Goal: Information Seeking & Learning: Learn about a topic

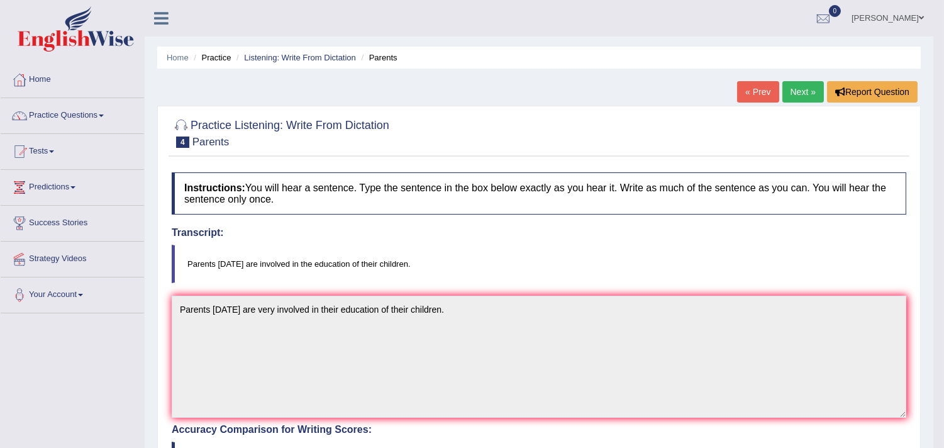
click at [789, 85] on link "Next »" at bounding box center [802, 91] width 41 height 21
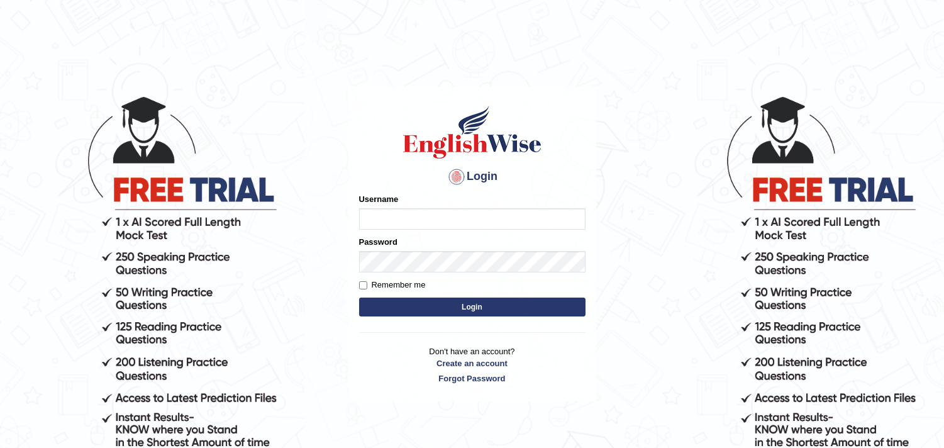
type input "Maryhealy17"
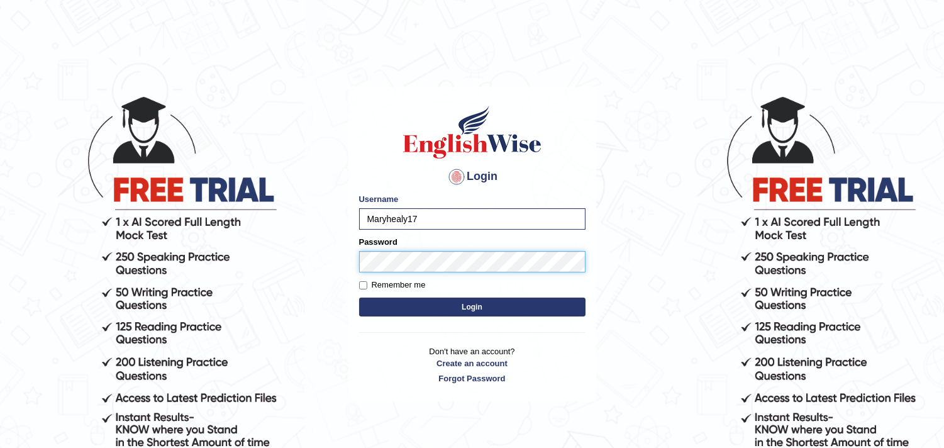
click at [359, 297] on button "Login" at bounding box center [472, 306] width 226 height 19
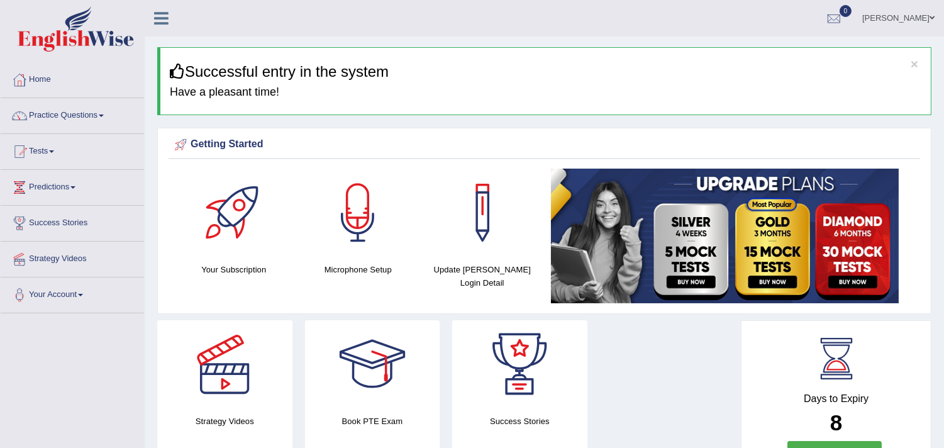
click at [79, 117] on link "Practice Questions" at bounding box center [72, 113] width 143 height 31
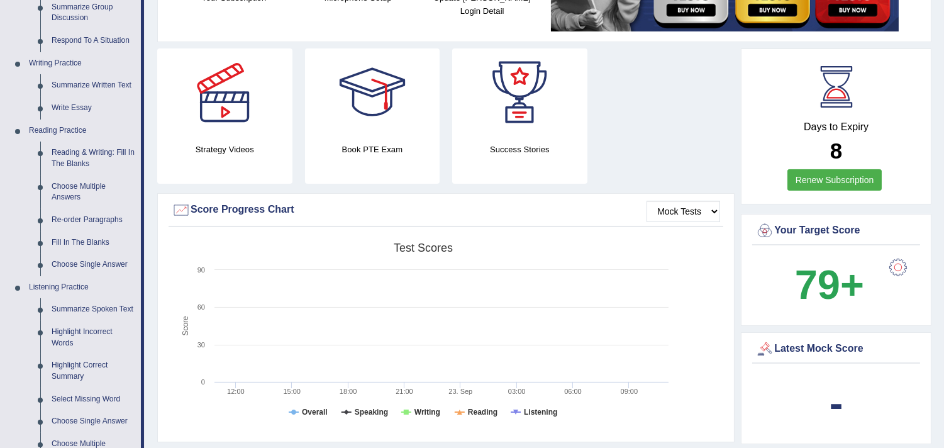
scroll to position [275, 0]
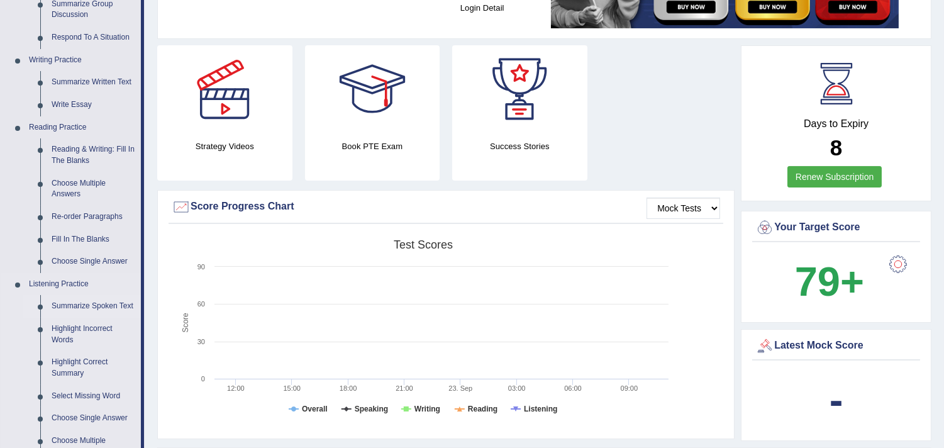
click at [89, 302] on link "Summarize Spoken Text" at bounding box center [93, 306] width 95 height 23
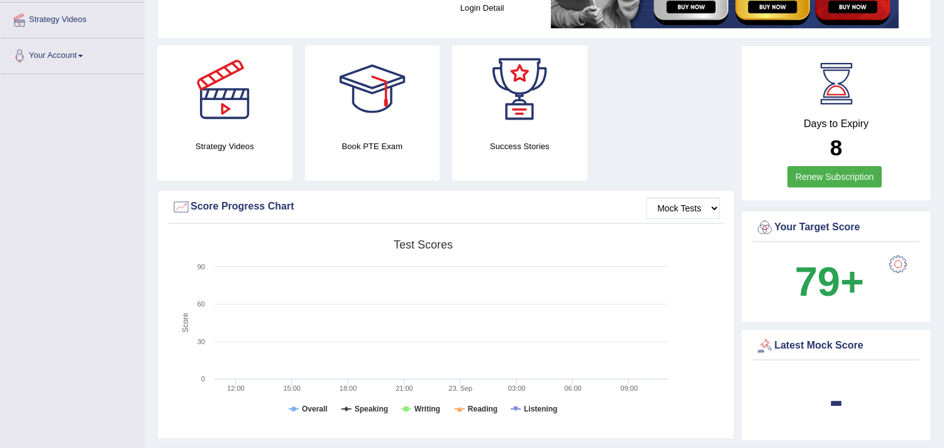
scroll to position [388, 0]
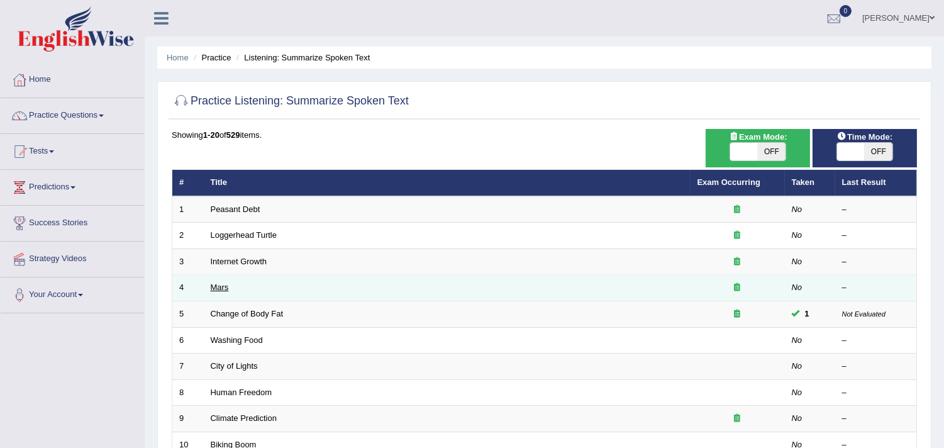
click at [228, 285] on link "Mars" at bounding box center [220, 286] width 18 height 9
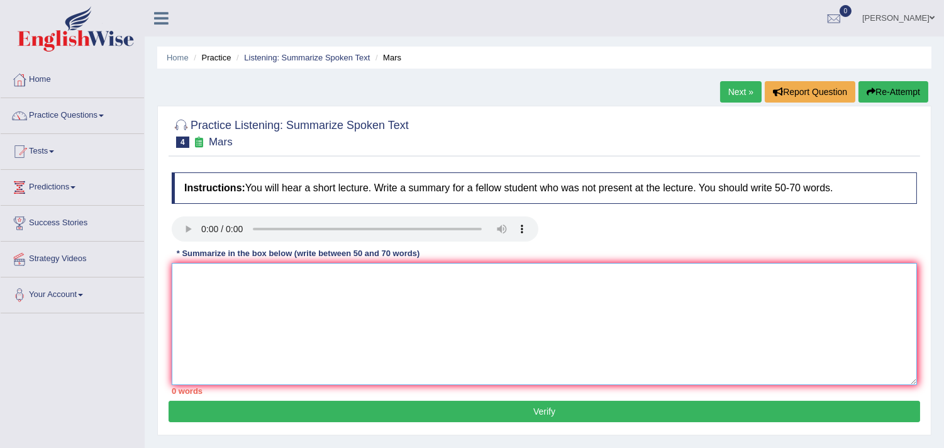
click at [235, 289] on textarea at bounding box center [544, 324] width 745 height 122
type textarea "t"
click at [308, 284] on textarea "The lecture was about" at bounding box center [544, 324] width 745 height 122
type textarea "The lecture was about Mars, its the forth planet from the Sun."
click at [508, 405] on button "Verify" at bounding box center [543, 410] width 751 height 21
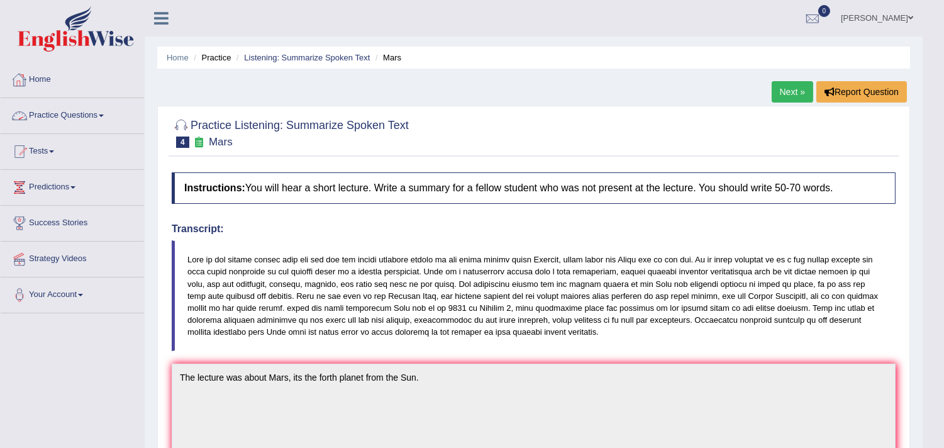
click at [42, 114] on link "Practice Questions" at bounding box center [72, 113] width 143 height 31
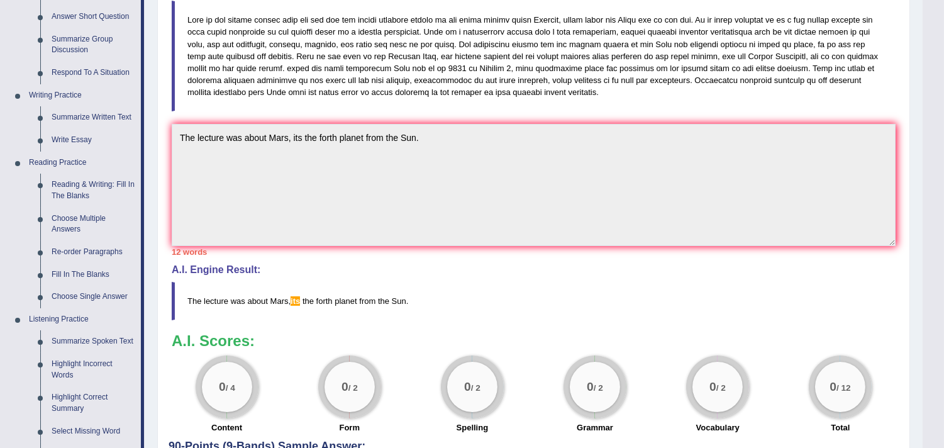
scroll to position [206, 0]
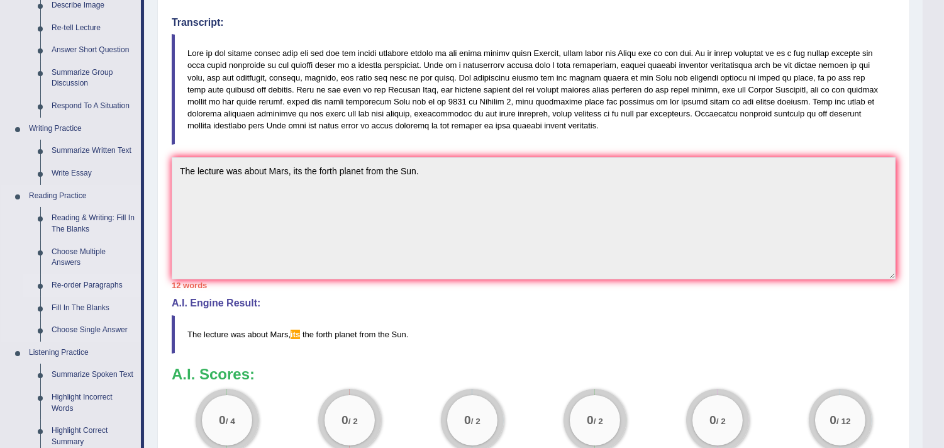
click at [85, 280] on link "Re-order Paragraphs" at bounding box center [93, 285] width 95 height 23
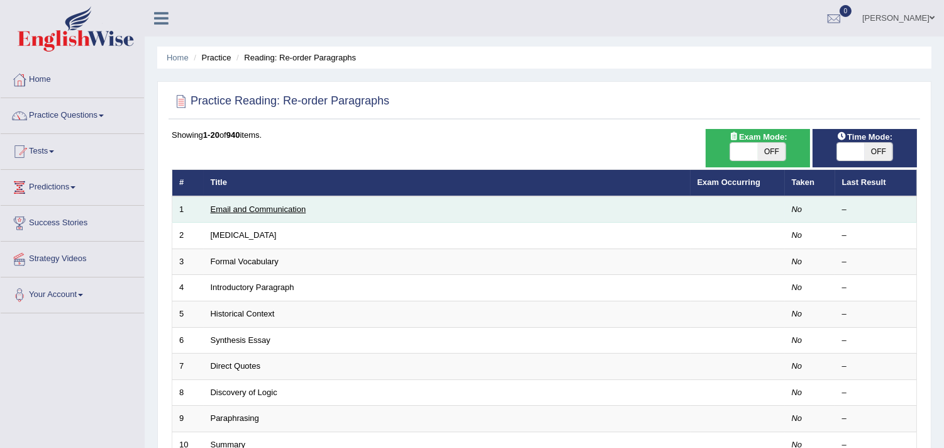
click at [258, 209] on link "Email and Communication" at bounding box center [259, 208] width 96 height 9
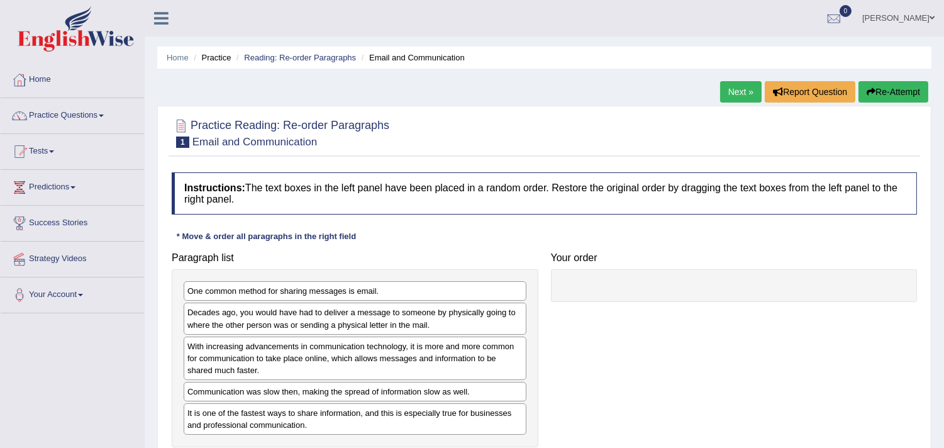
click at [943, 139] on html "Toggle navigation Home Practice Questions Speaking Practice Read Aloud Repeat S…" at bounding box center [472, 224] width 944 height 448
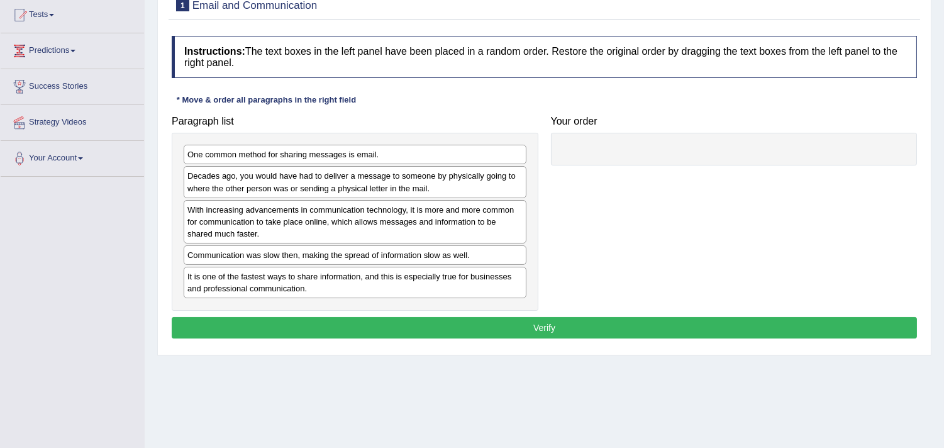
scroll to position [140, 0]
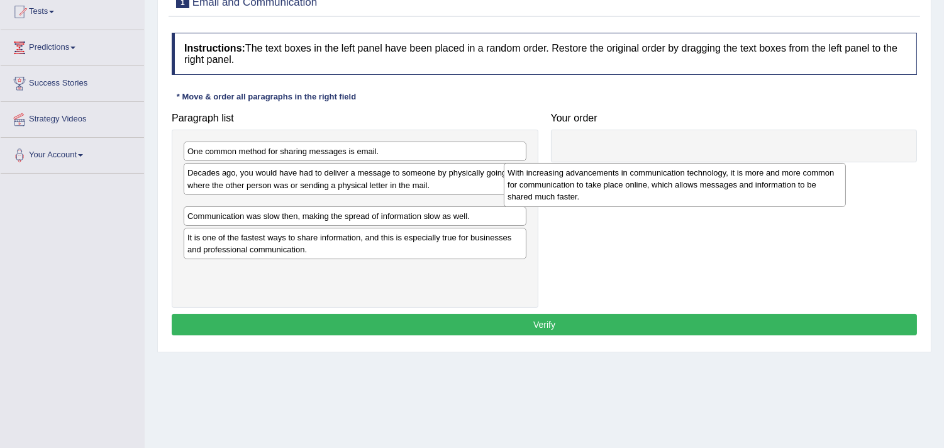
drag, startPoint x: 292, startPoint y: 224, endPoint x: 620, endPoint y: 180, distance: 331.0
click at [620, 180] on div "With increasing advancements in communication technology, it is more and more c…" at bounding box center [675, 185] width 342 height 44
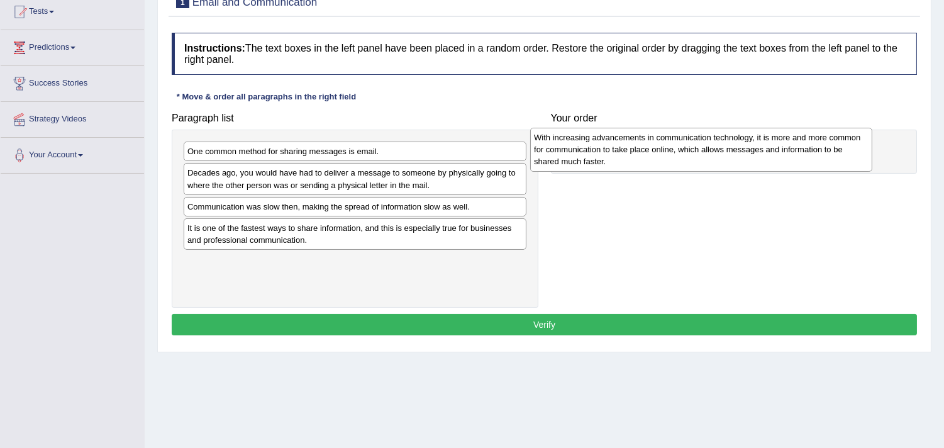
drag, startPoint x: 405, startPoint y: 224, endPoint x: 759, endPoint y: 155, distance: 360.0
click at [757, 155] on div "With increasing advancements in communication technology, it is more and more c…" at bounding box center [701, 150] width 342 height 44
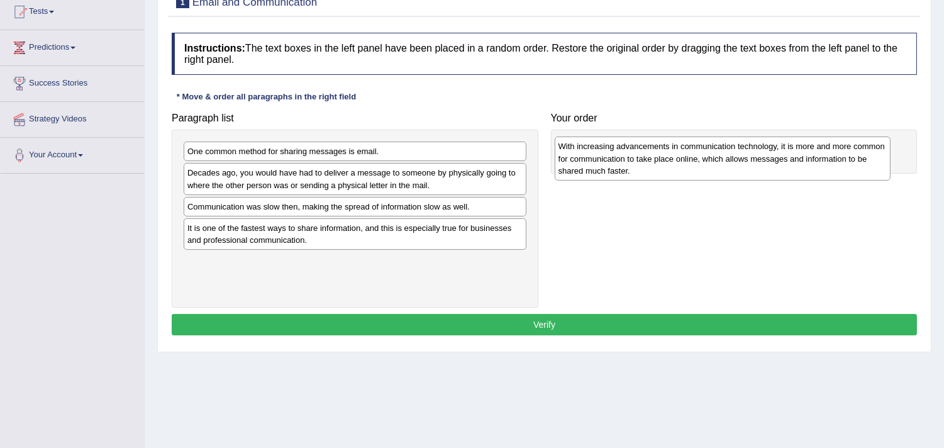
drag, startPoint x: 655, startPoint y: 176, endPoint x: 641, endPoint y: 171, distance: 14.7
click at [641, 171] on div "With increasing advancements in communication technology, it is more and more c…" at bounding box center [722, 158] width 336 height 44
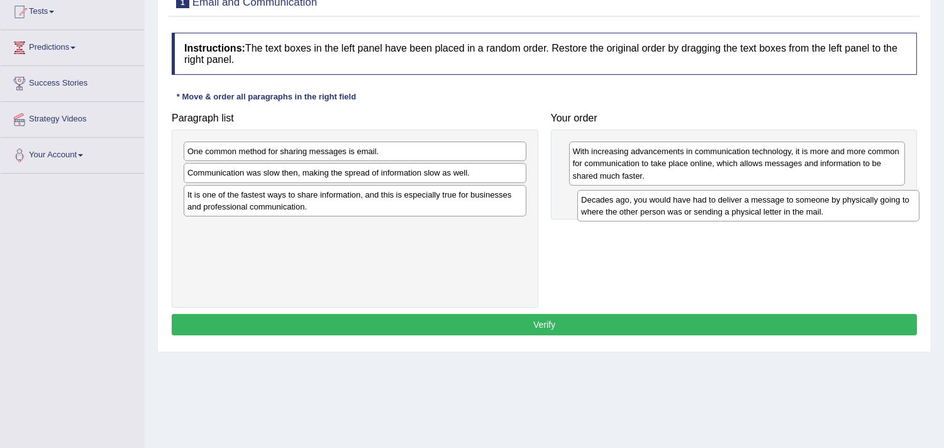
drag, startPoint x: 372, startPoint y: 180, endPoint x: 755, endPoint y: 202, distance: 383.4
click at [756, 202] on div "Decades ago, you would have had to deliver a message to someone by physically g…" at bounding box center [748, 205] width 342 height 31
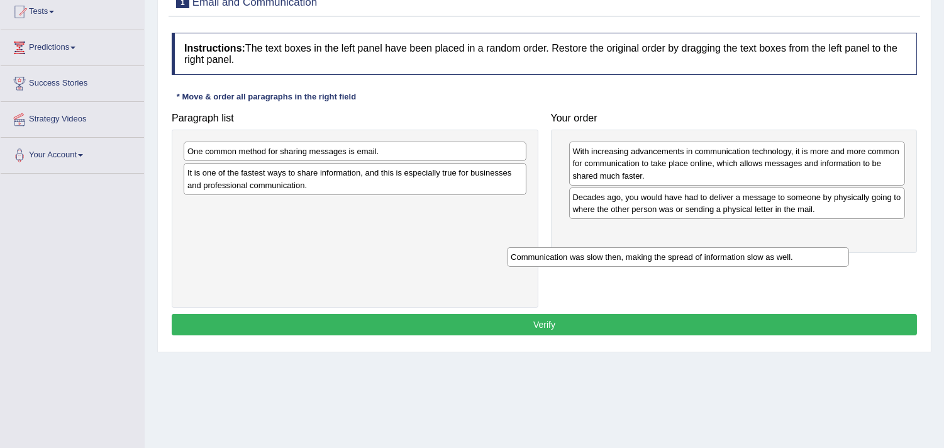
drag, startPoint x: 365, startPoint y: 176, endPoint x: 689, endPoint y: 258, distance: 333.9
click at [689, 260] on div "Communication was slow then, making the spread of information slow as well." at bounding box center [678, 256] width 342 height 19
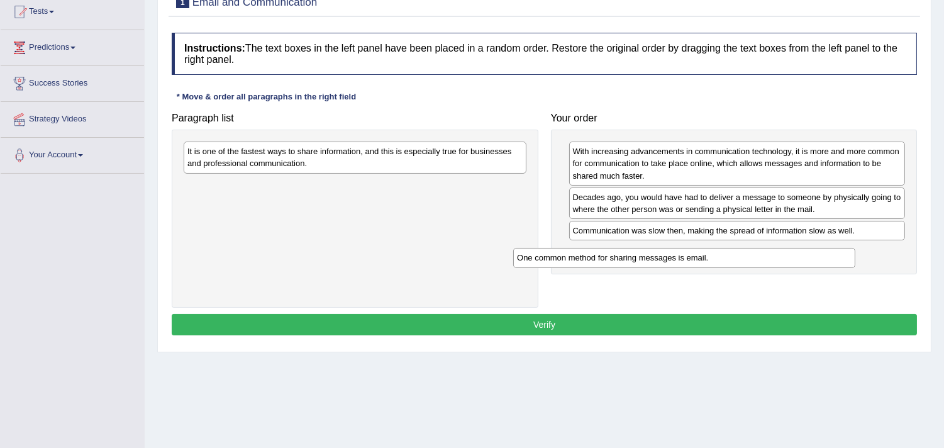
drag, startPoint x: 311, startPoint y: 153, endPoint x: 640, endPoint y: 259, distance: 346.1
click at [640, 259] on div "One common method for sharing messages is email." at bounding box center [684, 257] width 342 height 19
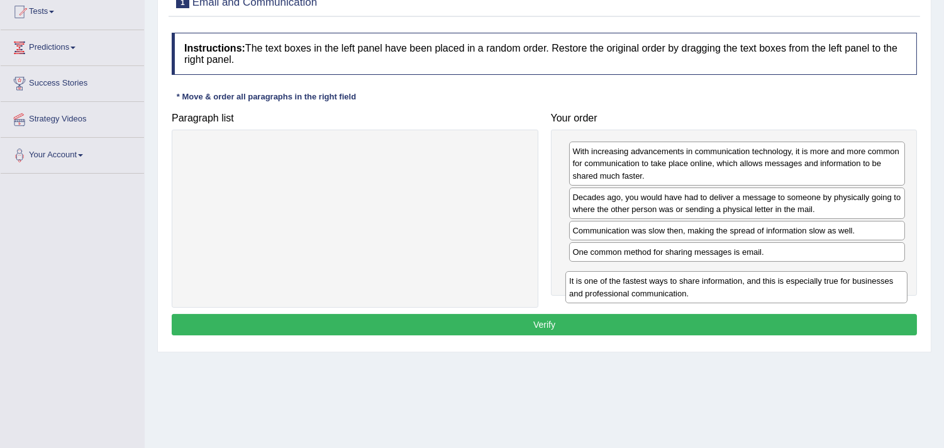
drag, startPoint x: 395, startPoint y: 165, endPoint x: 776, endPoint y: 294, distance: 402.7
click at [776, 294] on div "It is one of the fastest ways to share information, and this is especially true…" at bounding box center [736, 286] width 342 height 31
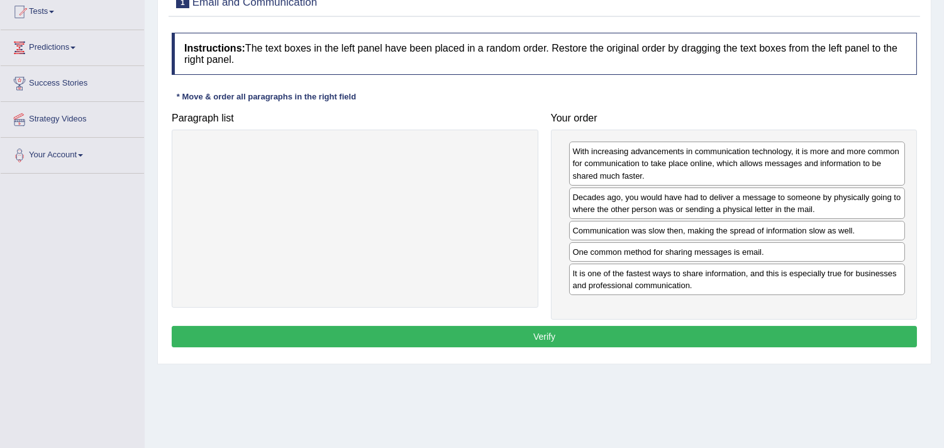
click at [624, 337] on button "Verify" at bounding box center [544, 336] width 745 height 21
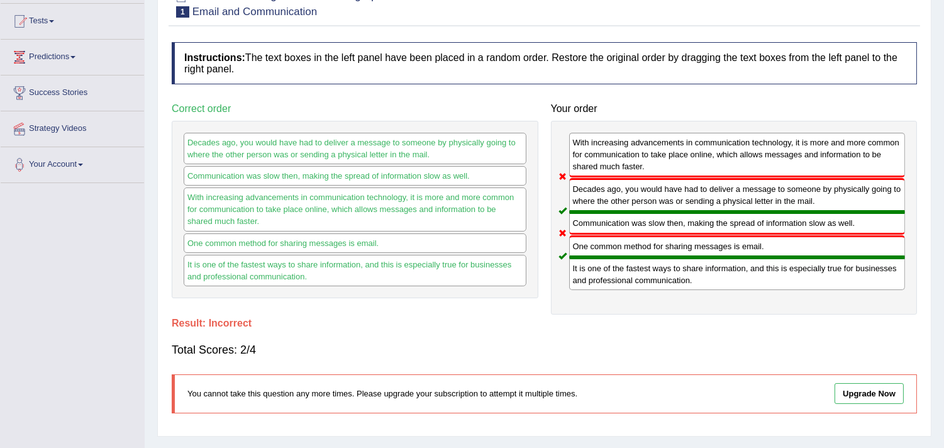
scroll to position [0, 0]
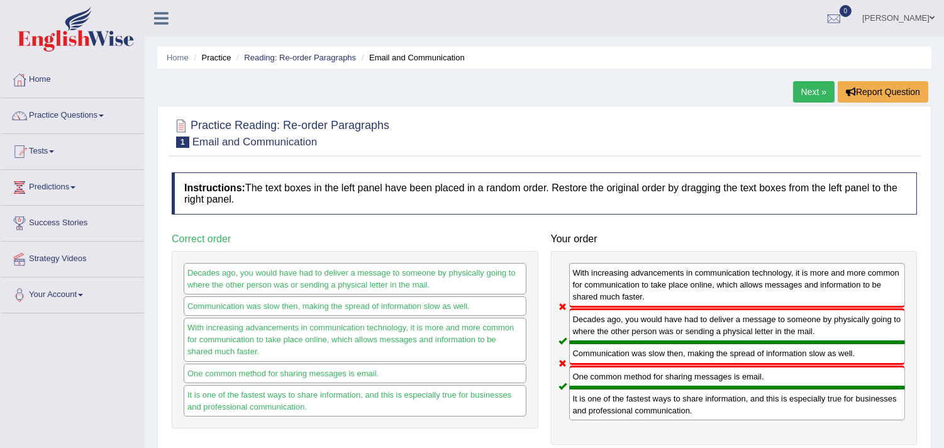
click at [805, 93] on link "Next »" at bounding box center [813, 91] width 41 height 21
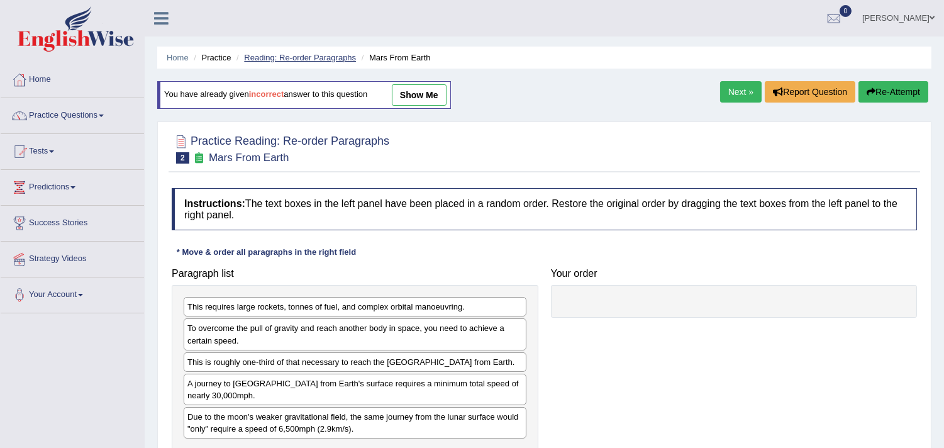
click at [333, 55] on link "Reading: Re-order Paragraphs" at bounding box center [300, 57] width 112 height 9
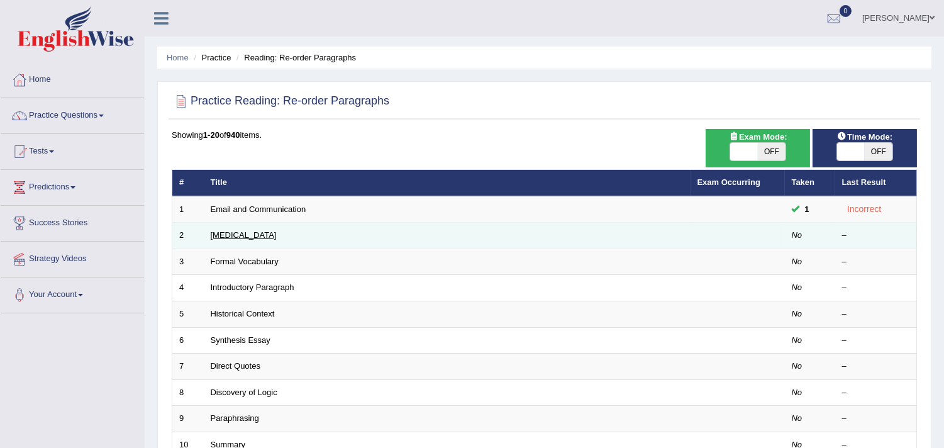
click at [248, 233] on link "[MEDICAL_DATA]" at bounding box center [244, 234] width 66 height 9
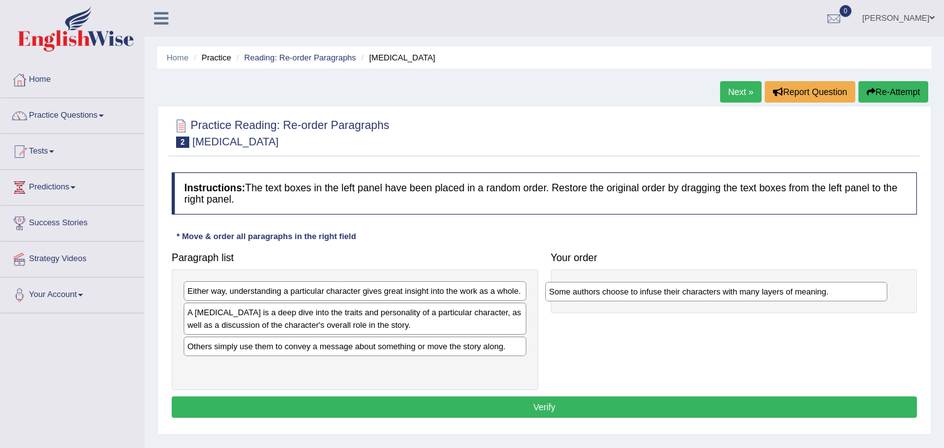
drag, startPoint x: 302, startPoint y: 319, endPoint x: 664, endPoint y: 295, distance: 362.2
click at [664, 295] on div "Some authors choose to infuse their characters with many layers of meaning." at bounding box center [716, 291] width 342 height 19
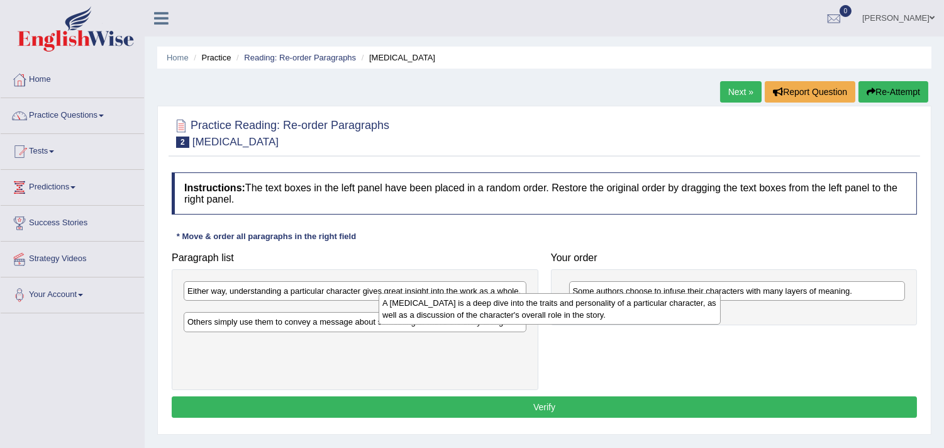
drag, startPoint x: 519, startPoint y: 325, endPoint x: 714, endPoint y: 315, distance: 195.8
click at [714, 315] on div "A [MEDICAL_DATA] is a deep dive into the traits and personality of a particular…" at bounding box center [549, 308] width 342 height 31
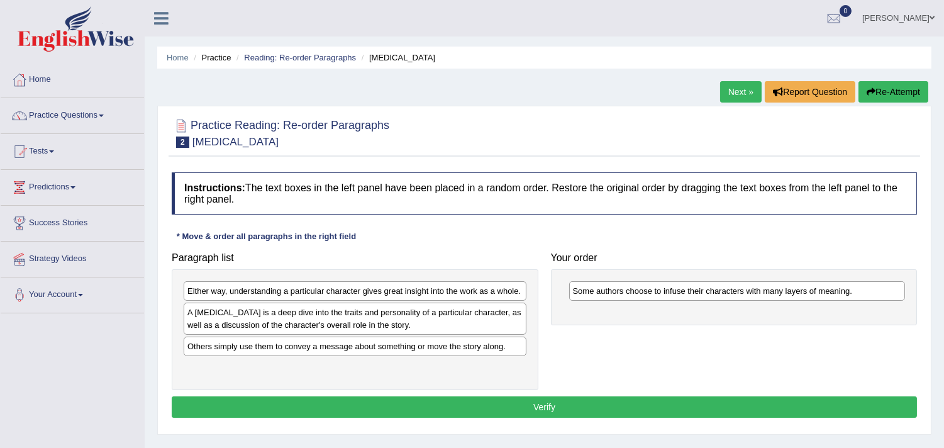
drag, startPoint x: 482, startPoint y: 316, endPoint x: 669, endPoint y: 319, distance: 186.7
drag, startPoint x: 492, startPoint y: 331, endPoint x: 585, endPoint y: 344, distance: 93.3
drag, startPoint x: 503, startPoint y: 317, endPoint x: 586, endPoint y: 317, distance: 83.0
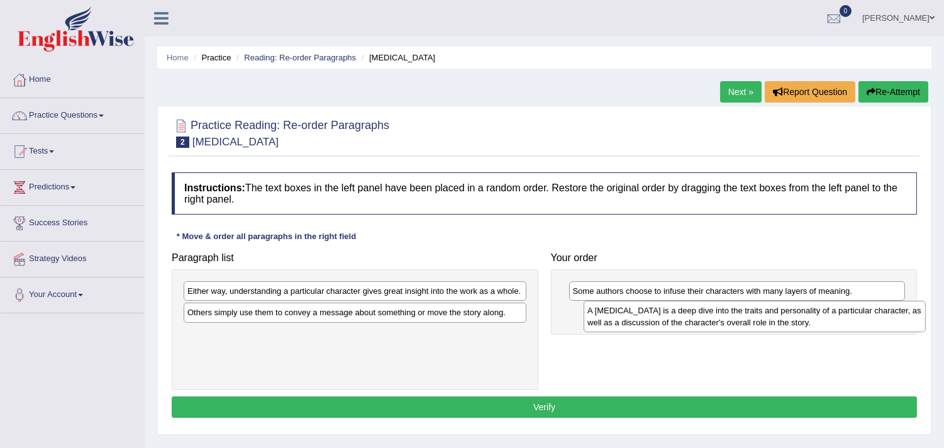
drag, startPoint x: 487, startPoint y: 312, endPoint x: 886, endPoint y: 309, distance: 399.8
click at [886, 309] on div "A character analysis is a deep dive into the traits and personality of a partic…" at bounding box center [754, 315] width 342 height 31
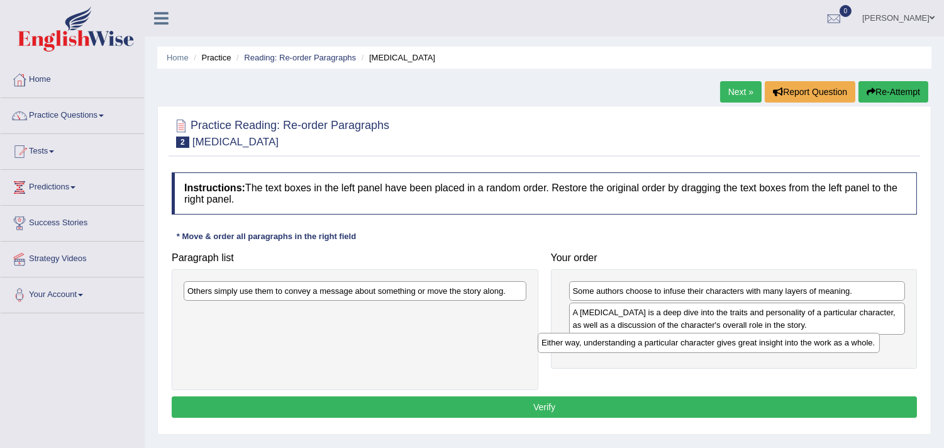
drag, startPoint x: 417, startPoint y: 293, endPoint x: 771, endPoint y: 344, distance: 357.6
click at [771, 344] on div "Either way, understanding a particular character gives great insight into the w…" at bounding box center [708, 342] width 342 height 19
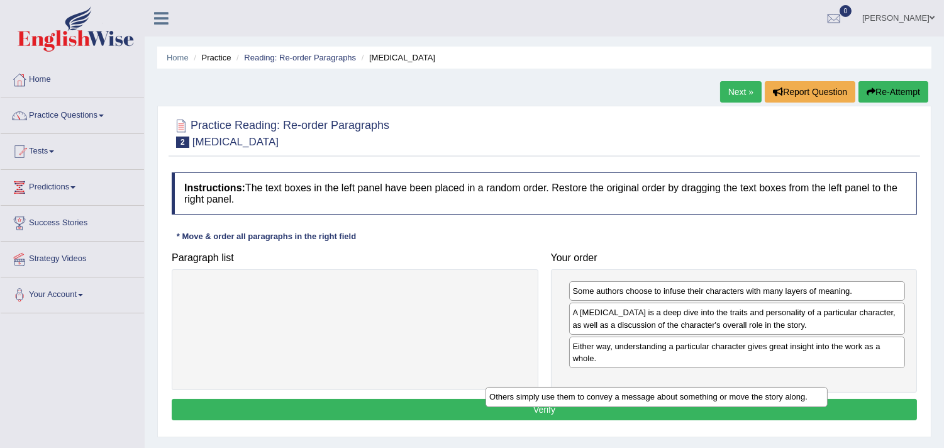
drag, startPoint x: 498, startPoint y: 292, endPoint x: 801, endPoint y: 397, distance: 319.9
click at [801, 397] on div "Others simply use them to convey a message about something or move the story al…" at bounding box center [656, 396] width 342 height 19
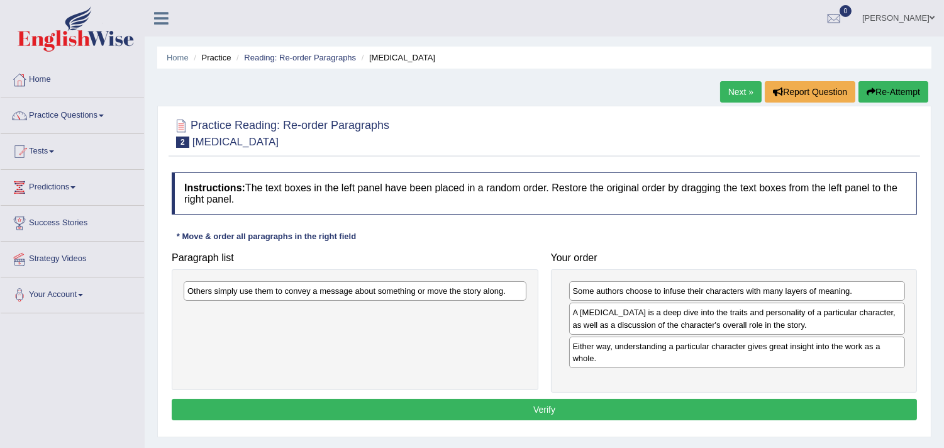
click at [453, 305] on div "Others simply use them to convey a message about something or move the story al…" at bounding box center [355, 329] width 366 height 120
drag, startPoint x: 453, startPoint y: 305, endPoint x: 564, endPoint y: 348, distance: 119.0
click at [564, 348] on div "Paragraph list Others simply use them to convey a message about something or mo…" at bounding box center [543, 319] width 757 height 146
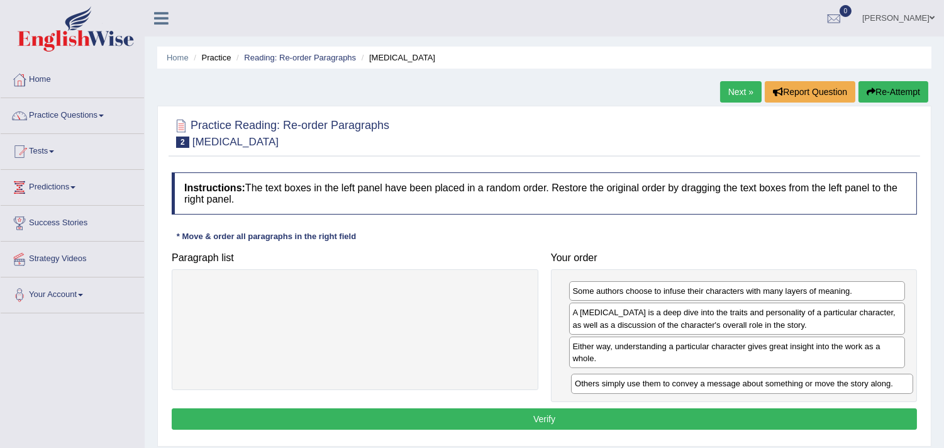
drag, startPoint x: 464, startPoint y: 294, endPoint x: 851, endPoint y: 386, distance: 398.1
click at [851, 386] on div "Others simply use them to convey a message about something or move the story al…" at bounding box center [742, 382] width 342 height 19
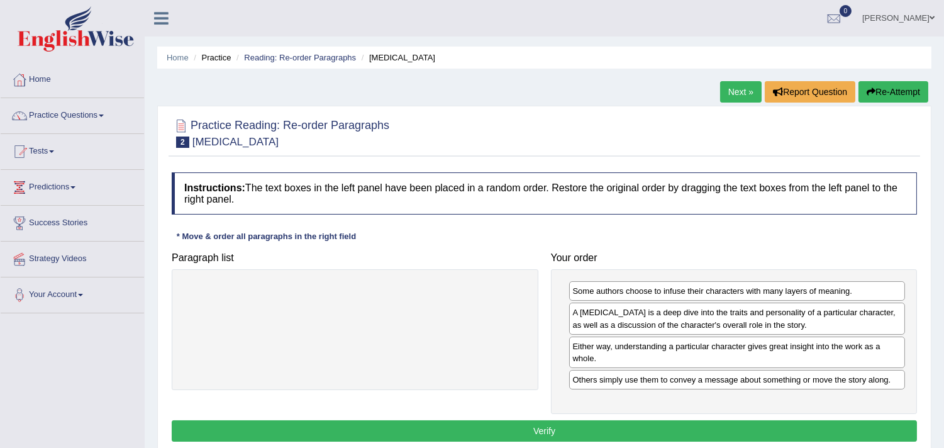
click at [663, 426] on button "Verify" at bounding box center [544, 430] width 745 height 21
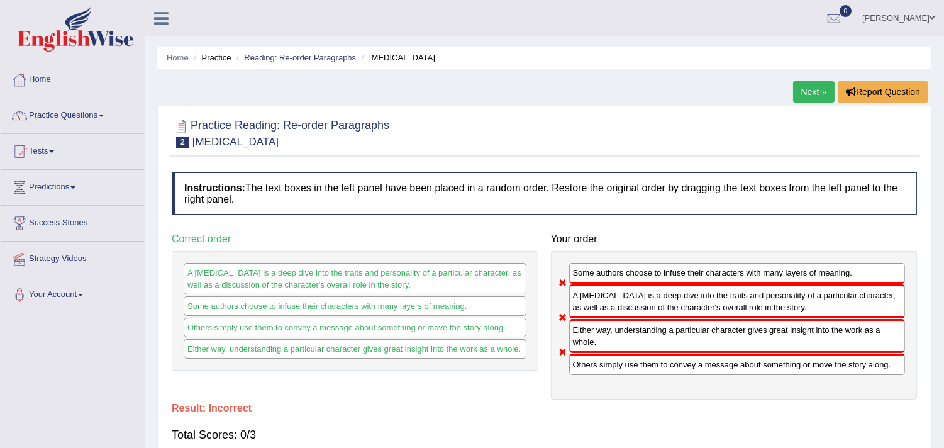
click at [803, 97] on link "Next »" at bounding box center [813, 91] width 41 height 21
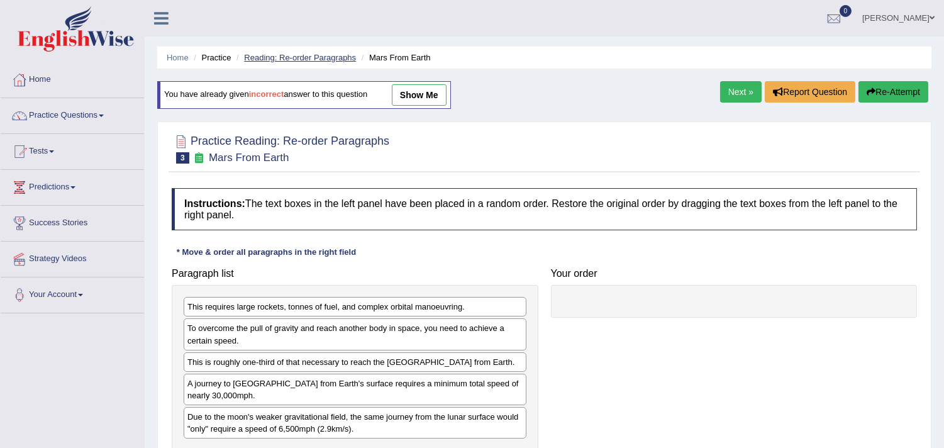
click at [277, 55] on link "Reading: Re-order Paragraphs" at bounding box center [300, 57] width 112 height 9
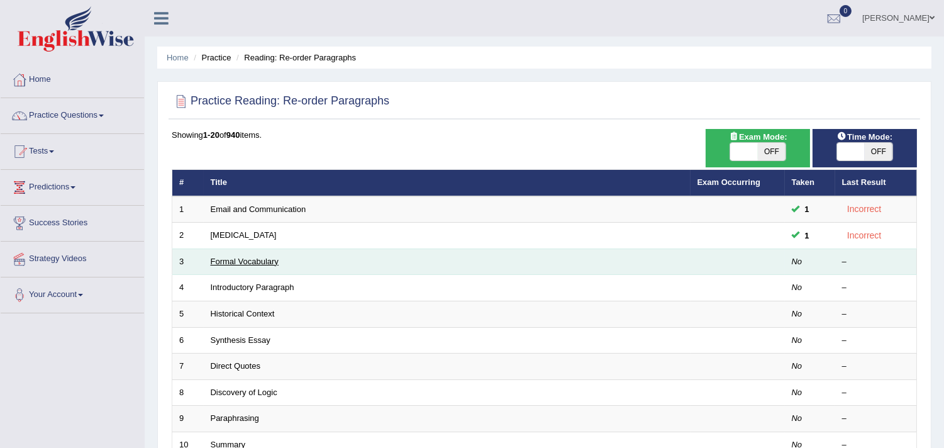
click at [270, 264] on link "Formal Vocabulary" at bounding box center [245, 260] width 68 height 9
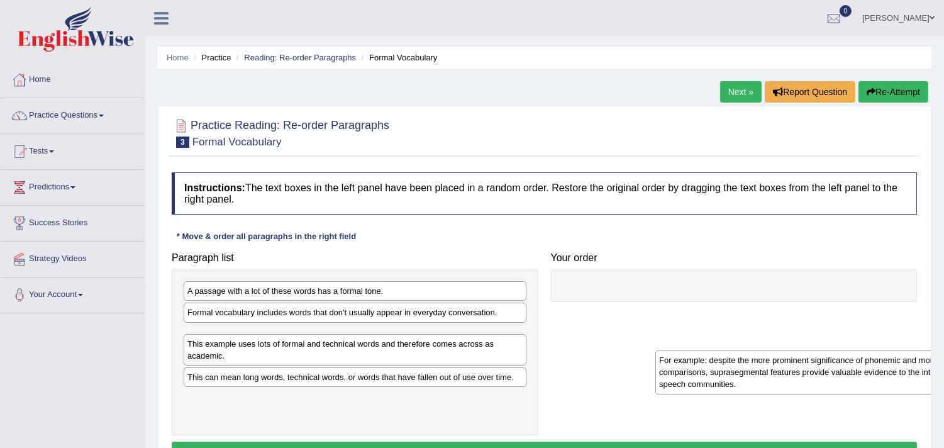
drag, startPoint x: 234, startPoint y: 353, endPoint x: 706, endPoint y: 378, distance: 472.2
click at [706, 378] on div "For example: despite the more prominent significance of phonemic and morphologi…" at bounding box center [826, 372] width 342 height 44
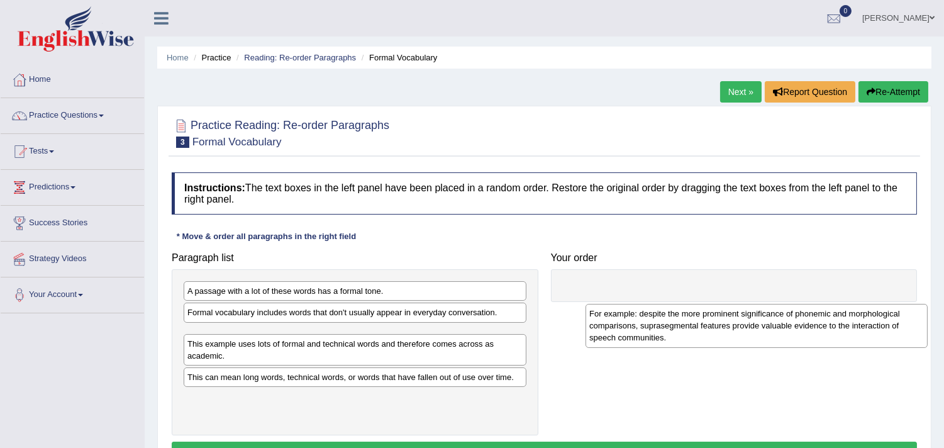
drag, startPoint x: 474, startPoint y: 350, endPoint x: 890, endPoint y: 323, distance: 417.0
click at [890, 323] on div "For example: despite the more prominent significance of phonemic and morphologi…" at bounding box center [756, 326] width 342 height 44
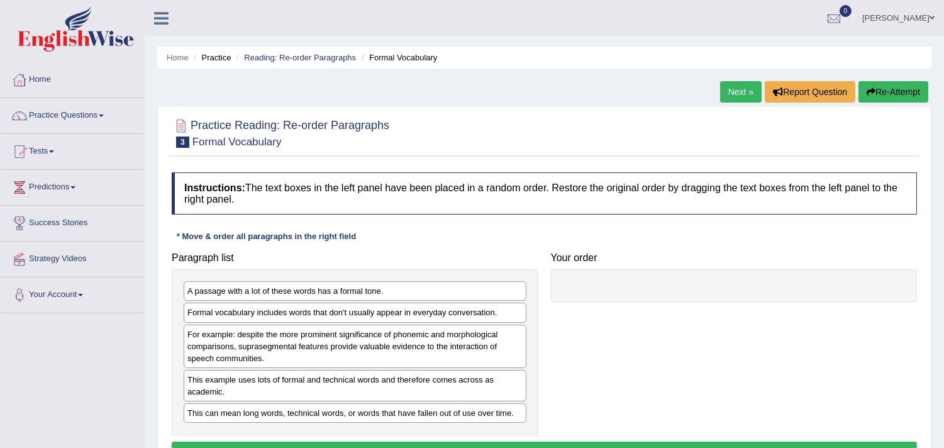
click at [881, 323] on div "Paragraph list A passage with a lot of these words has a formal tone. Formal vo…" at bounding box center [543, 341] width 757 height 190
drag, startPoint x: 613, startPoint y: 413, endPoint x: 564, endPoint y: 382, distance: 58.2
click at [606, 412] on div "Paragraph list A passage with a lot of these words has a formal tone. Formal vo…" at bounding box center [543, 341] width 757 height 190
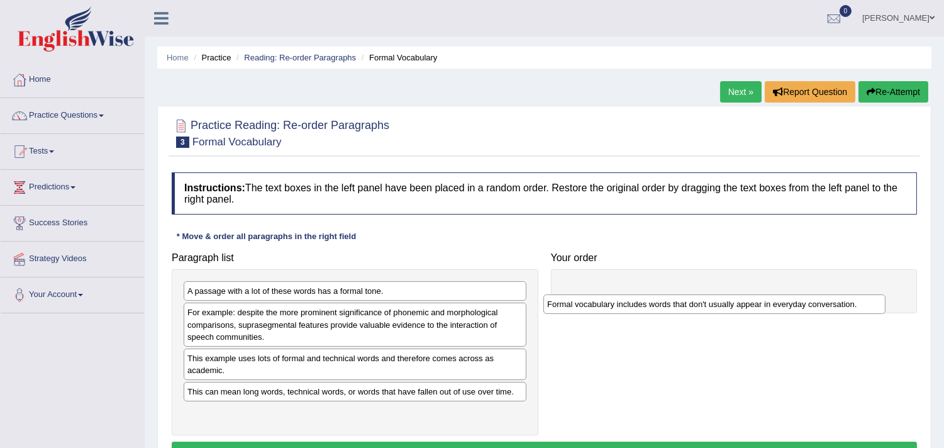
drag, startPoint x: 324, startPoint y: 318, endPoint x: 686, endPoint y: 308, distance: 362.2
click at [686, 308] on div "Formal vocabulary includes words that don't usually appear in everyday conversa…" at bounding box center [714, 303] width 342 height 19
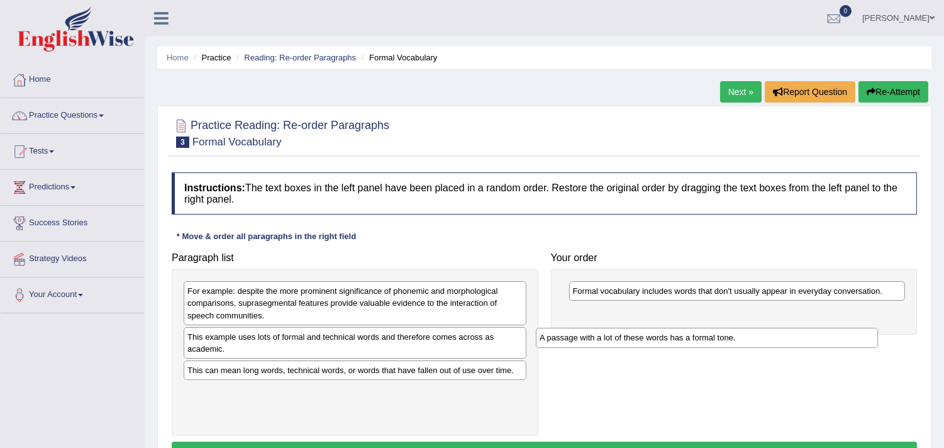
drag, startPoint x: 486, startPoint y: 293, endPoint x: 864, endPoint y: 328, distance: 379.4
click at [863, 328] on div "A passage with a lot of these words has a formal tone." at bounding box center [707, 337] width 342 height 19
click at [453, 305] on div "For example: despite the more prominent significance of phonemic and morphologi…" at bounding box center [355, 302] width 343 height 43
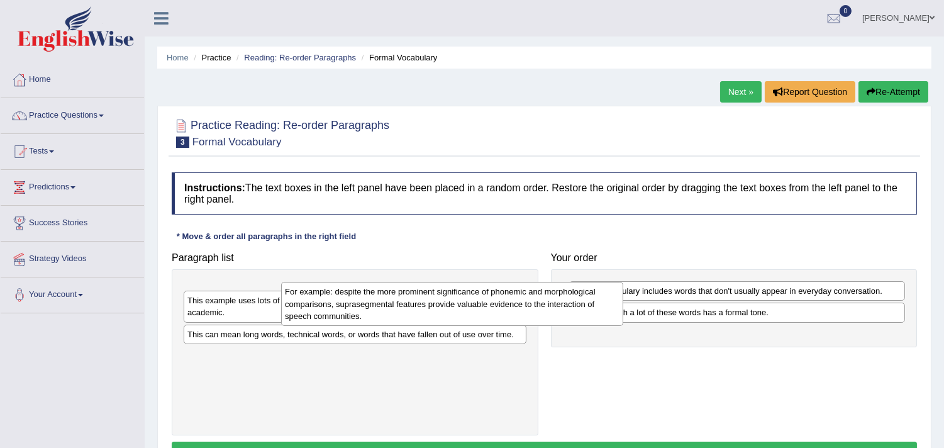
drag, startPoint x: 453, startPoint y: 305, endPoint x: 558, endPoint y: 308, distance: 105.0
click at [558, 308] on div "For example: despite the more prominent significance of phonemic and morphologi…" at bounding box center [452, 304] width 342 height 44
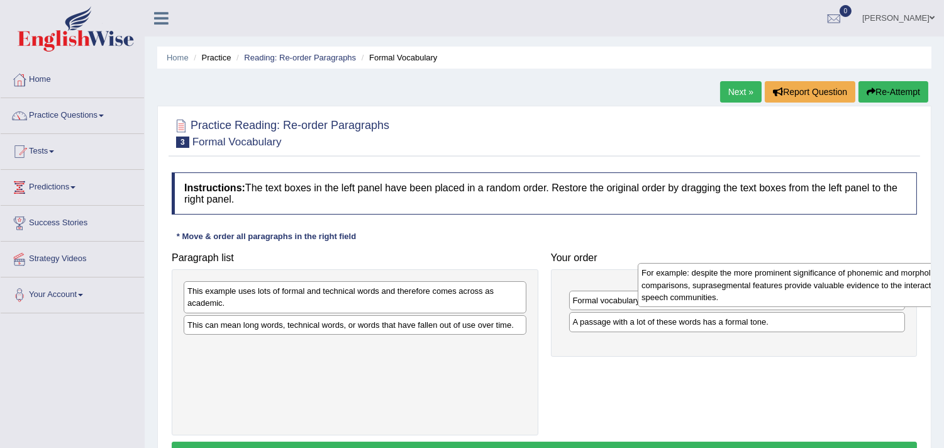
drag, startPoint x: 437, startPoint y: 304, endPoint x: 890, endPoint y: 286, distance: 453.6
click at [890, 286] on div "For example: despite the more prominent significance of phonemic and morphologi…" at bounding box center [808, 285] width 342 height 44
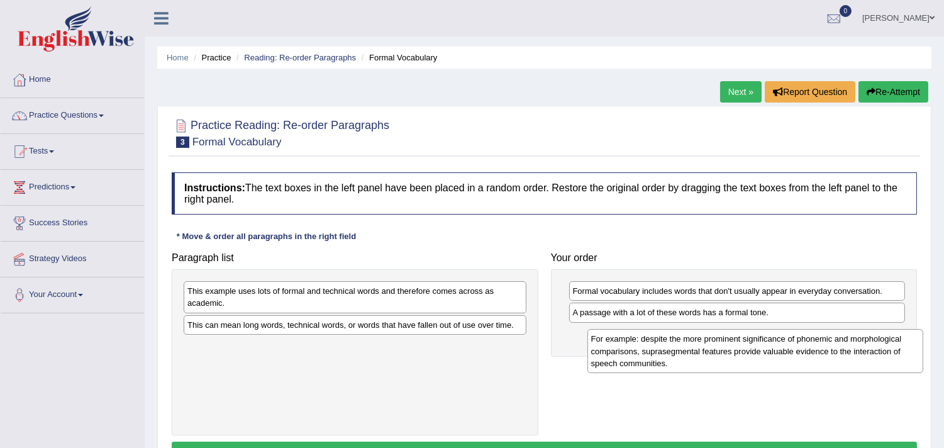
drag, startPoint x: 713, startPoint y: 303, endPoint x: 730, endPoint y: 350, distance: 50.1
click at [732, 350] on div "For example: despite the more prominent significance of phonemic and morphologi…" at bounding box center [755, 351] width 336 height 44
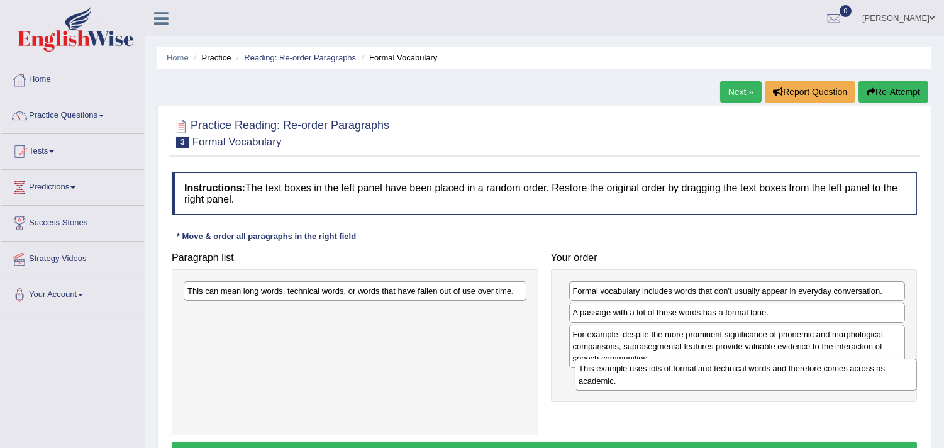
drag, startPoint x: 441, startPoint y: 294, endPoint x: 832, endPoint y: 372, distance: 398.6
click at [832, 372] on div "This example uses lots of formal and technical words and therefore comes across…" at bounding box center [746, 373] width 342 height 31
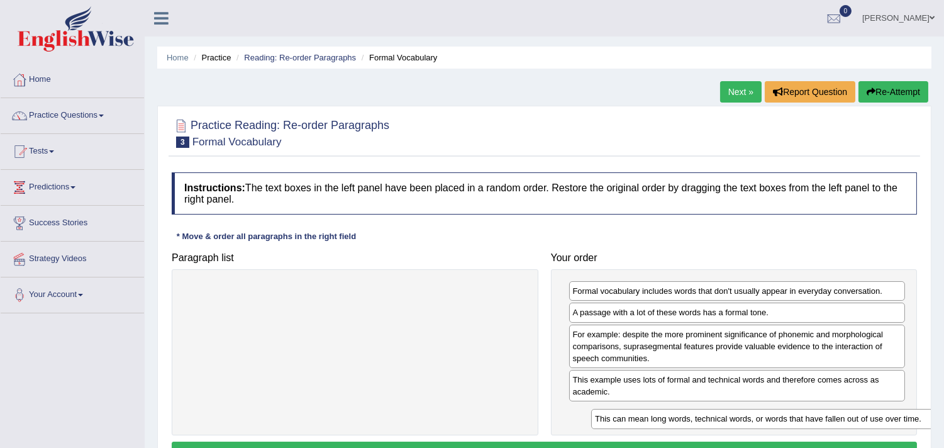
drag, startPoint x: 399, startPoint y: 298, endPoint x: 806, endPoint y: 426, distance: 426.9
click at [806, 426] on div "This can mean long words, technical words, or words that have fallen out of use…" at bounding box center [762, 418] width 342 height 19
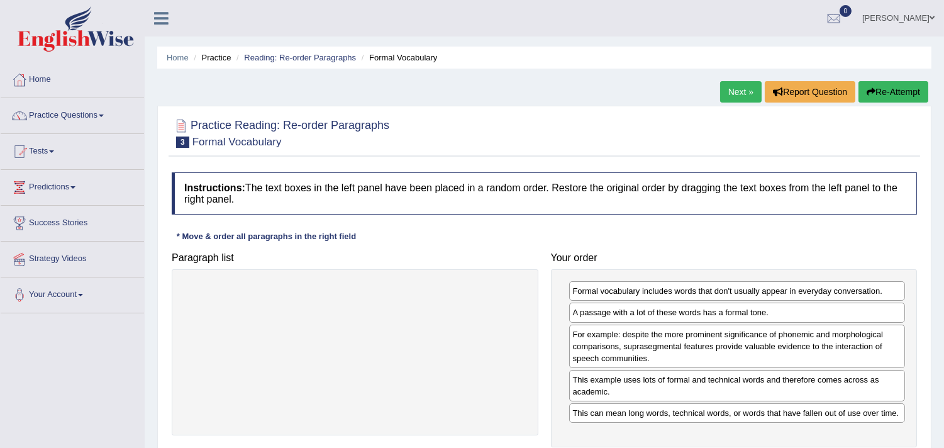
drag, startPoint x: 934, startPoint y: 248, endPoint x: 937, endPoint y: 255, distance: 7.6
click at [937, 255] on div "Home Practice Reading: Re-order Paragraphs Formal Vocabulary Next » Report Ques…" at bounding box center [544, 314] width 799 height 629
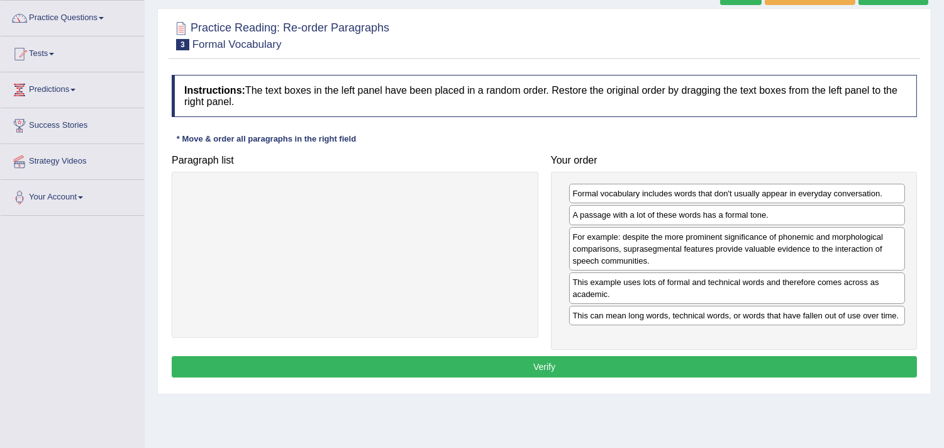
scroll to position [101, 0]
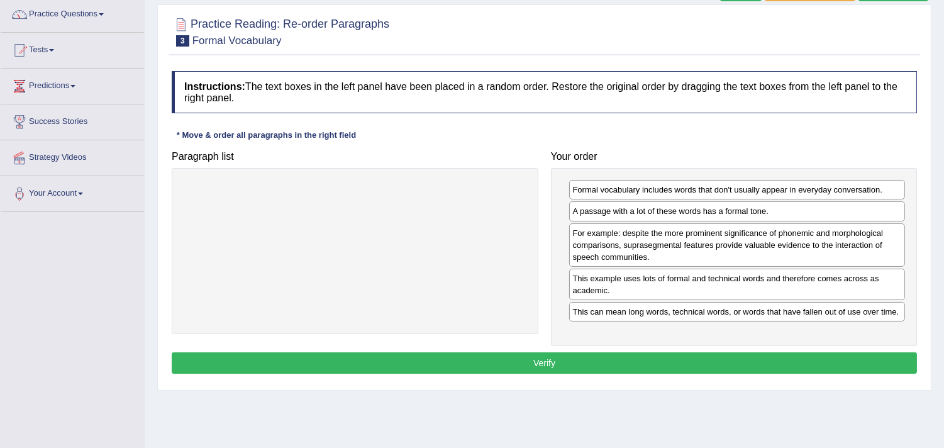
click at [795, 356] on button "Verify" at bounding box center [544, 362] width 745 height 21
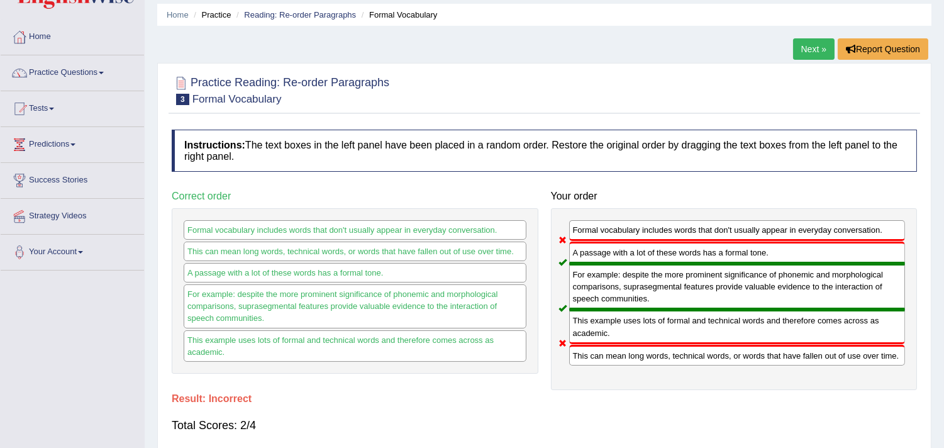
scroll to position [42, 0]
click at [810, 52] on link "Next »" at bounding box center [813, 49] width 41 height 21
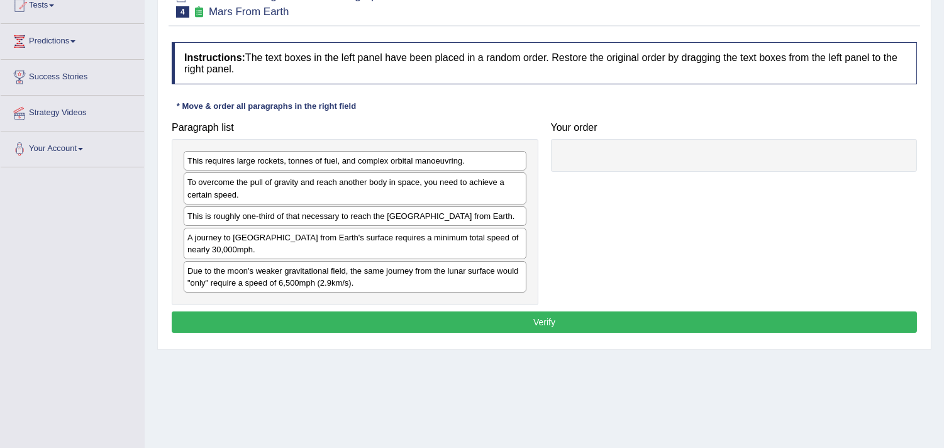
scroll to position [146, 0]
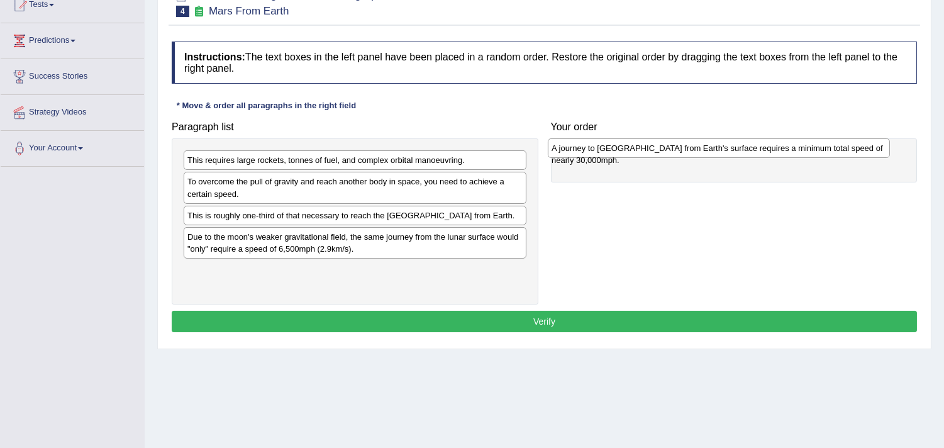
drag, startPoint x: 336, startPoint y: 258, endPoint x: 700, endPoint y: 156, distance: 377.9
click at [700, 156] on div "A journey to Mars from Earth's surface requires a minimum total speed of nearly…" at bounding box center [719, 147] width 342 height 19
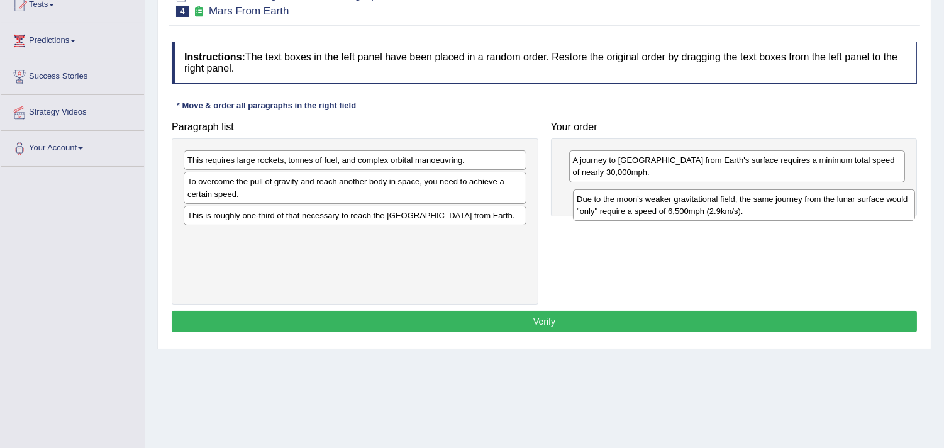
drag, startPoint x: 354, startPoint y: 261, endPoint x: 743, endPoint y: 211, distance: 392.3
click at [743, 211] on div "Due to the moon's weaker gravitational field, the same journey from the lunar s…" at bounding box center [744, 204] width 342 height 31
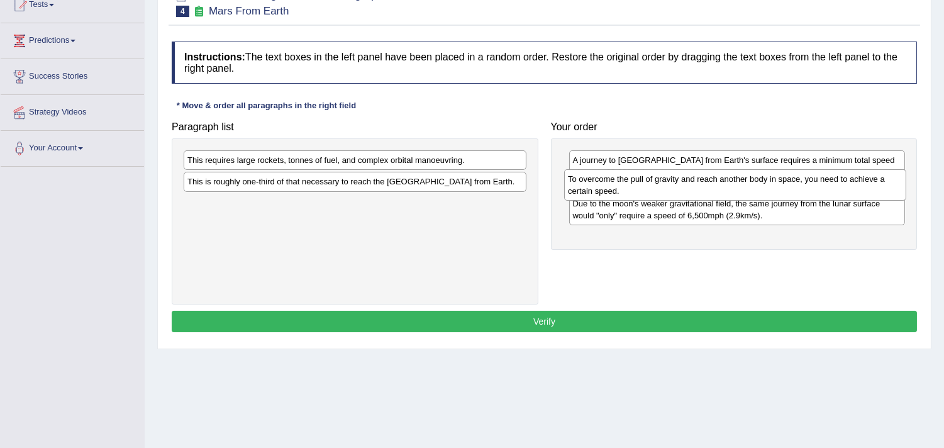
drag, startPoint x: 273, startPoint y: 187, endPoint x: 658, endPoint y: 186, distance: 384.1
click at [658, 186] on div "To overcome the pull of gravity and reach another body in space, you need to ac…" at bounding box center [735, 184] width 342 height 31
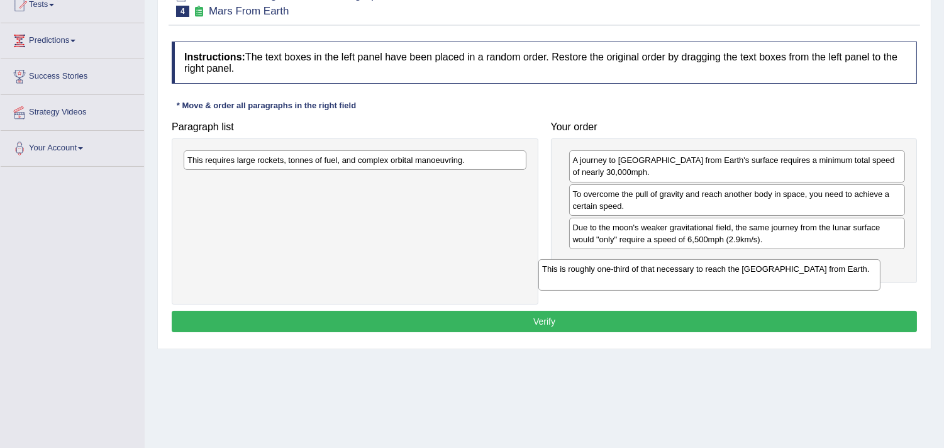
drag, startPoint x: 363, startPoint y: 190, endPoint x: 718, endPoint y: 277, distance: 365.0
click at [718, 277] on div "This is roughly one-third of that necessary to reach the International Space St…" at bounding box center [709, 274] width 342 height 31
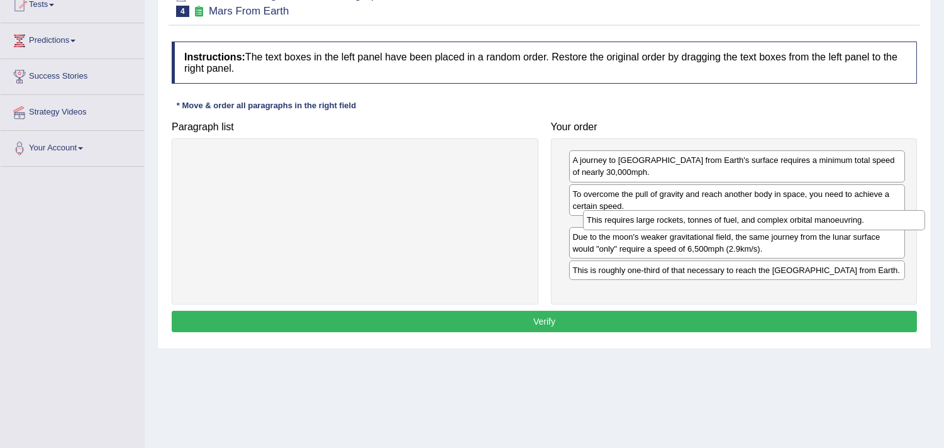
drag, startPoint x: 491, startPoint y: 165, endPoint x: 888, endPoint y: 224, distance: 401.6
click at [888, 224] on div "This requires large rockets, tonnes of fuel, and complex orbital manoeuvring." at bounding box center [754, 219] width 342 height 19
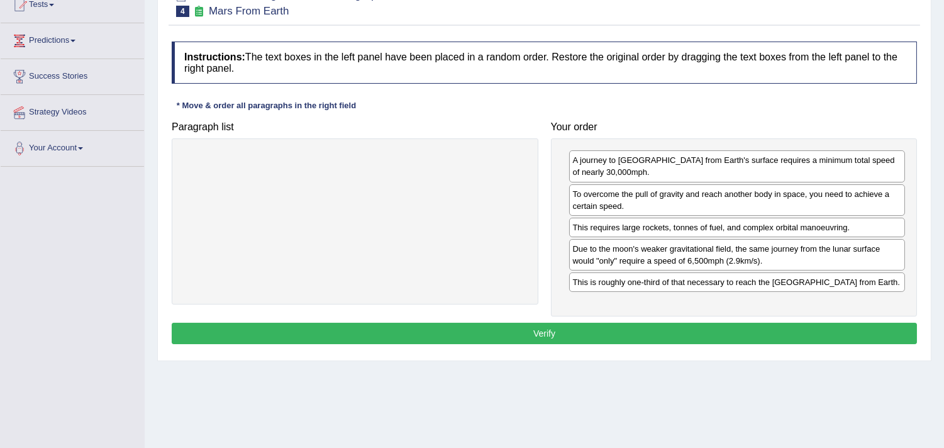
click at [619, 344] on button "Verify" at bounding box center [544, 332] width 745 height 21
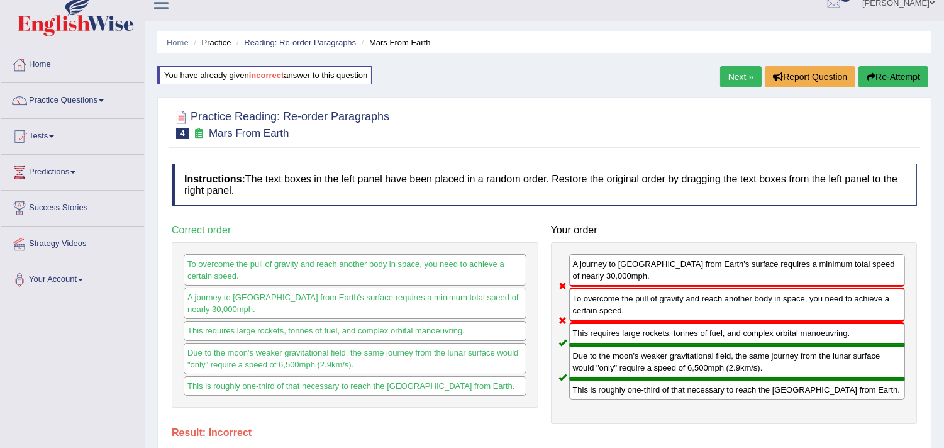
scroll to position [14, 0]
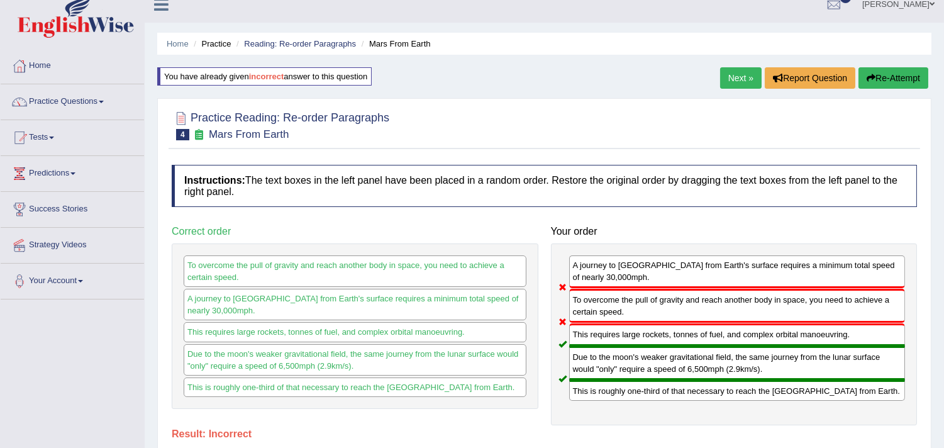
click at [736, 73] on link "Next »" at bounding box center [740, 77] width 41 height 21
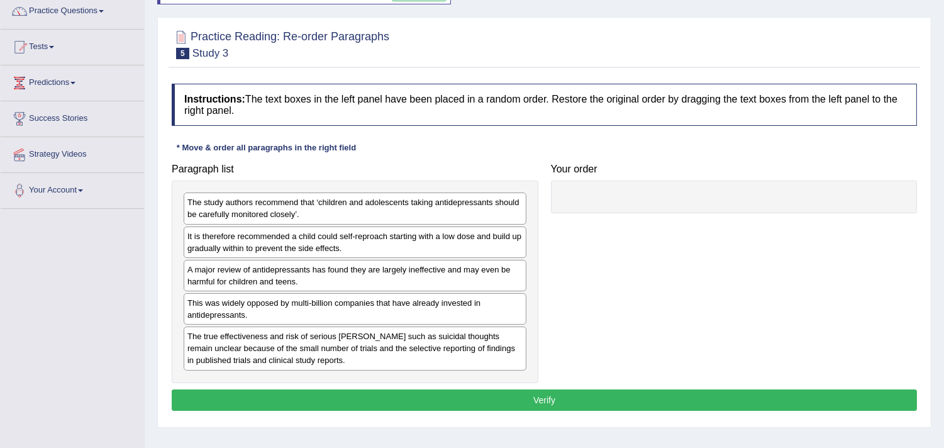
scroll to position [105, 0]
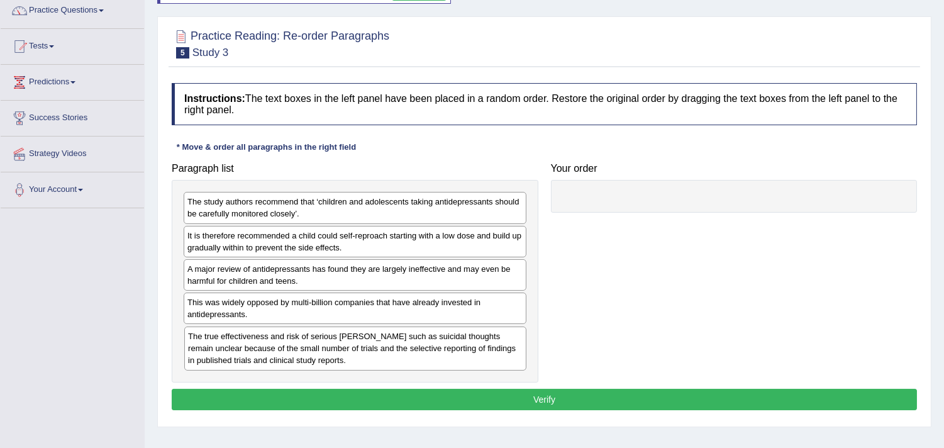
drag, startPoint x: 246, startPoint y: 330, endPoint x: 272, endPoint y: 341, distance: 28.1
click at [252, 333] on div "The true effectiveness and risk of serious harms such as suicidal thoughts rema…" at bounding box center [355, 348] width 342 height 44
click at [270, 341] on div "The true effectiveness and risk of serious harms such as suicidal thoughts rema…" at bounding box center [355, 348] width 342 height 44
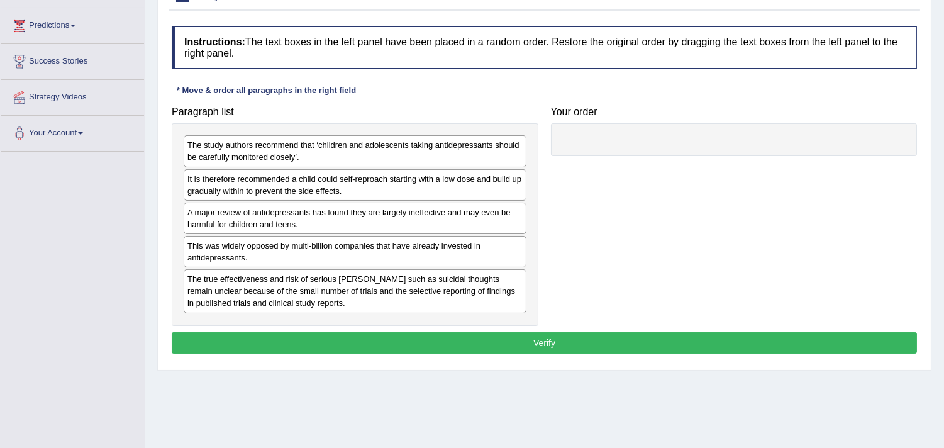
scroll to position [162, 0]
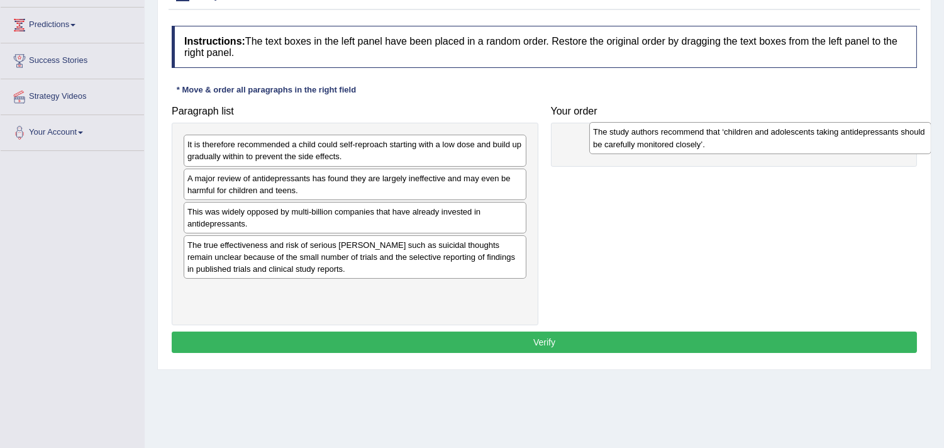
drag, startPoint x: 319, startPoint y: 150, endPoint x: 724, endPoint y: 138, distance: 405.0
click at [724, 138] on div "The study authors recommend that ‘children and adolescents taking antidepressan…" at bounding box center [760, 137] width 342 height 31
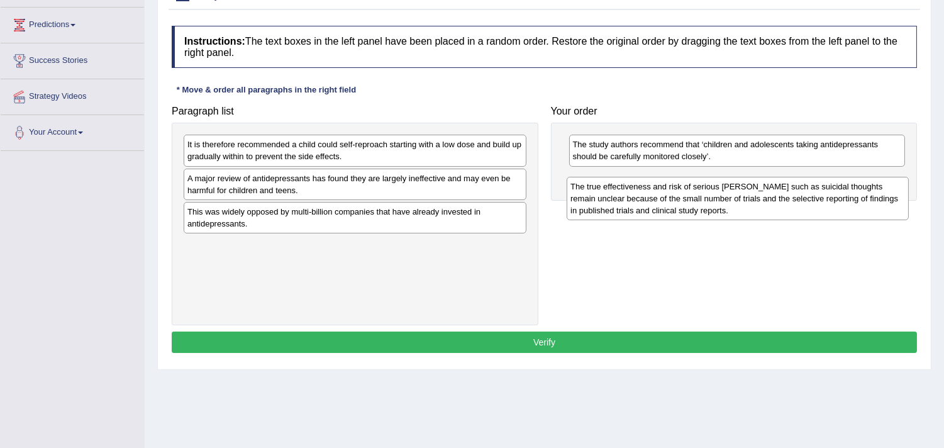
drag, startPoint x: 387, startPoint y: 248, endPoint x: 769, endPoint y: 189, distance: 387.4
click at [769, 189] on div "The true effectiveness and risk of serious harms such as suicidal thoughts rema…" at bounding box center [737, 199] width 342 height 44
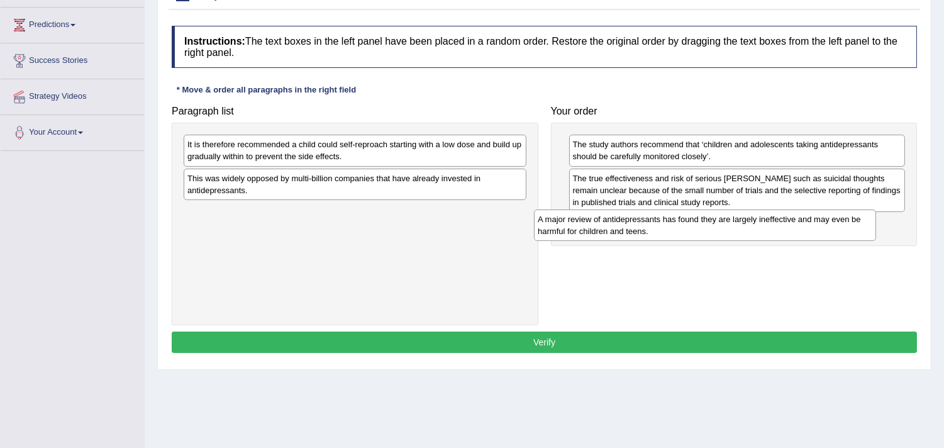
drag, startPoint x: 305, startPoint y: 187, endPoint x: 655, endPoint y: 228, distance: 352.5
click at [655, 228] on div "A major review of antidepressants has found they are largely ineffective and ma…" at bounding box center [705, 224] width 342 height 31
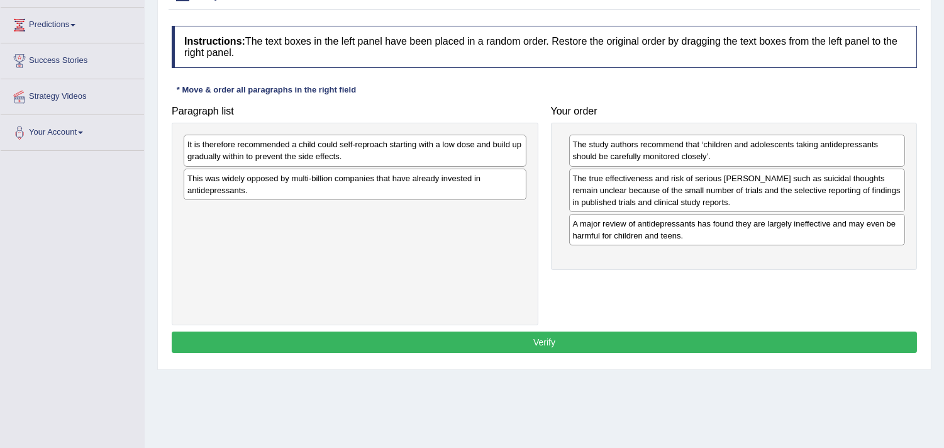
drag, startPoint x: 309, startPoint y: 190, endPoint x: 710, endPoint y: 289, distance: 413.2
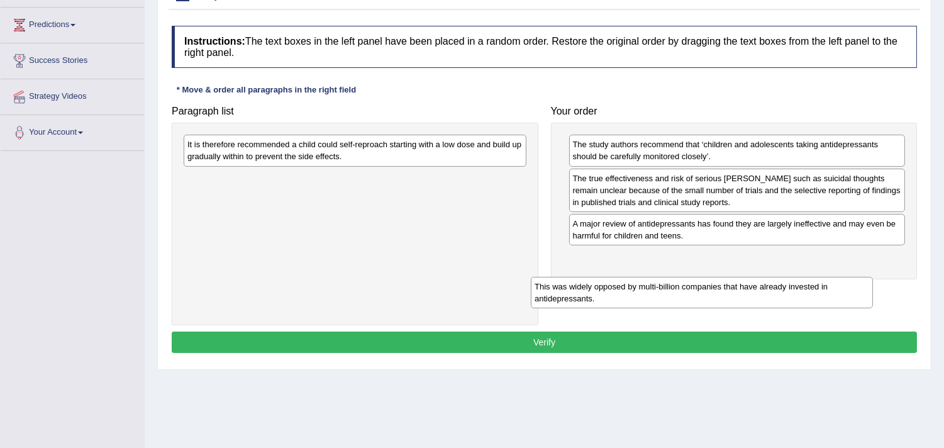
drag, startPoint x: 498, startPoint y: 192, endPoint x: 845, endPoint y: 300, distance: 363.4
click at [845, 300] on div "This was widely opposed by multi-billion companies that have already invested i…" at bounding box center [702, 292] width 342 height 31
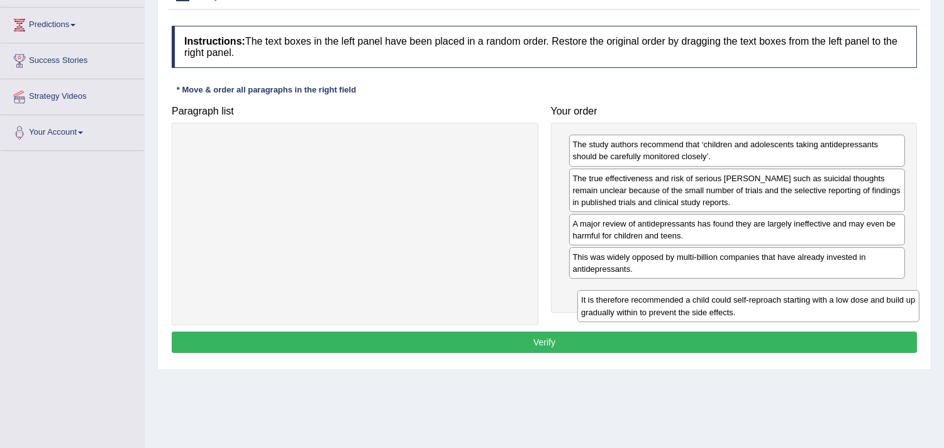
drag, startPoint x: 468, startPoint y: 160, endPoint x: 859, endPoint y: 315, distance: 420.1
click at [859, 315] on div "It is therefore recommended a child could self-reproach starting with a low dos…" at bounding box center [748, 305] width 342 height 31
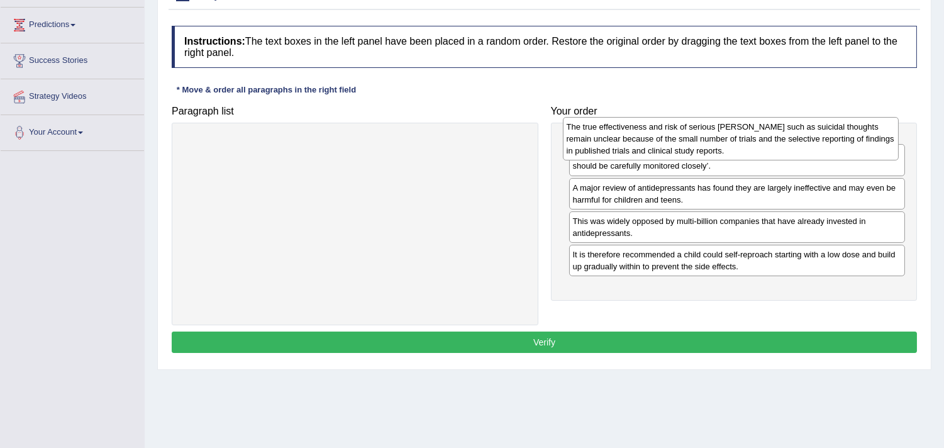
drag, startPoint x: 854, startPoint y: 191, endPoint x: 847, endPoint y: 140, distance: 51.9
click at [847, 140] on div "The true effectiveness and risk of serious harms such as suicidal thoughts rema…" at bounding box center [731, 139] width 336 height 44
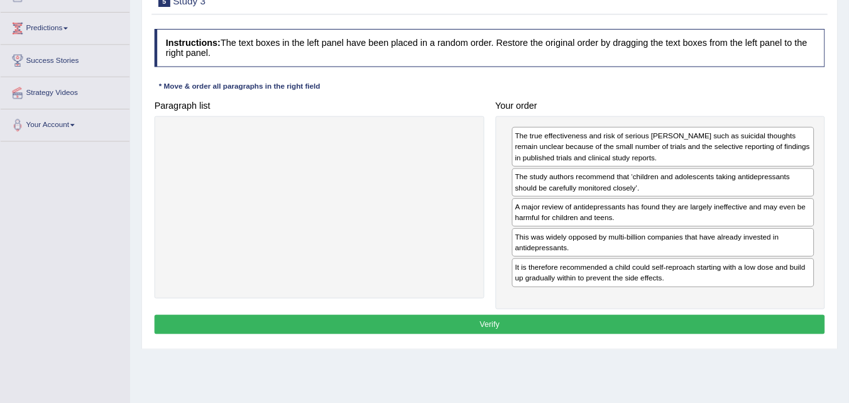
scroll to position [157, 0]
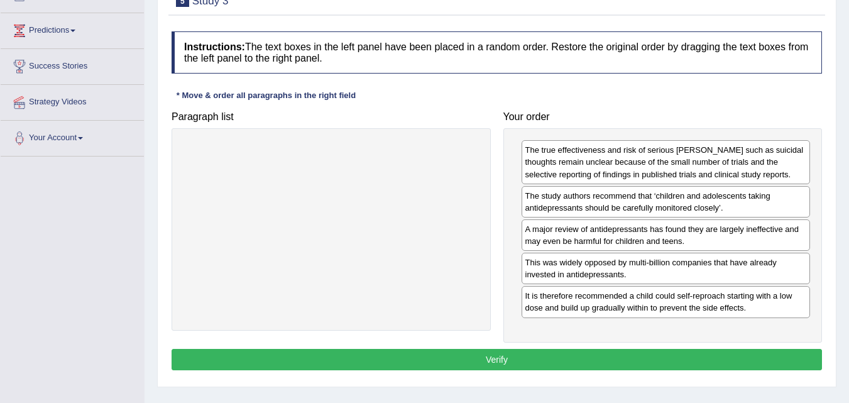
click at [505, 360] on button "Verify" at bounding box center [497, 359] width 651 height 21
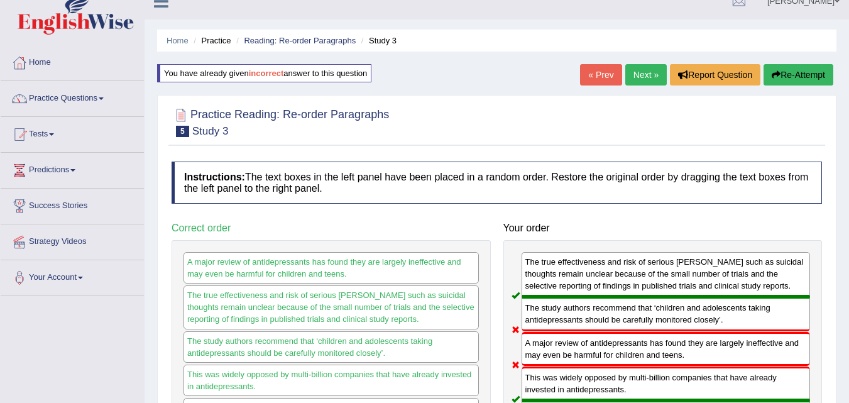
scroll to position [16, 0]
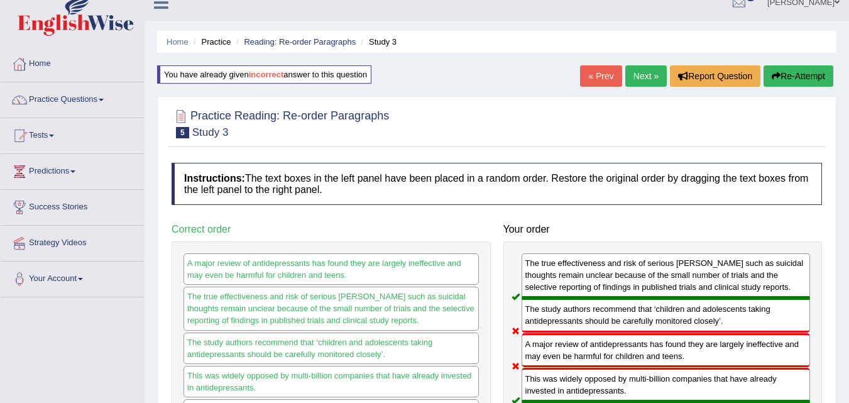
click at [647, 72] on link "Next »" at bounding box center [645, 75] width 41 height 21
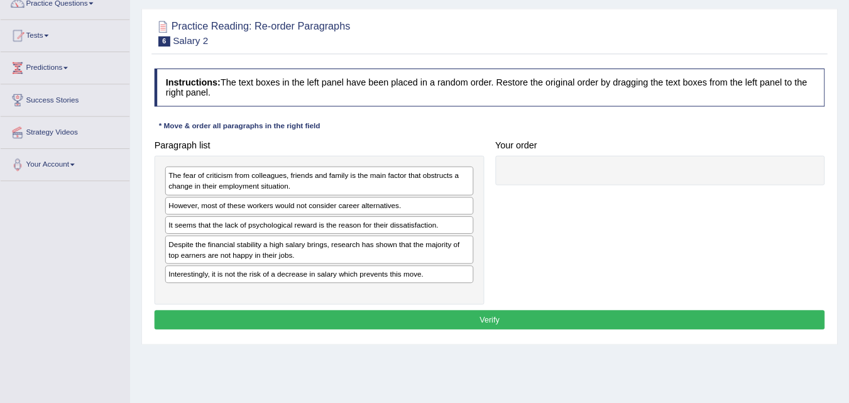
scroll to position [113, 0]
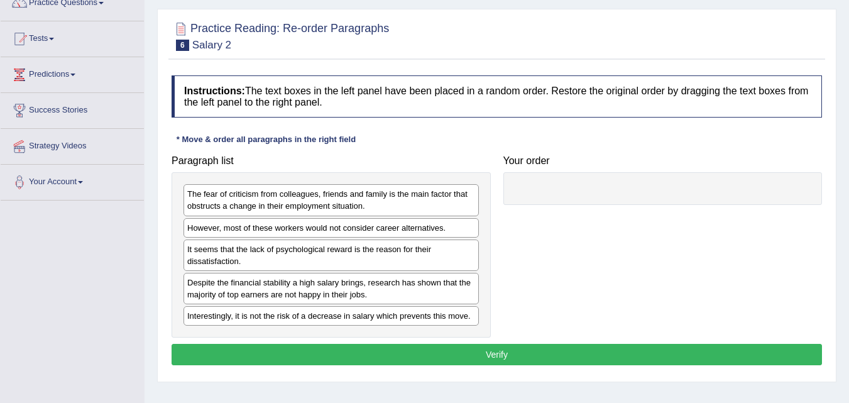
drag, startPoint x: 807, startPoint y: 8, endPoint x: 589, endPoint y: 236, distance: 315.7
click at [589, 236] on div "Paragraph list The fear of criticism from colleagues, friends and family is the…" at bounding box center [496, 243] width 663 height 189
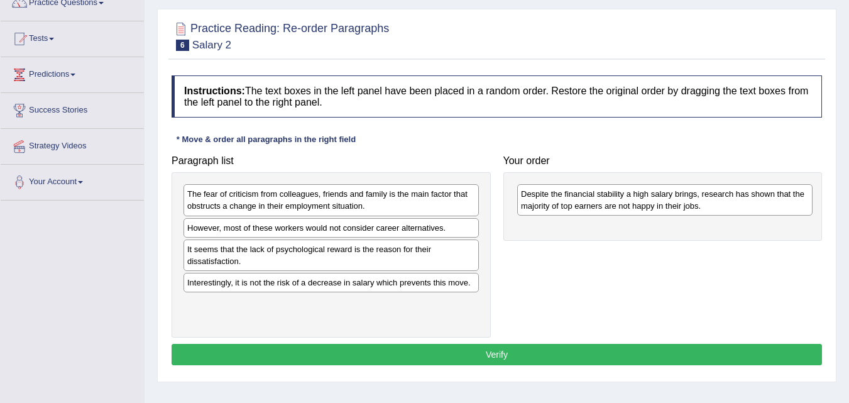
drag, startPoint x: 322, startPoint y: 289, endPoint x: 656, endPoint y: 200, distance: 345.4
click at [656, 200] on div "Despite the financial stability a high salary brings, research has shown that t…" at bounding box center [664, 199] width 295 height 31
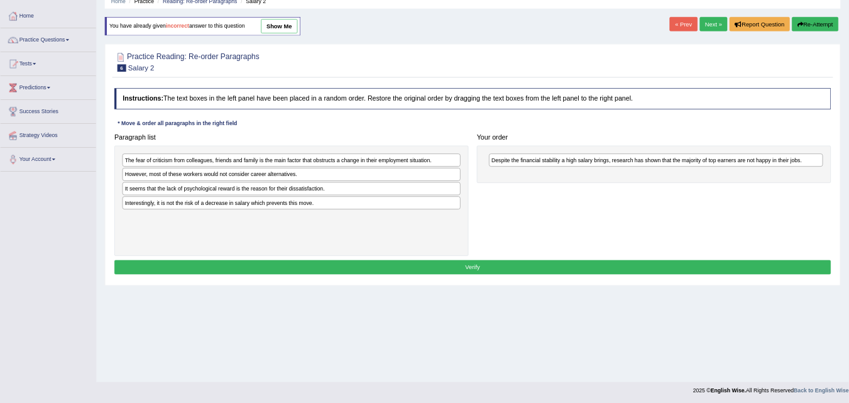
scroll to position [0, 0]
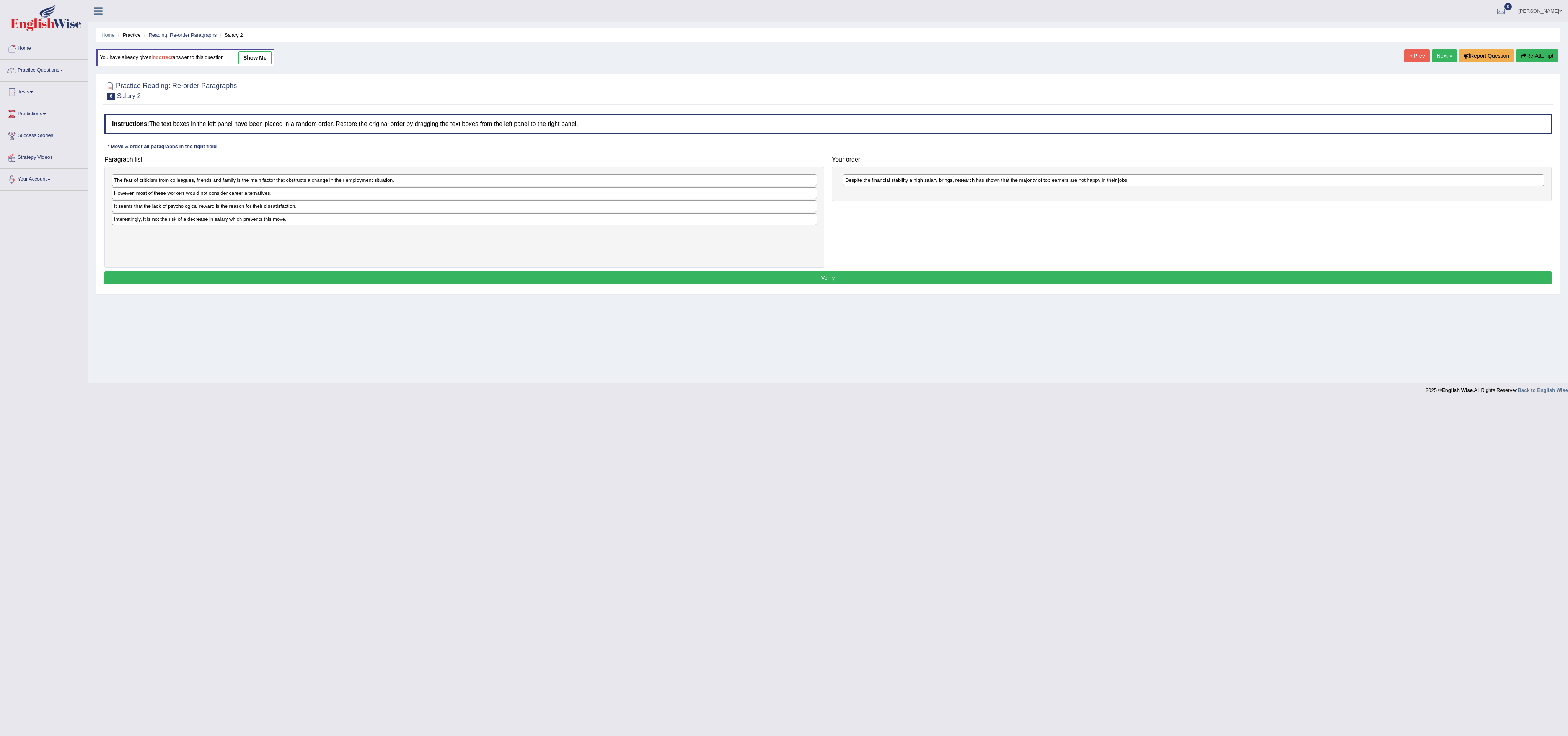
drag, startPoint x: 1310, startPoint y: 48, endPoint x: 1409, endPoint y: 5, distance: 107.9
click at [517, 30] on div "Home Practice Reading: Re-order Paragraphs Salary 2 You have already given inco…" at bounding box center [828, 191] width 1480 height 383
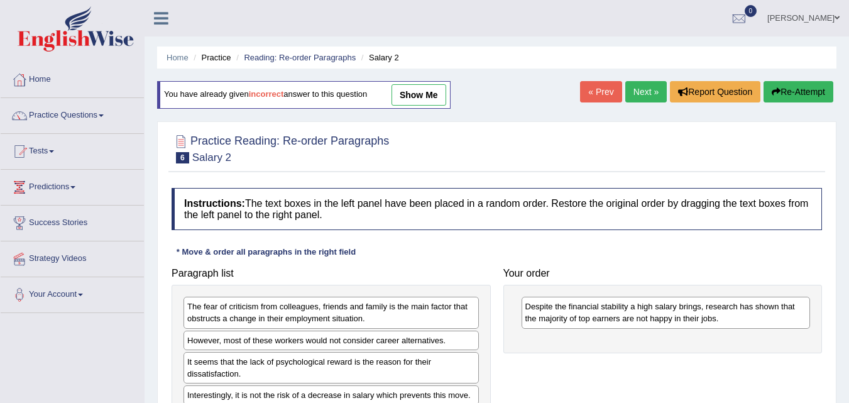
drag, startPoint x: 2314, startPoint y: 8, endPoint x: 596, endPoint y: 231, distance: 1732.4
click at [596, 231] on div "Instructions: The text boxes in the left panel have been placed in a random ord…" at bounding box center [496, 335] width 657 height 306
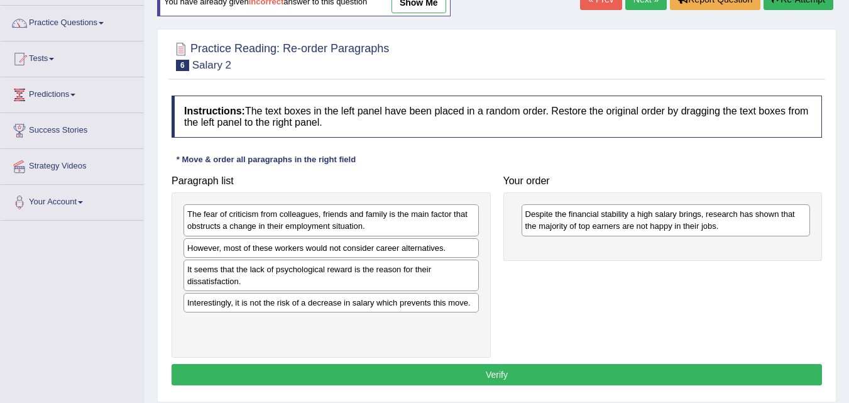
scroll to position [94, 0]
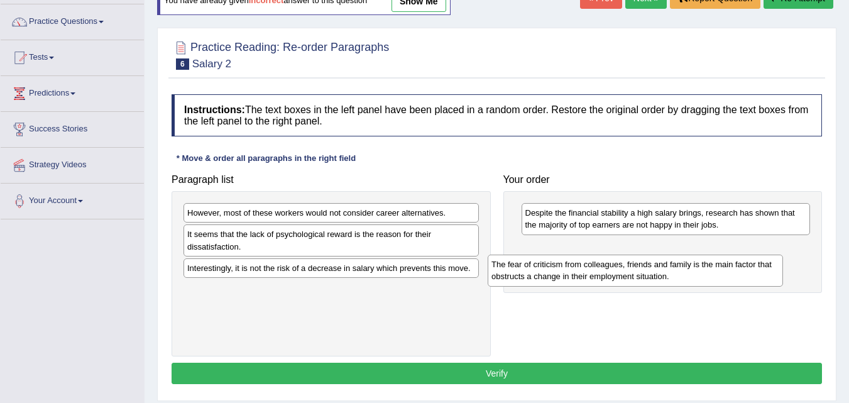
drag, startPoint x: 285, startPoint y: 227, endPoint x: 590, endPoint y: 278, distance: 309.8
click at [590, 278] on div "The fear of criticism from colleagues, friends and family is the main factor th…" at bounding box center [635, 270] width 295 height 31
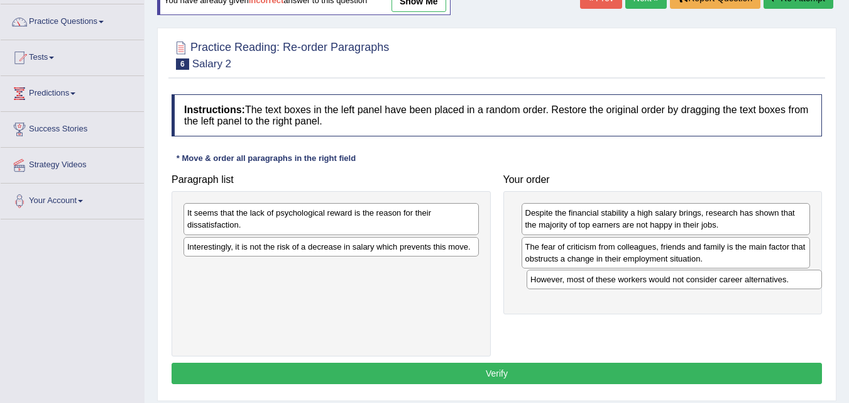
drag, startPoint x: 375, startPoint y: 214, endPoint x: 718, endPoint y: 281, distance: 349.6
click at [718, 281] on div "However, most of these workers would not consider career alternatives." at bounding box center [674, 279] width 295 height 19
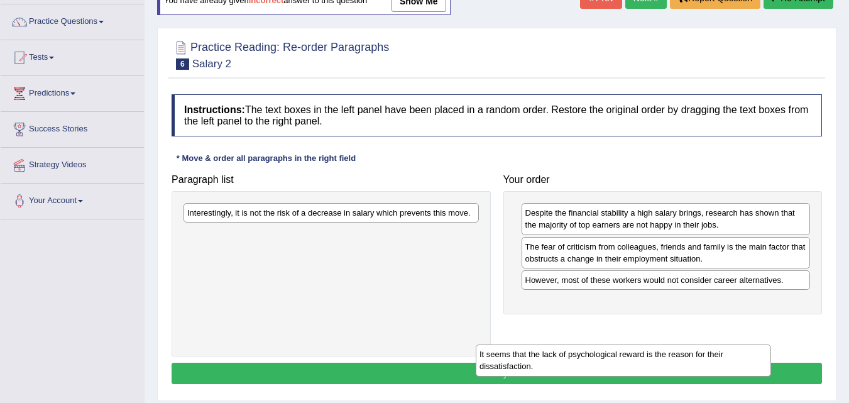
drag, startPoint x: 358, startPoint y: 229, endPoint x: 689, endPoint y: 343, distance: 349.7
click at [689, 344] on div "It seems that the lack of psychological reward is the reason for their dissatis…" at bounding box center [623, 359] width 295 height 31
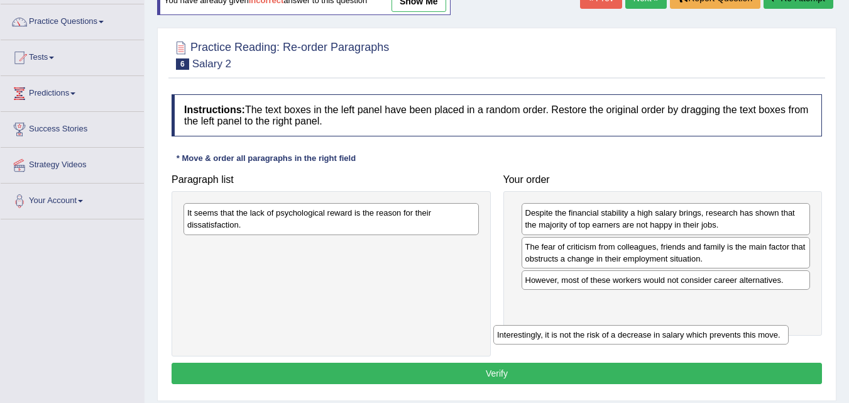
drag, startPoint x: 317, startPoint y: 212, endPoint x: 626, endPoint y: 334, distance: 332.4
click at [626, 334] on div "Interestingly, it is not the risk of a decrease in salary which prevents this m…" at bounding box center [640, 334] width 295 height 19
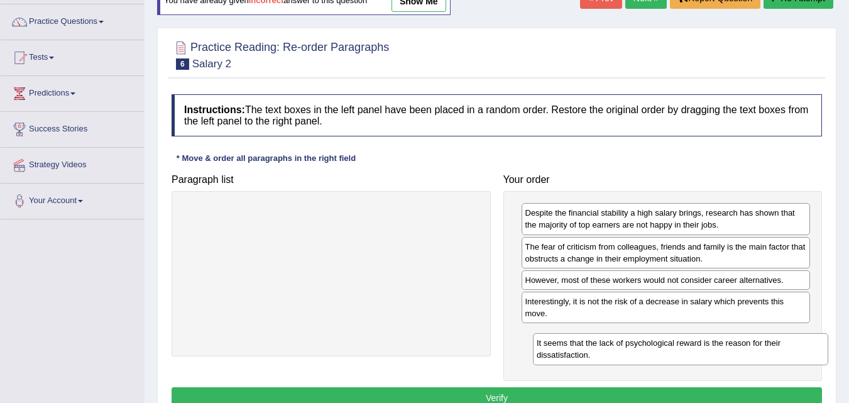
drag, startPoint x: 407, startPoint y: 210, endPoint x: 756, endPoint y: 340, distance: 372.9
click at [756, 340] on div "It seems that the lack of psychological reward is the reason for their dissatis…" at bounding box center [680, 348] width 295 height 31
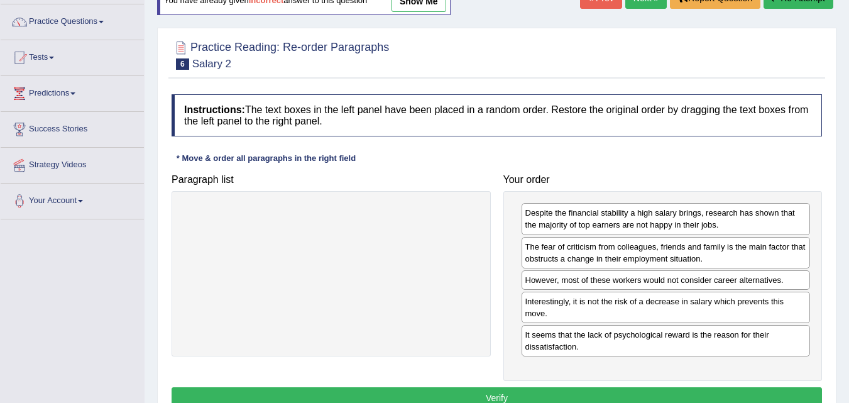
click at [619, 395] on button "Verify" at bounding box center [497, 397] width 651 height 21
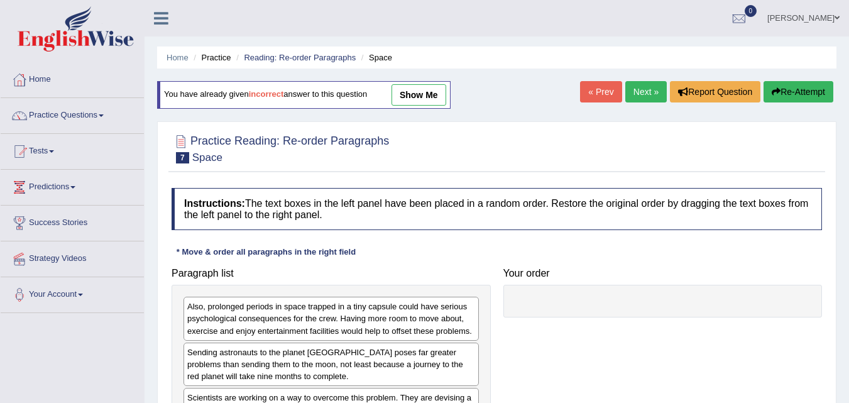
click at [654, 98] on link "Next »" at bounding box center [645, 91] width 41 height 21
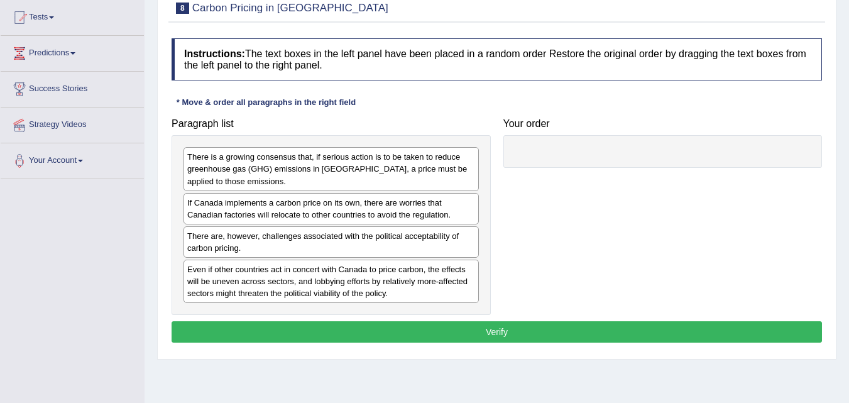
scroll to position [135, 0]
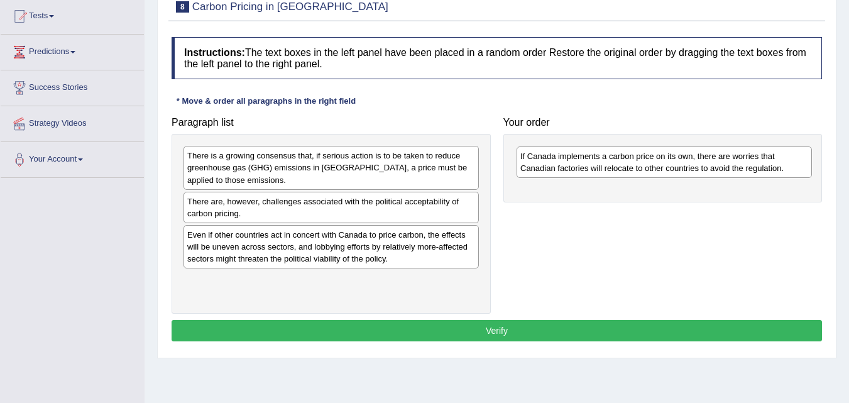
drag, startPoint x: 300, startPoint y: 211, endPoint x: 632, endPoint y: 166, distance: 335.0
click at [632, 166] on div "If Canada implements a carbon price on its own, there are worries that Canadian…" at bounding box center [664, 161] width 295 height 31
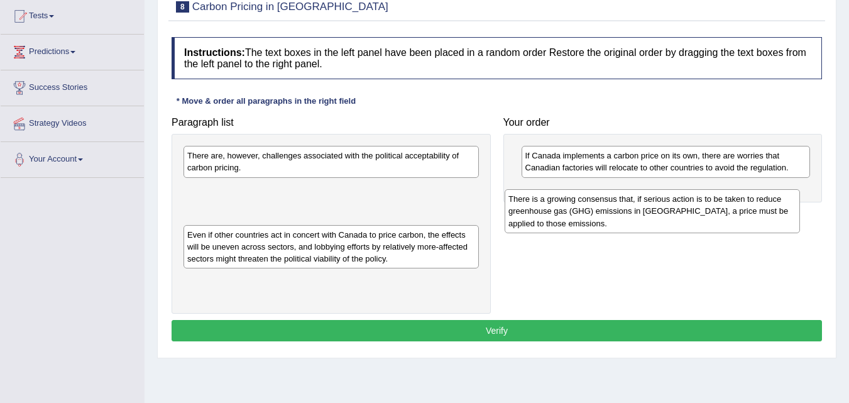
drag, startPoint x: 392, startPoint y: 169, endPoint x: 716, endPoint y: 211, distance: 326.4
click at [716, 211] on div "There is a growing consensus that, if serious action is to be taken to reduce g…" at bounding box center [652, 210] width 295 height 43
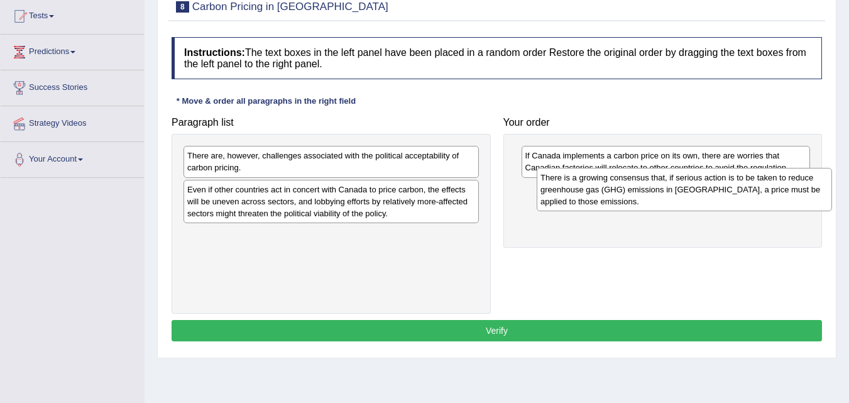
drag, startPoint x: 403, startPoint y: 211, endPoint x: 756, endPoint y: 199, distance: 353.5
click at [756, 199] on div "There is a growing consensus that, if serious action is to be taken to reduce g…" at bounding box center [684, 189] width 295 height 43
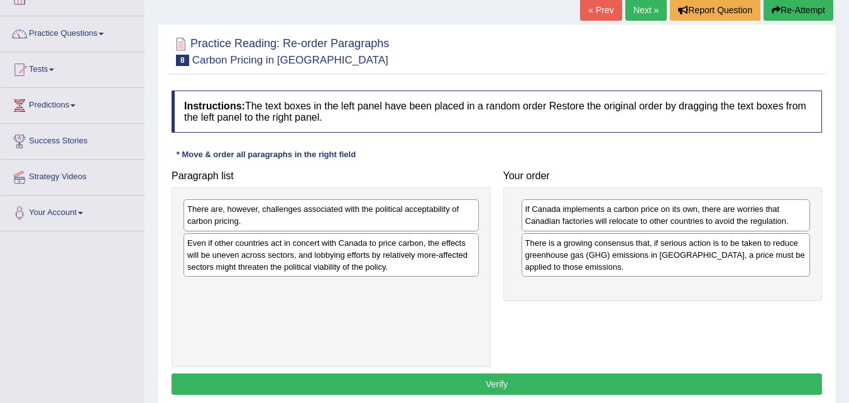
scroll to position [77, 0]
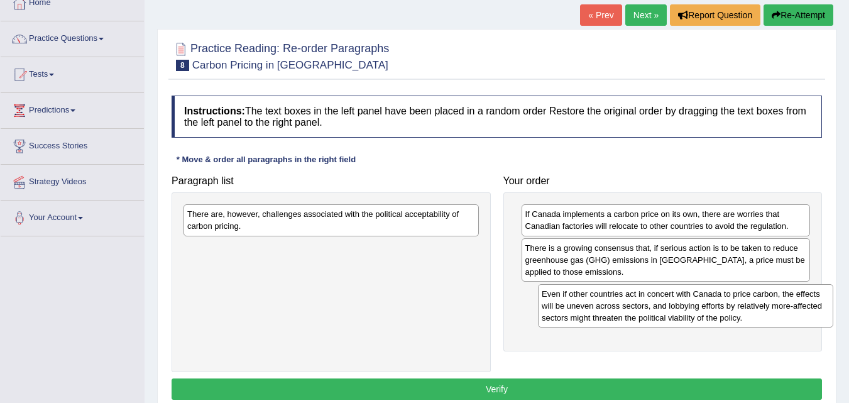
drag, startPoint x: 486, startPoint y: 293, endPoint x: 742, endPoint y: 309, distance: 257.0
click at [742, 309] on div "Even if other countries act in concert with Canada to price carbon, the effects…" at bounding box center [685, 305] width 295 height 43
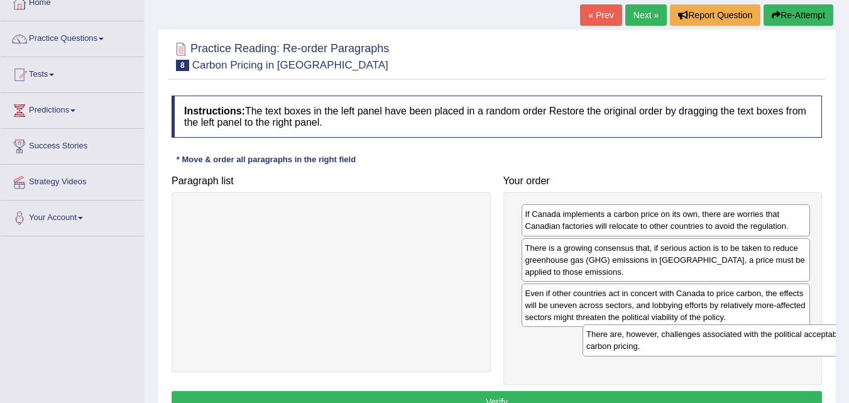
drag, startPoint x: 345, startPoint y: 223, endPoint x: 738, endPoint y: 348, distance: 412.5
click at [738, 348] on div "There are, however, challenges associated with the political acceptability of c…" at bounding box center [730, 339] width 295 height 31
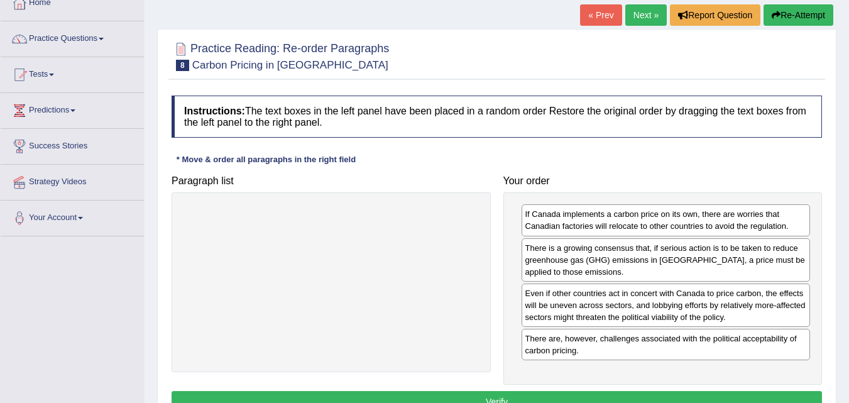
click at [593, 397] on button "Verify" at bounding box center [497, 401] width 651 height 21
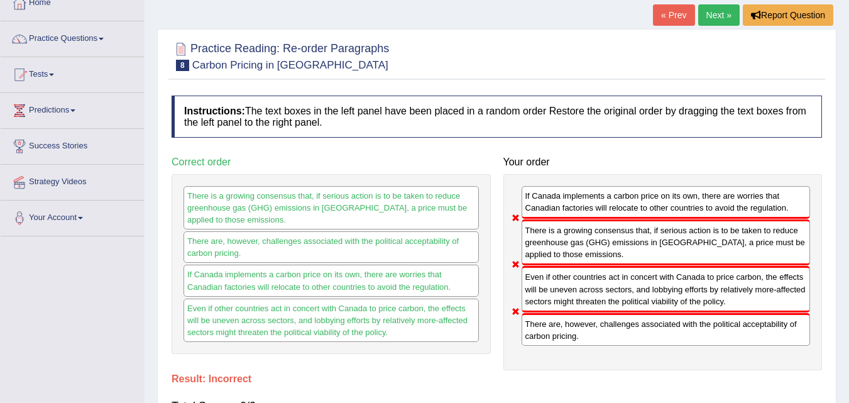
drag, startPoint x: 593, startPoint y: 397, endPoint x: 844, endPoint y: 319, distance: 262.0
click at [844, 319] on div "Home Practice Reading: Re-order Paragraphs Carbon Pricing in Canada « Prev Next…" at bounding box center [497, 237] width 705 height 629
drag, startPoint x: 844, startPoint y: 319, endPoint x: 858, endPoint y: 382, distance: 64.5
click at [849, 326] on html "Toggle navigation Home Practice Questions Speaking Practice Read Aloud Repeat S…" at bounding box center [424, 124] width 849 height 403
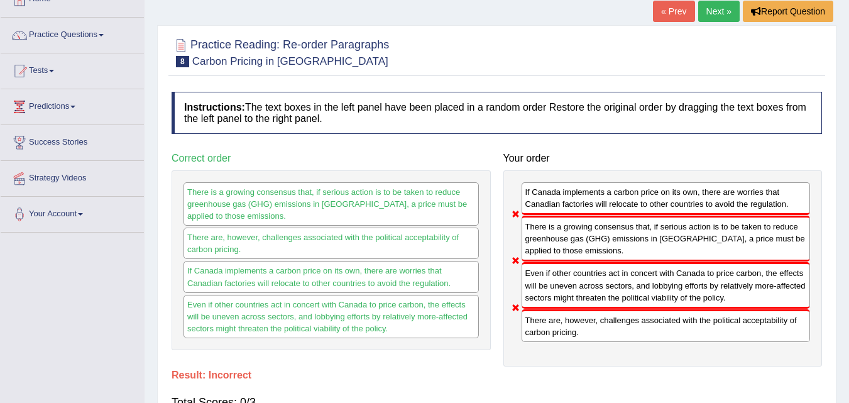
scroll to position [52, 0]
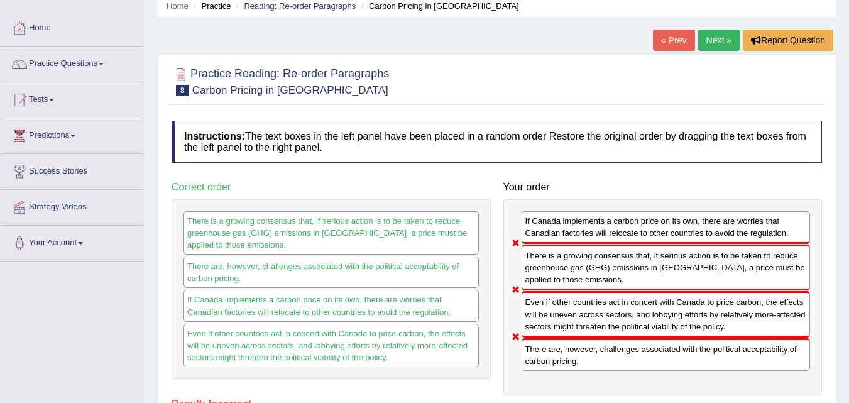
click at [729, 43] on link "Next »" at bounding box center [718, 40] width 41 height 21
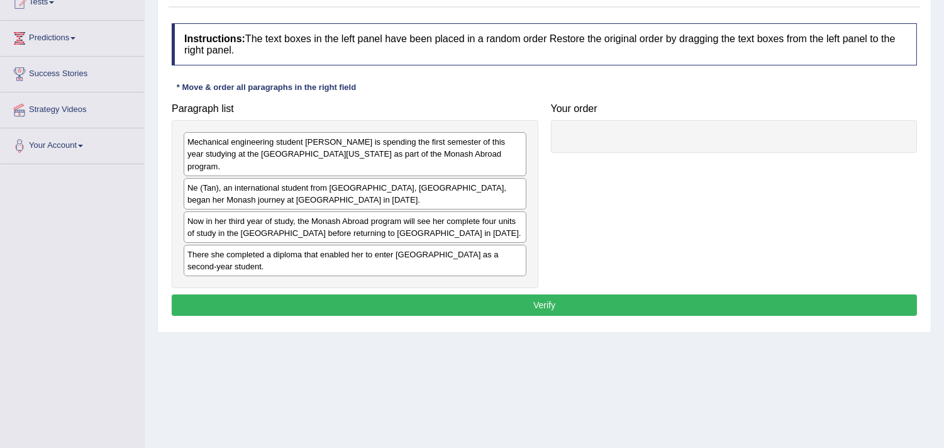
scroll to position [146, 0]
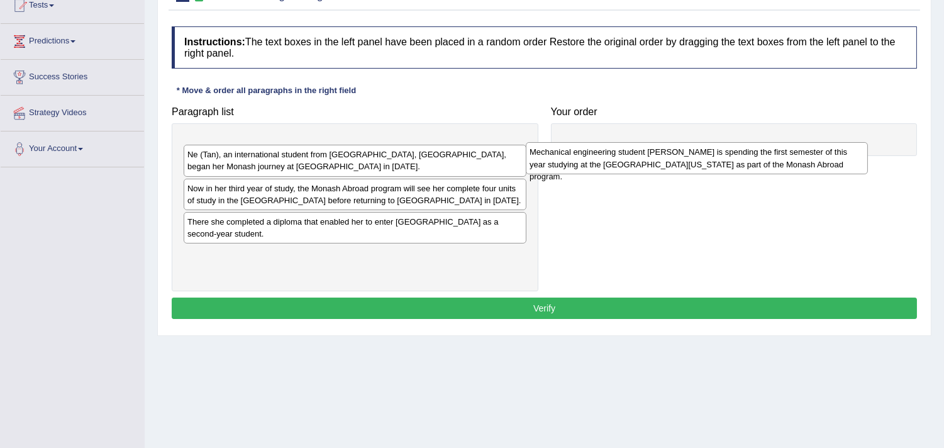
drag, startPoint x: 338, startPoint y: 145, endPoint x: 682, endPoint y: 151, distance: 343.9
click at [682, 151] on div "Mechanical engineering student [PERSON_NAME] is spending the first semester of …" at bounding box center [697, 157] width 342 height 31
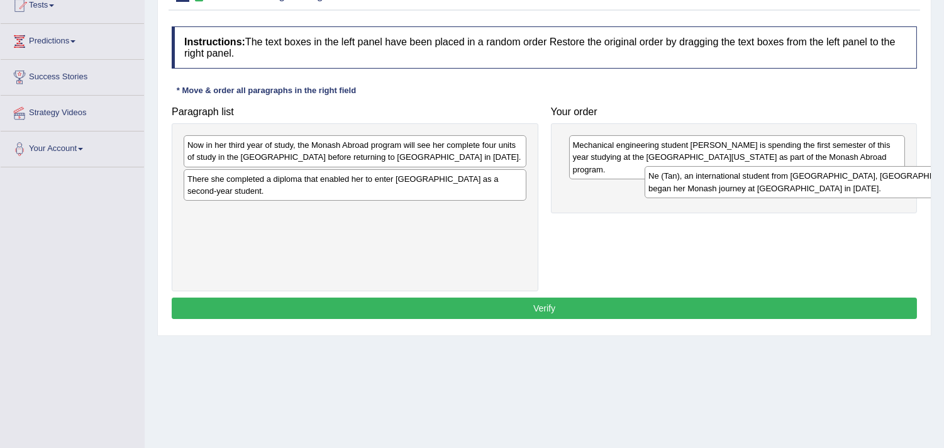
drag, startPoint x: 492, startPoint y: 152, endPoint x: 950, endPoint y: 187, distance: 460.2
click at [849, 187] on html "Toggle navigation Home Practice Questions Speaking Practice Read Aloud Repeat S…" at bounding box center [472, 78] width 944 height 448
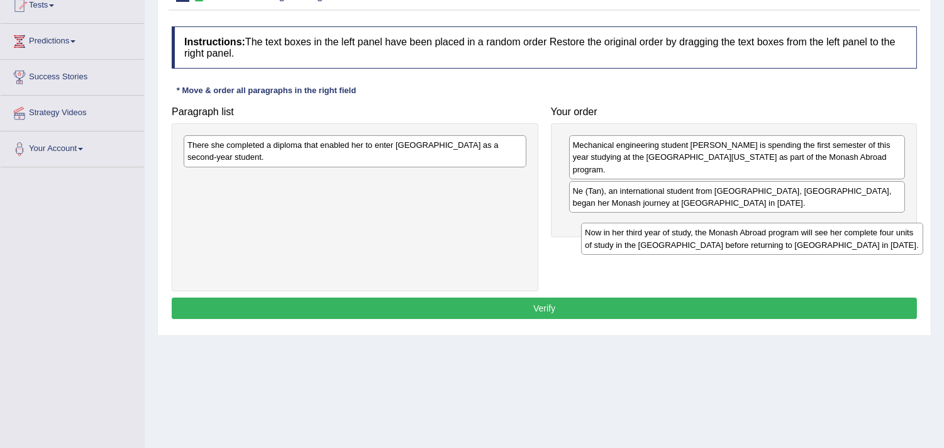
drag, startPoint x: 361, startPoint y: 146, endPoint x: 758, endPoint y: 233, distance: 406.8
click at [758, 233] on div "Now in her third year of study, the Monash Abroad program will see her complete…" at bounding box center [752, 238] width 342 height 31
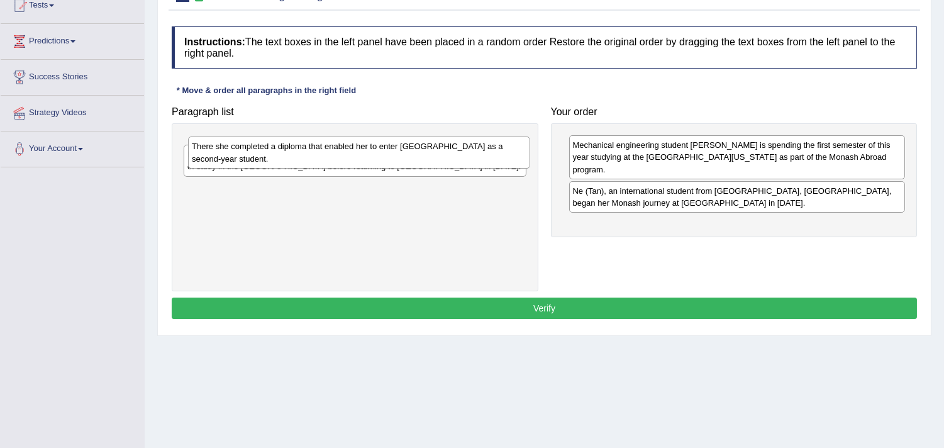
click at [460, 159] on div "There she completed a diploma that enabled her to enter [GEOGRAPHIC_DATA] as a …" at bounding box center [359, 151] width 342 height 31
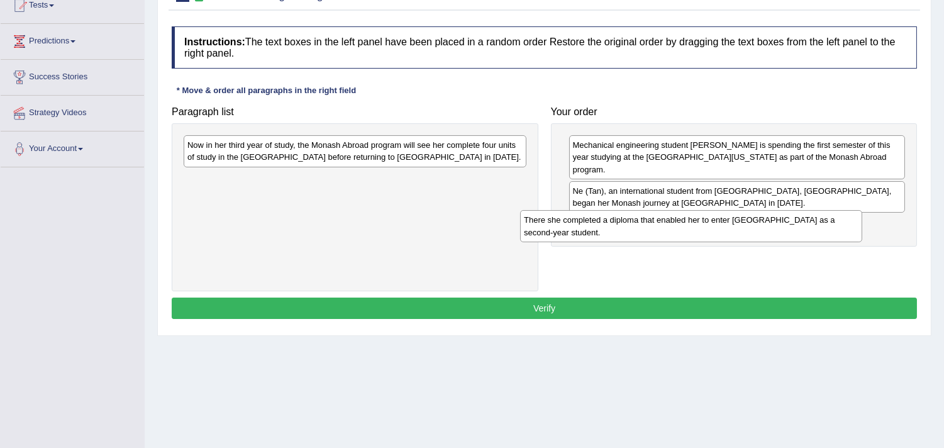
drag, startPoint x: 451, startPoint y: 151, endPoint x: 790, endPoint y: 226, distance: 347.1
click at [790, 226] on div "There she completed a diploma that enabled her to enter Monash University as a …" at bounding box center [691, 225] width 342 height 31
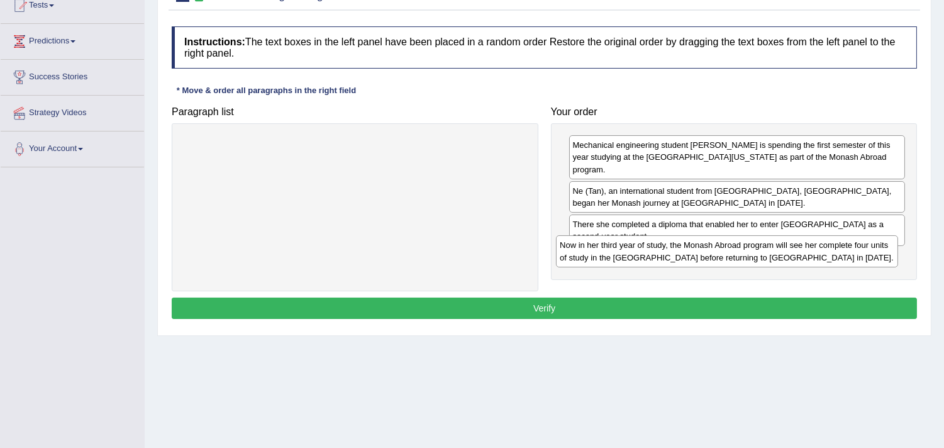
drag, startPoint x: 487, startPoint y: 150, endPoint x: 864, endPoint y: 250, distance: 390.2
click at [849, 250] on div "Now in her third year of study, the Monash Abroad program will see her complete…" at bounding box center [727, 250] width 342 height 31
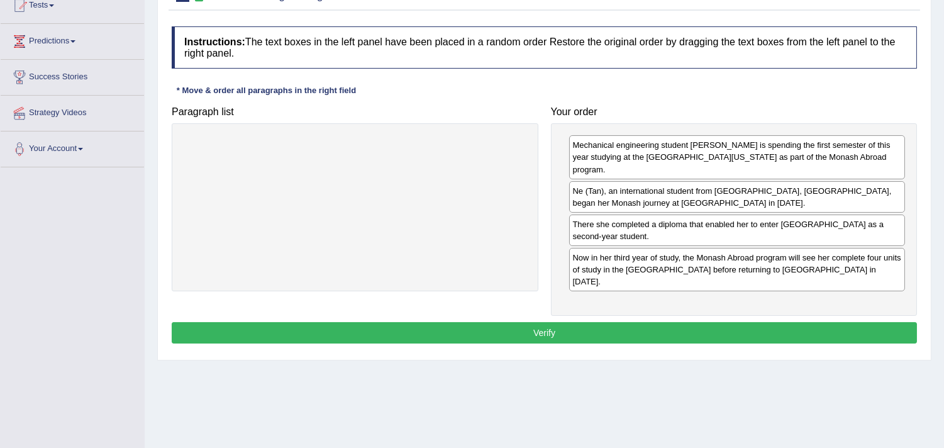
drag, startPoint x: 734, startPoint y: 321, endPoint x: 735, endPoint y: 315, distance: 6.6
click at [734, 318] on div "Instructions: The text boxes in the left panel have been placed in a random ord…" at bounding box center [543, 186] width 751 height 333
click at [735, 322] on button "Verify" at bounding box center [544, 332] width 745 height 21
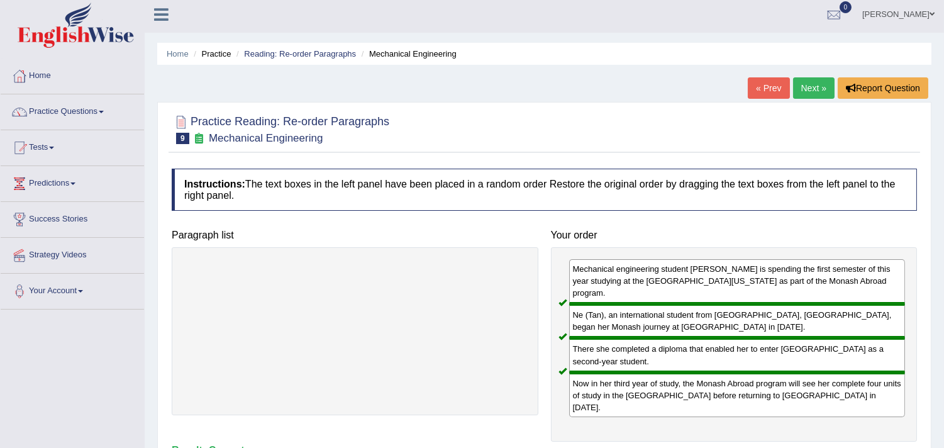
scroll to position [1, 0]
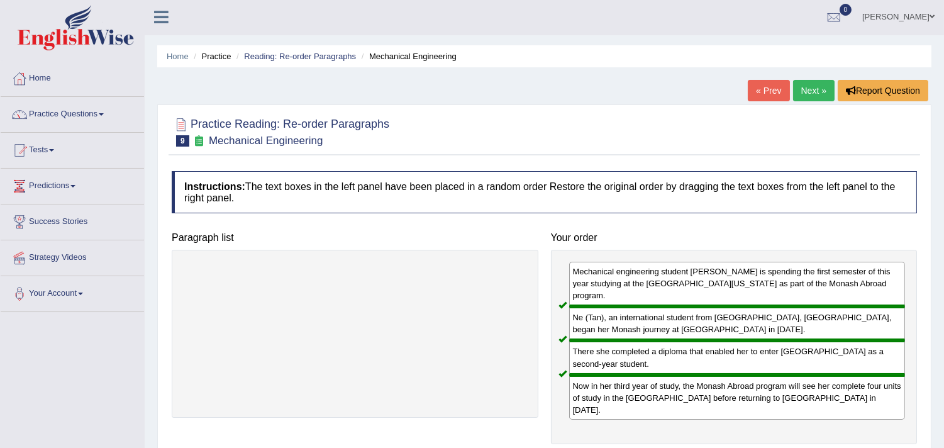
click at [801, 88] on link "Next »" at bounding box center [813, 90] width 41 height 21
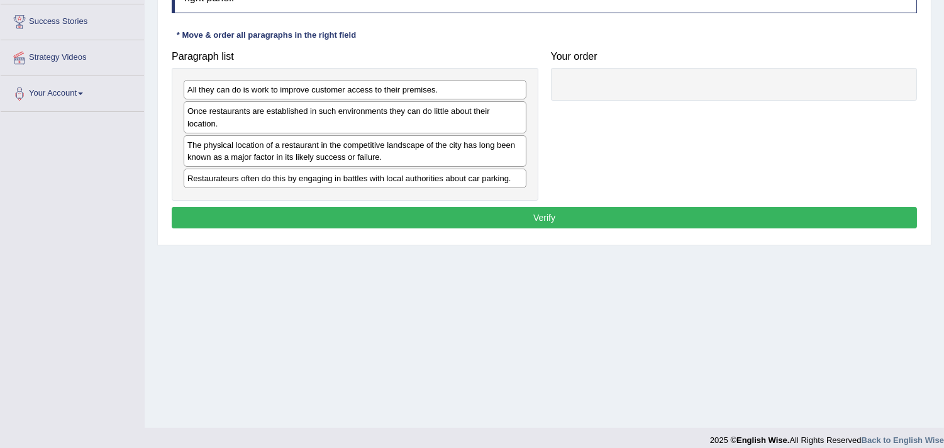
scroll to position [40, 0]
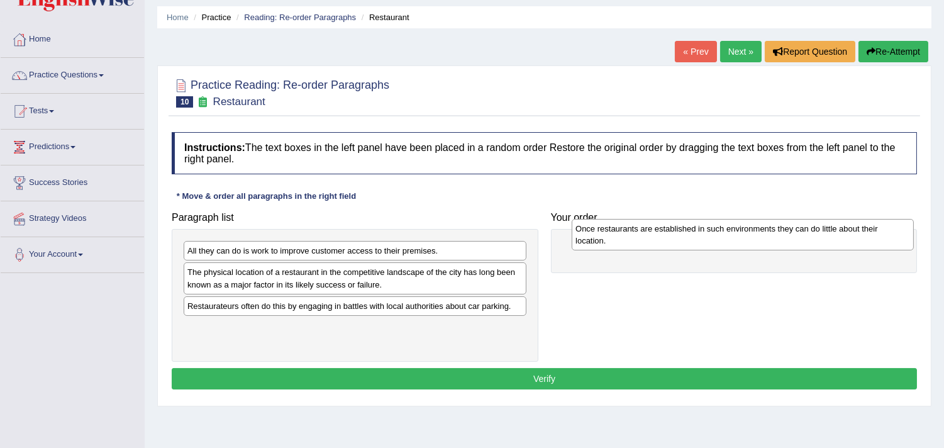
drag, startPoint x: 298, startPoint y: 280, endPoint x: 686, endPoint y: 236, distance: 390.3
click at [686, 236] on div "Once restaurants are established in such environments they can do little about …" at bounding box center [742, 234] width 342 height 31
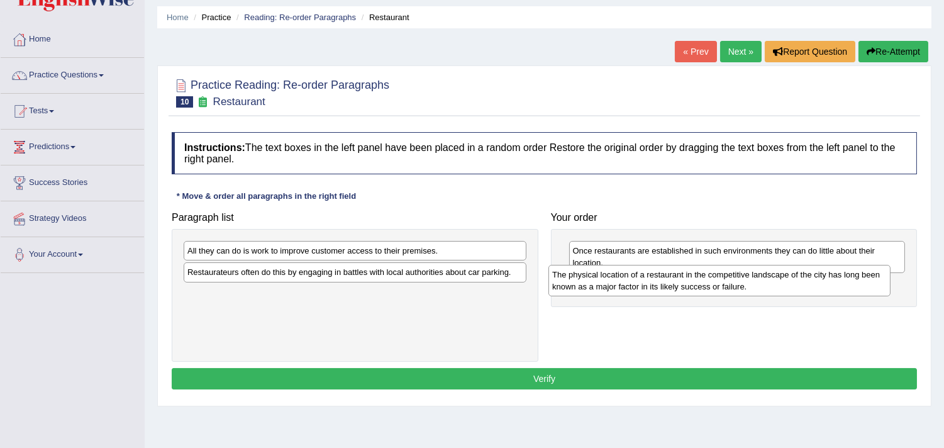
drag, startPoint x: 296, startPoint y: 288, endPoint x: 661, endPoint y: 291, distance: 365.2
click at [661, 291] on div "The physical location of a restaurant in the competitive landscape of the city …" at bounding box center [719, 280] width 342 height 31
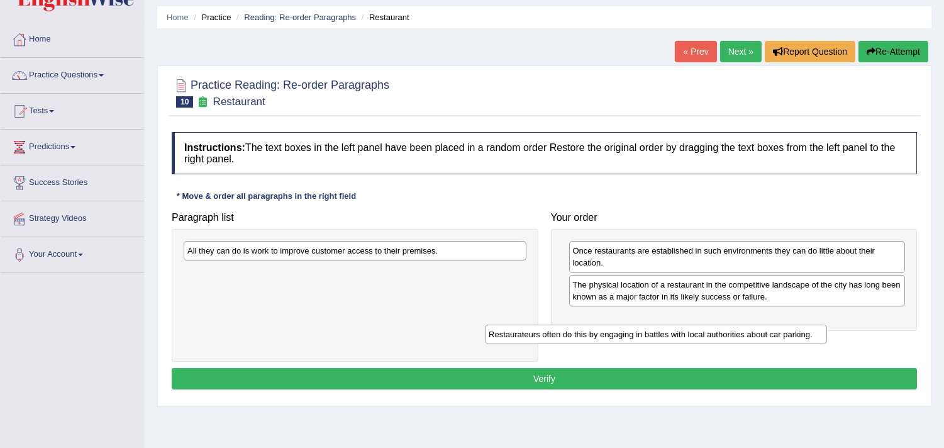
drag, startPoint x: 474, startPoint y: 277, endPoint x: 778, endPoint y: 334, distance: 309.7
click at [778, 335] on div "Restaurateurs often do this by engaging in battles with local authorities about…" at bounding box center [656, 333] width 342 height 19
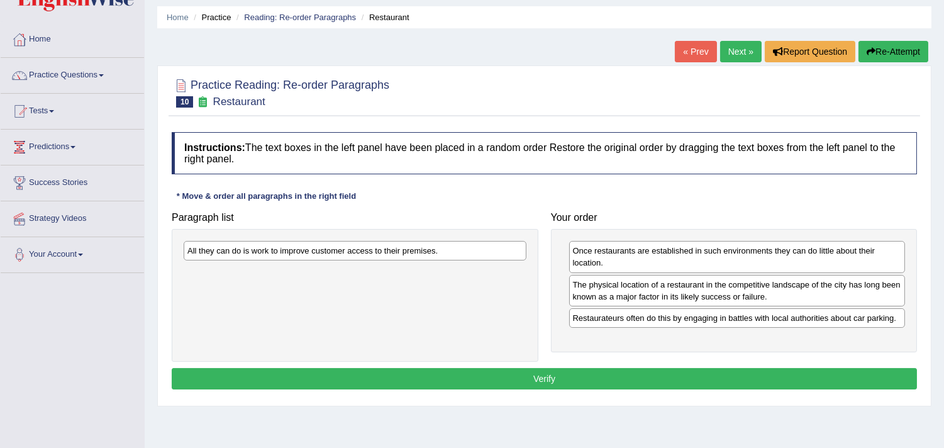
click at [460, 264] on div "All they can do is work to improve customer access to their premises." at bounding box center [355, 295] width 366 height 133
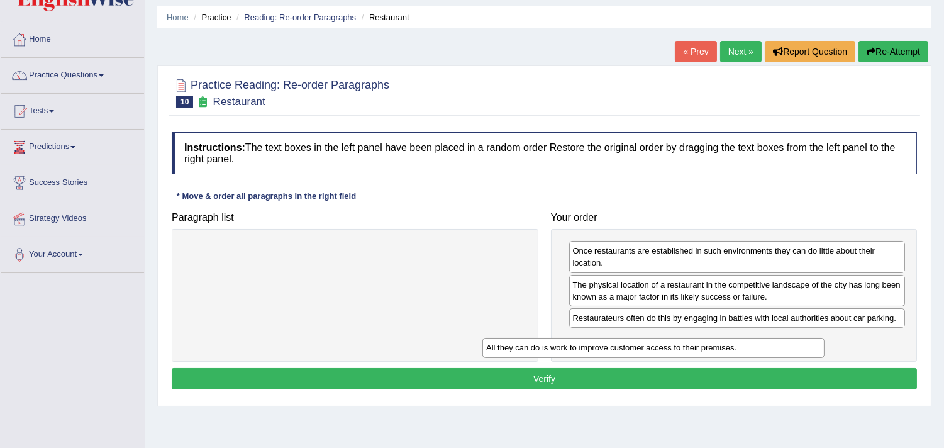
drag, startPoint x: 460, startPoint y: 245, endPoint x: 759, endPoint y: 342, distance: 313.9
click at [759, 342] on div "All they can do is work to improve customer access to their premises." at bounding box center [653, 347] width 342 height 19
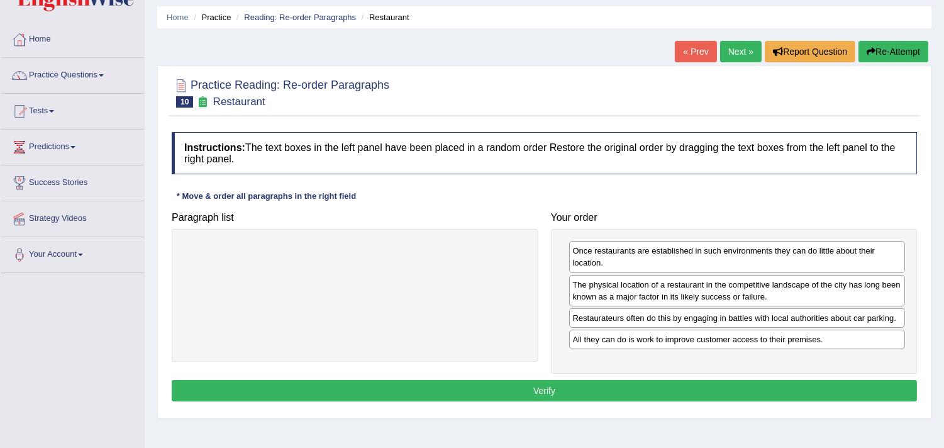
click at [520, 381] on button "Verify" at bounding box center [544, 390] width 745 height 21
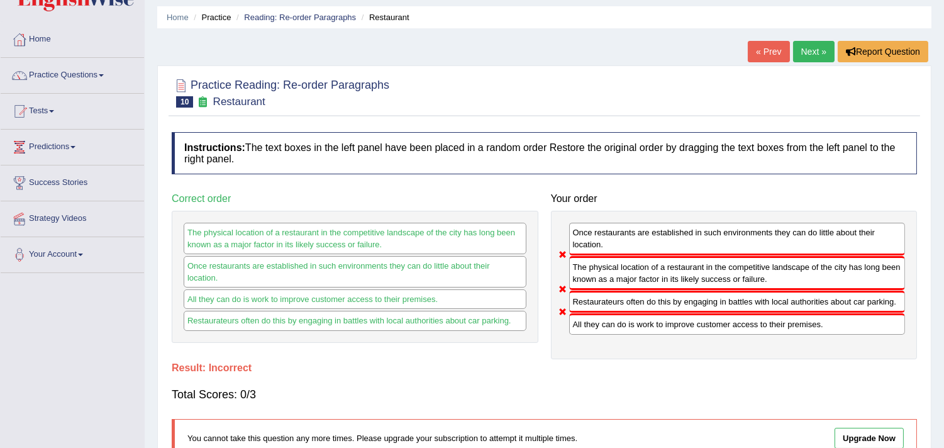
click at [790, 82] on div at bounding box center [544, 92] width 745 height 38
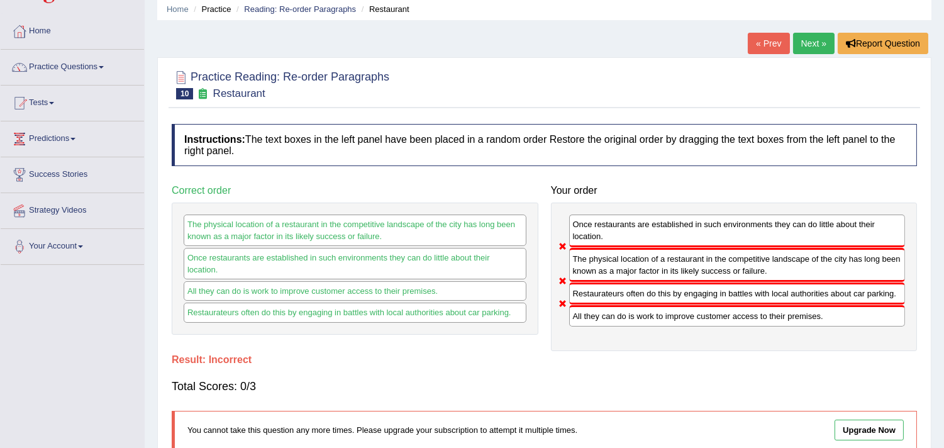
scroll to position [65, 0]
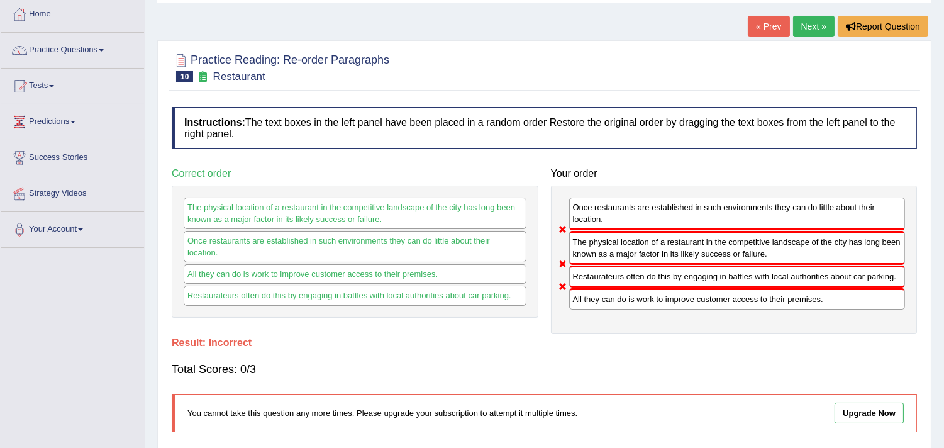
click at [816, 23] on link "Next »" at bounding box center [813, 26] width 41 height 21
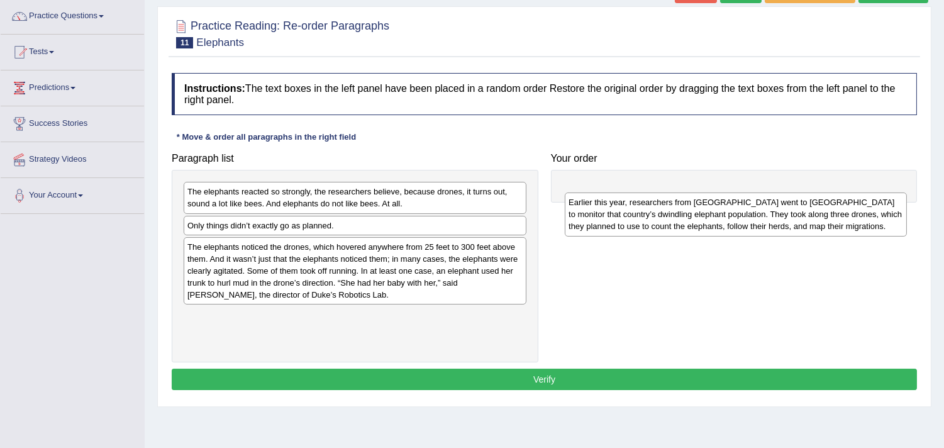
drag, startPoint x: 384, startPoint y: 321, endPoint x: 765, endPoint y: 207, distance: 397.6
click at [765, 207] on div "Earlier this year, researchers from Duke University went to Gabon to monitor th…" at bounding box center [735, 214] width 342 height 44
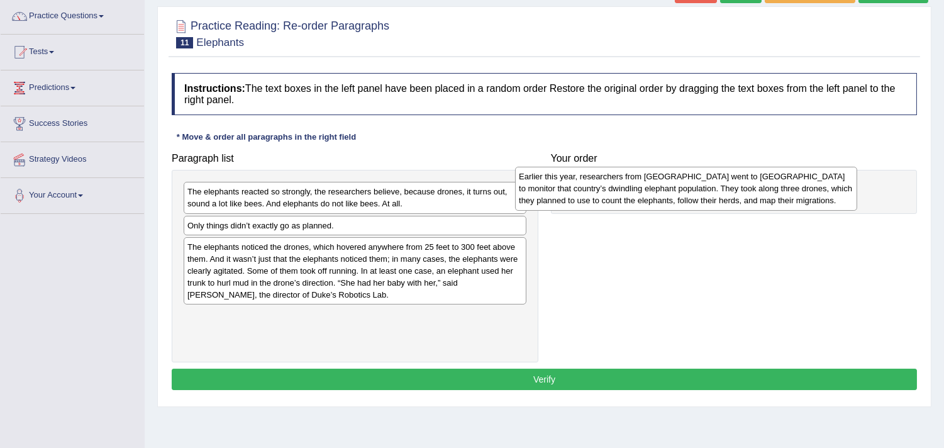
drag, startPoint x: 458, startPoint y: 331, endPoint x: 796, endPoint y: 190, distance: 366.1
click at [796, 190] on div "Earlier this year, researchers from Duke University went to Gabon to monitor th…" at bounding box center [686, 189] width 342 height 44
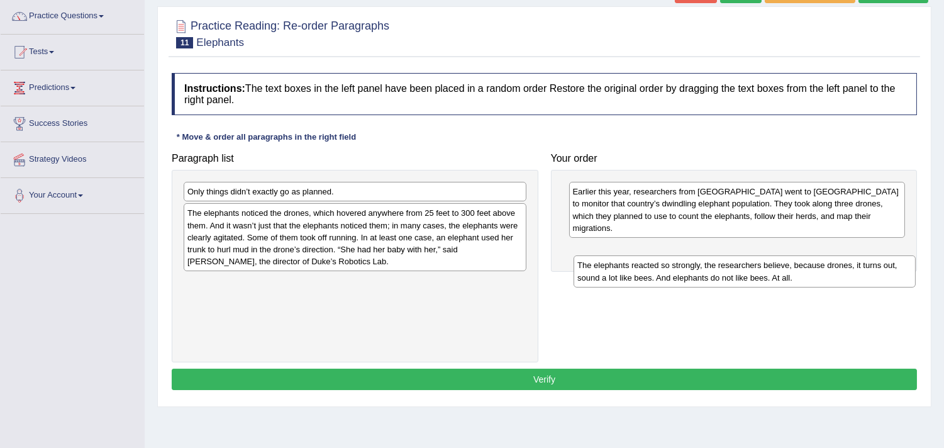
drag, startPoint x: 386, startPoint y: 200, endPoint x: 776, endPoint y: 273, distance: 396.6
click at [776, 273] on div "The elephants reacted so strongly, the researchers believe, because drones, it …" at bounding box center [744, 270] width 342 height 31
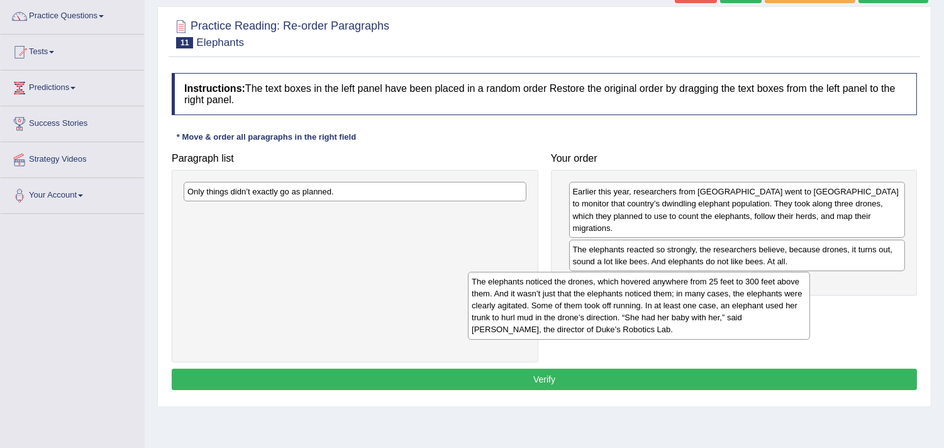
drag, startPoint x: 436, startPoint y: 261, endPoint x: 723, endPoint y: 329, distance: 295.0
click at [723, 329] on div "The elephants noticed the drones, which hovered anywhere from 25 feet to 300 fe…" at bounding box center [639, 306] width 342 height 68
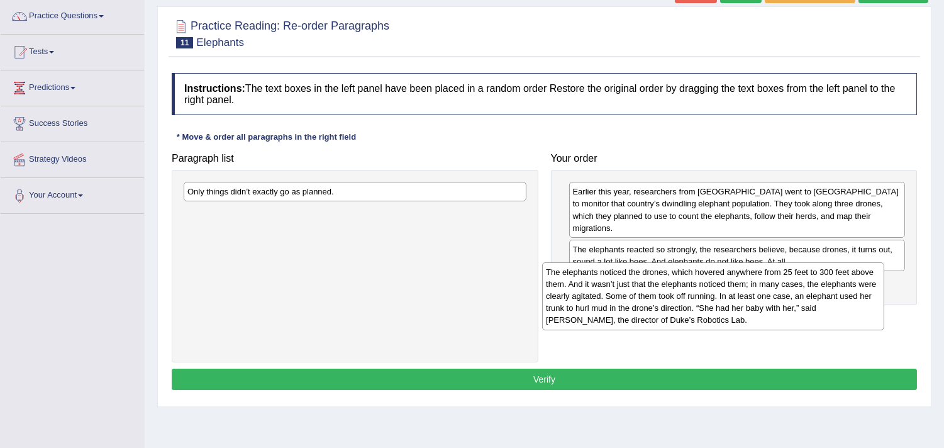
drag, startPoint x: 423, startPoint y: 250, endPoint x: 781, endPoint y: 309, distance: 362.5
click at [781, 309] on div "The elephants noticed the drones, which hovered anywhere from 25 feet to 300 fe…" at bounding box center [713, 296] width 342 height 68
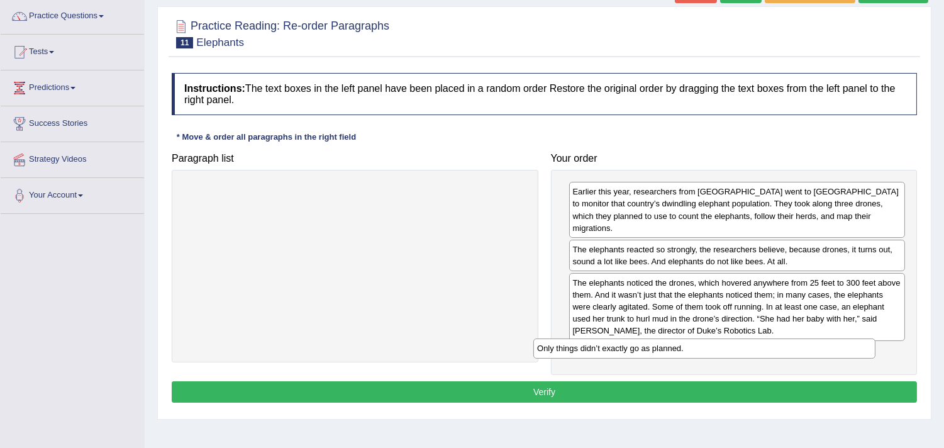
drag, startPoint x: 423, startPoint y: 197, endPoint x: 779, endPoint y: 349, distance: 387.3
click at [779, 349] on div "Only things didn’t exactly go as planned." at bounding box center [704, 347] width 342 height 19
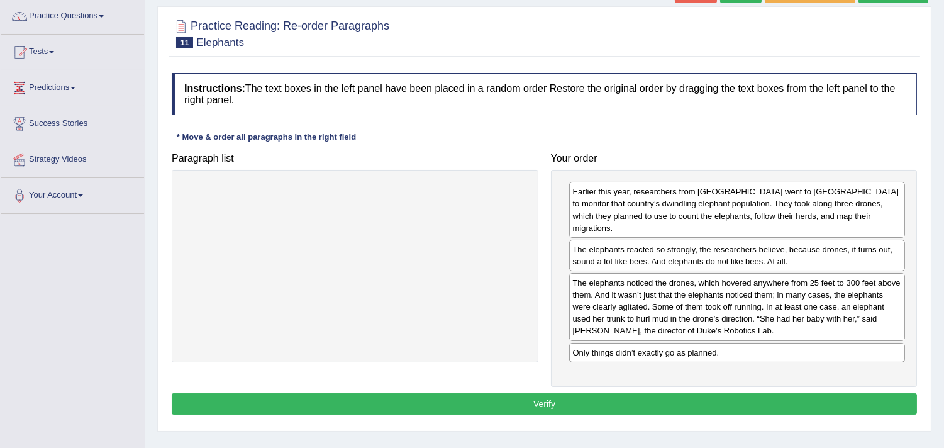
click at [720, 394] on button "Verify" at bounding box center [544, 403] width 745 height 21
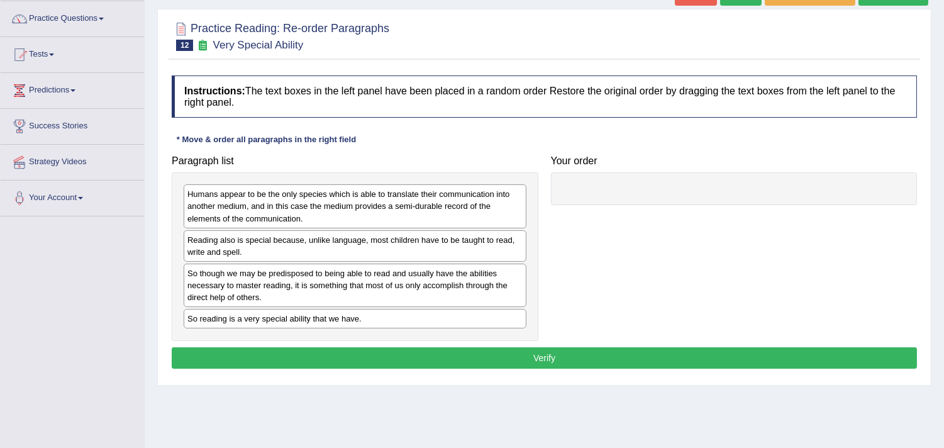
scroll to position [97, 0]
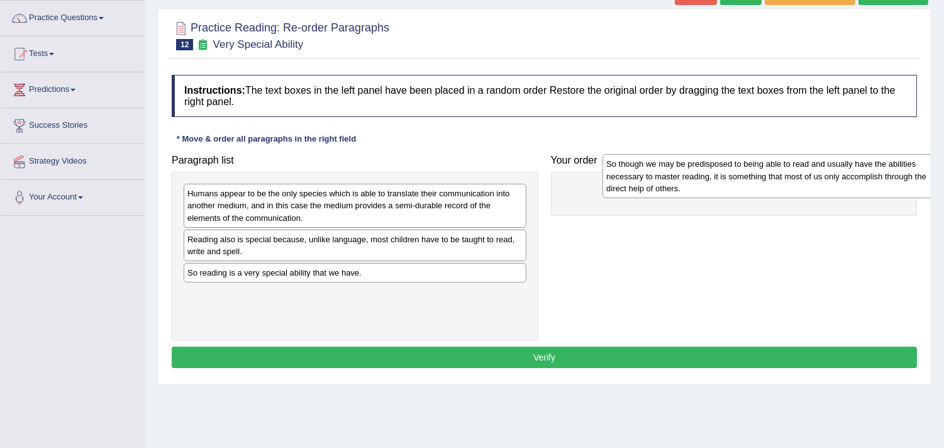
drag, startPoint x: 397, startPoint y: 264, endPoint x: 817, endPoint y: 155, distance: 433.9
click at [817, 155] on div "So though we may be predisposed to being able to read and usually have the abil…" at bounding box center [773, 176] width 342 height 44
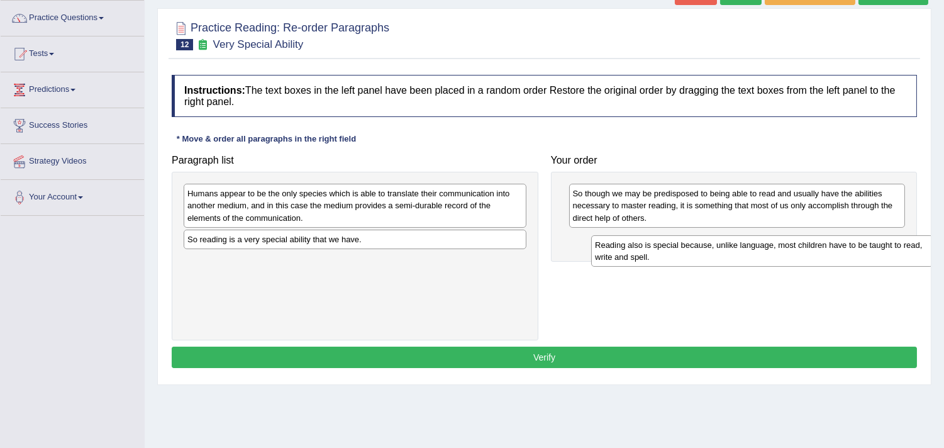
drag, startPoint x: 274, startPoint y: 236, endPoint x: 693, endPoint y: 241, distance: 418.7
click at [693, 241] on div "Reading also is special because, unlike language, most children have to be taug…" at bounding box center [762, 250] width 342 height 31
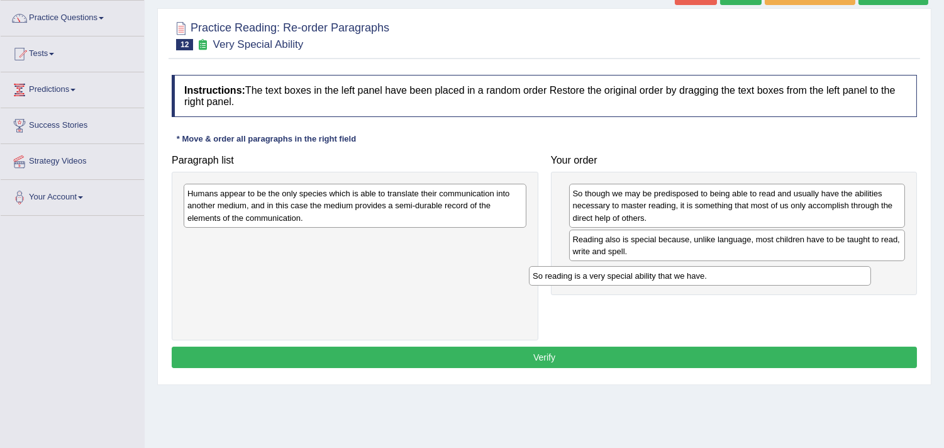
drag, startPoint x: 482, startPoint y: 243, endPoint x: 834, endPoint y: 278, distance: 354.4
click at [834, 278] on div "So reading is a very special ability that we have." at bounding box center [700, 275] width 342 height 19
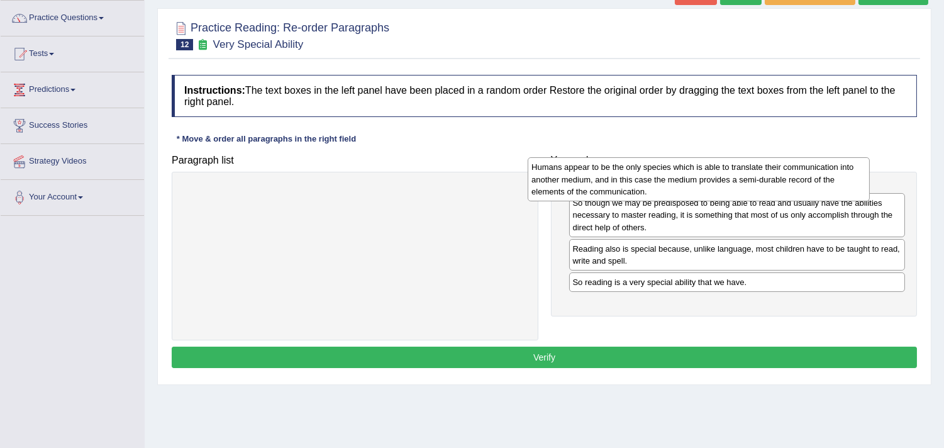
drag, startPoint x: 383, startPoint y: 209, endPoint x: 737, endPoint y: 185, distance: 354.1
click at [737, 185] on div "Humans appear to be the only species which is able to translate their communica…" at bounding box center [698, 179] width 342 height 44
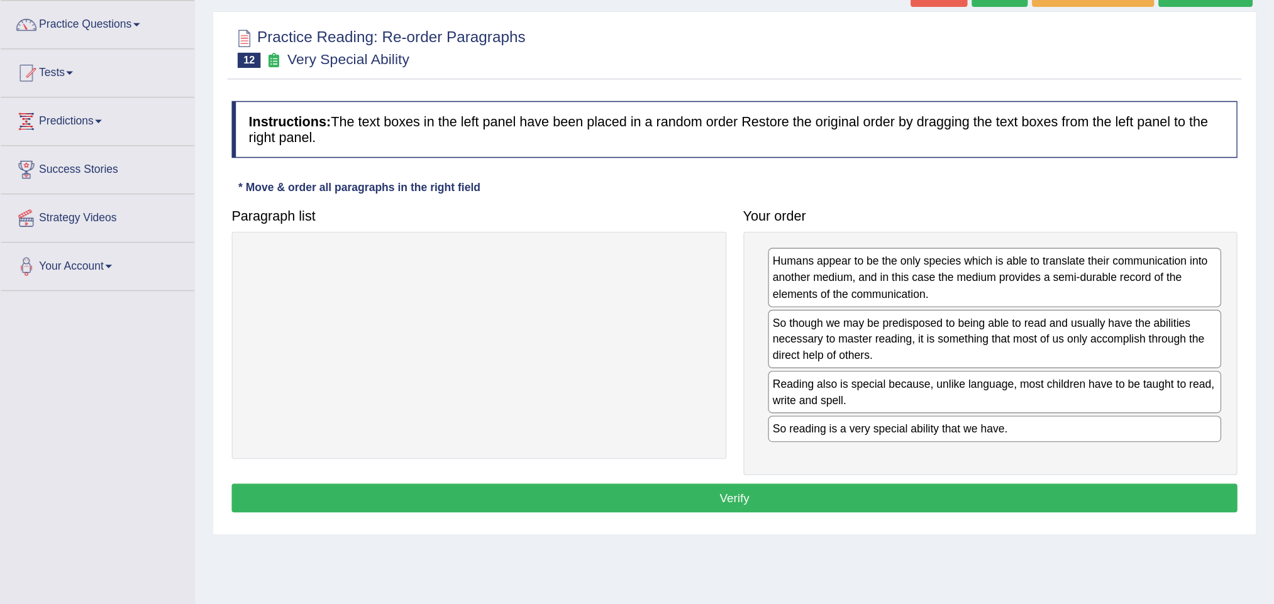
scroll to position [55, 0]
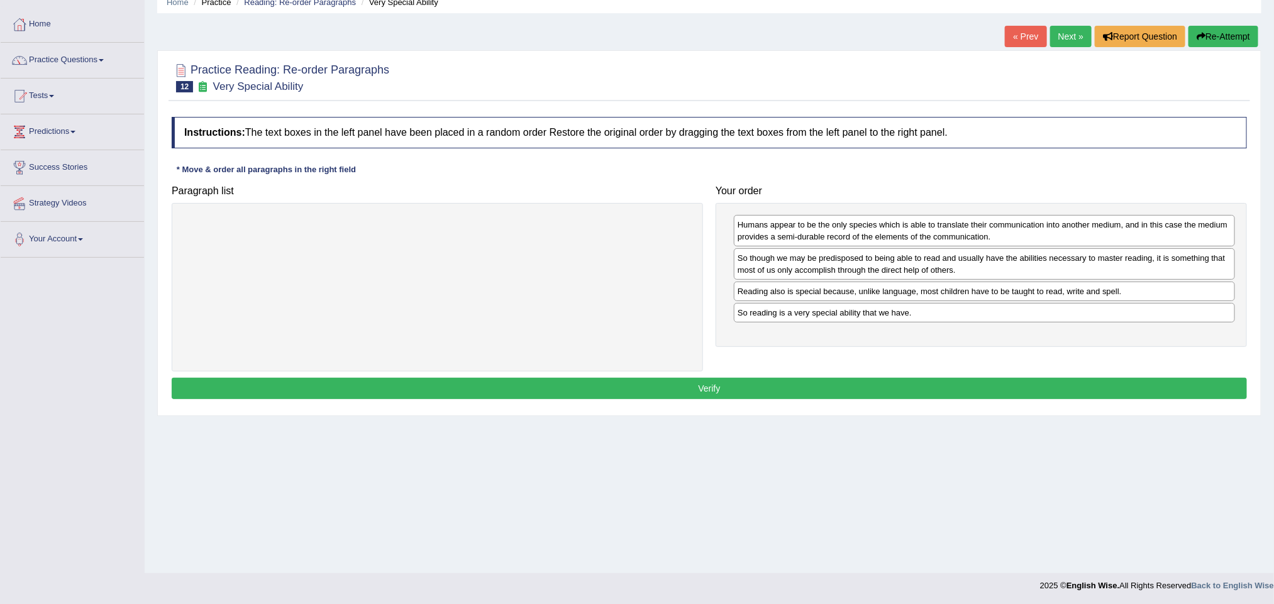
click at [826, 389] on button "Verify" at bounding box center [709, 388] width 1075 height 21
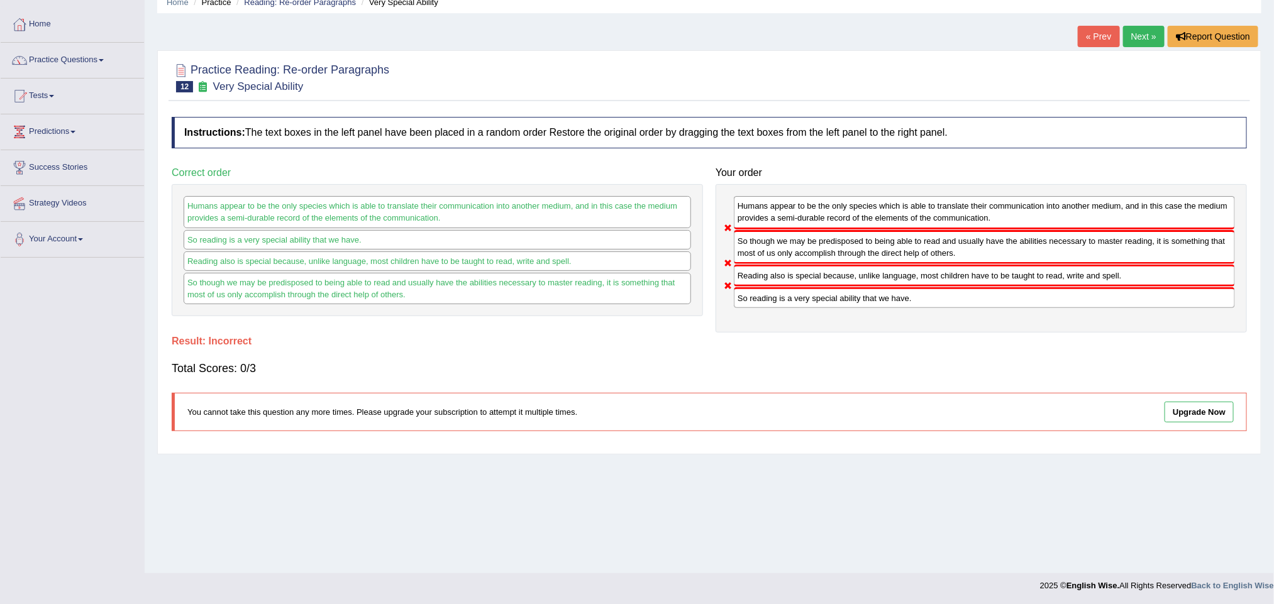
click at [943, 38] on link "Next »" at bounding box center [1143, 36] width 41 height 21
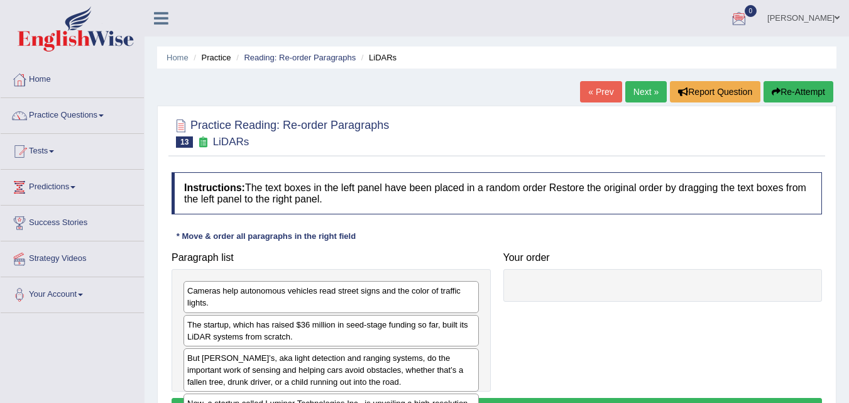
drag, startPoint x: 1194, startPoint y: 0, endPoint x: 551, endPoint y: 128, distance: 655.6
click at [551, 128] on div at bounding box center [497, 132] width 651 height 38
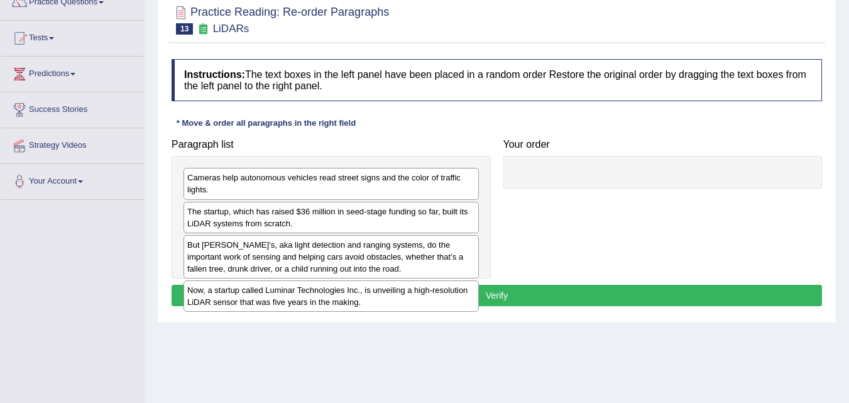
scroll to position [114, 0]
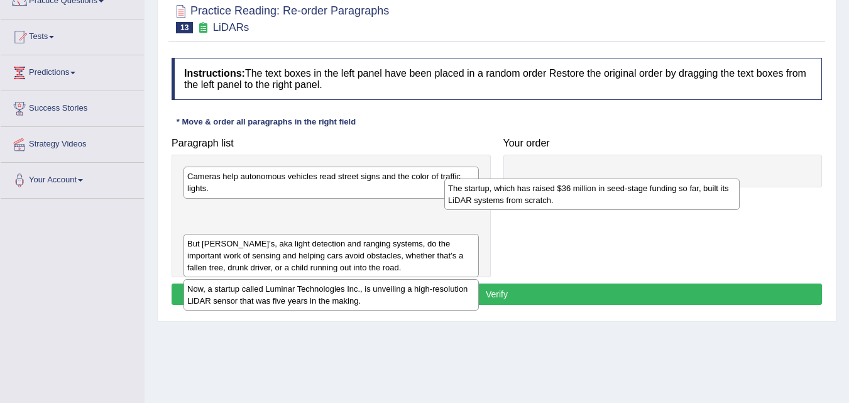
drag, startPoint x: 387, startPoint y: 228, endPoint x: 665, endPoint y: 197, distance: 279.5
click at [665, 197] on div "The startup, which has raised $36 million in seed-stage funding so far, built i…" at bounding box center [591, 194] width 295 height 31
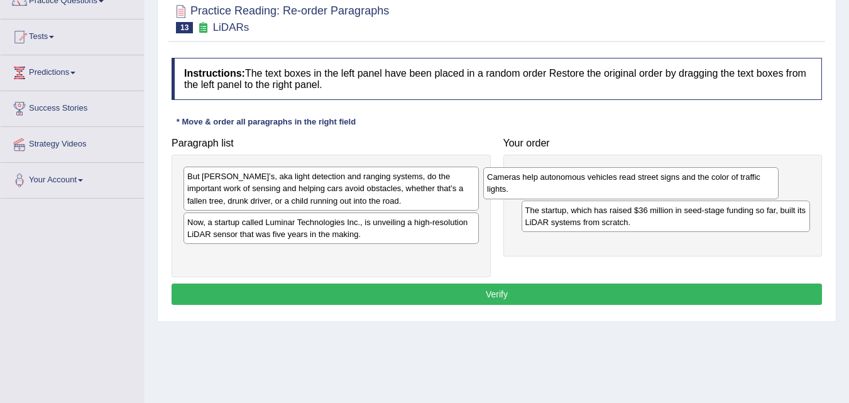
drag, startPoint x: 394, startPoint y: 198, endPoint x: 695, endPoint y: 199, distance: 301.1
click at [695, 199] on div "Cameras help autonomous vehicles read street signs and the color of traffic lig…" at bounding box center [630, 182] width 295 height 31
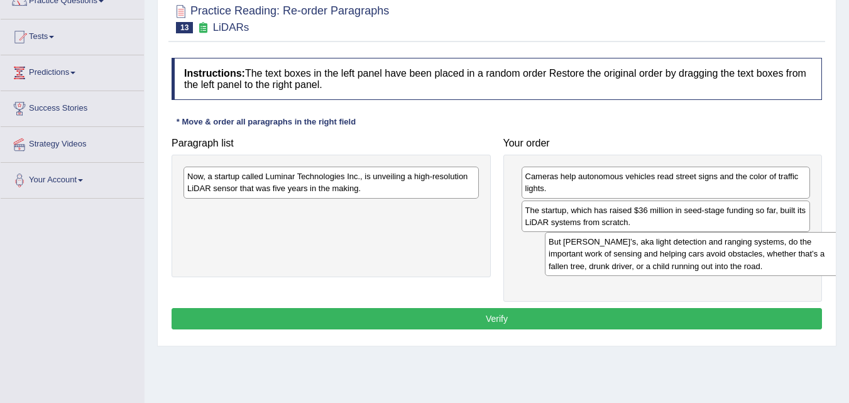
drag, startPoint x: 339, startPoint y: 194, endPoint x: 700, endPoint y: 259, distance: 366.7
click at [700, 259] on div "But [PERSON_NAME]’s, aka light detection and ranging systems, do the important …" at bounding box center [692, 253] width 295 height 43
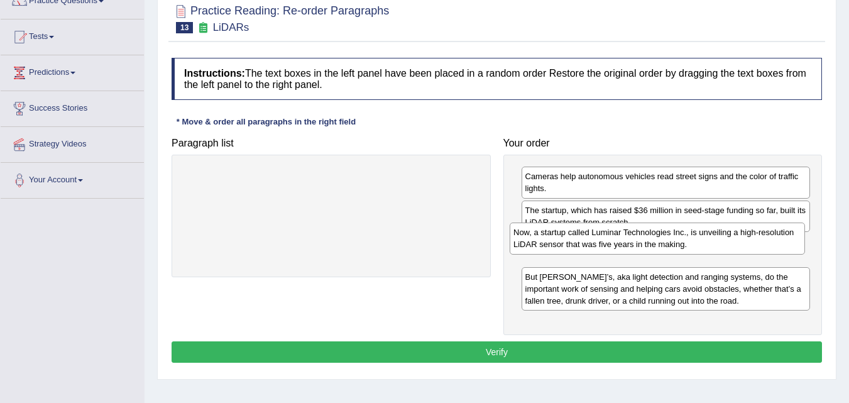
drag, startPoint x: 346, startPoint y: 187, endPoint x: 672, endPoint y: 243, distance: 331.0
click at [672, 243] on div "Now, a startup called Luminar Technologies Inc., is unveiling a high-resolution…" at bounding box center [657, 238] width 295 height 31
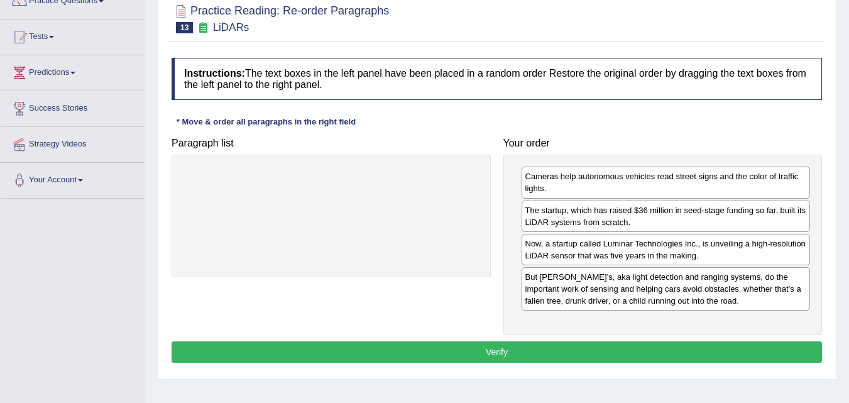
click at [605, 348] on button "Verify" at bounding box center [497, 351] width 651 height 21
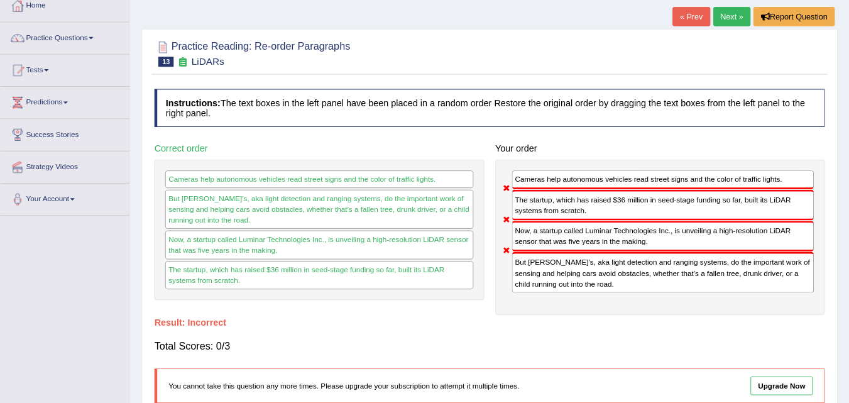
scroll to position [74, 0]
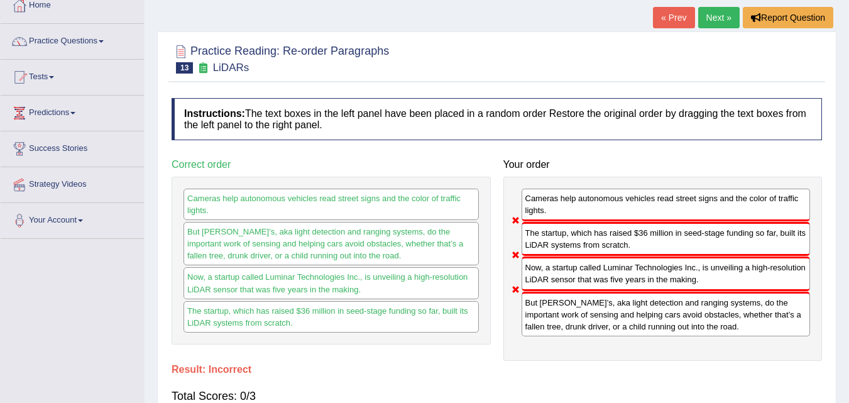
click at [703, 59] on div at bounding box center [497, 58] width 651 height 38
click at [718, 14] on link "Next »" at bounding box center [718, 17] width 41 height 21
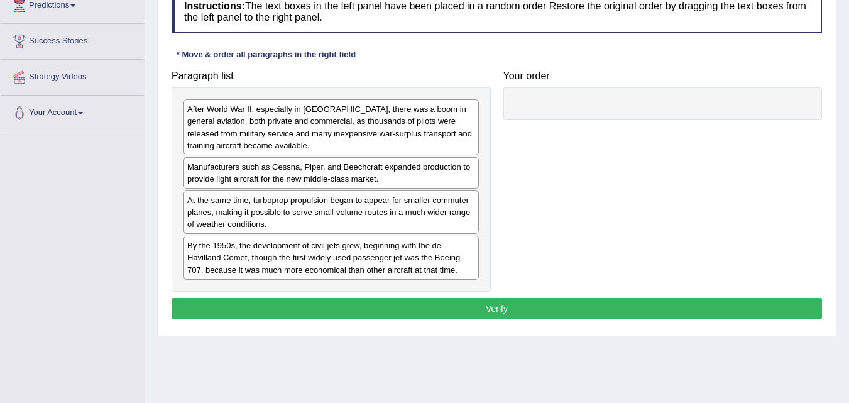
scroll to position [179, 0]
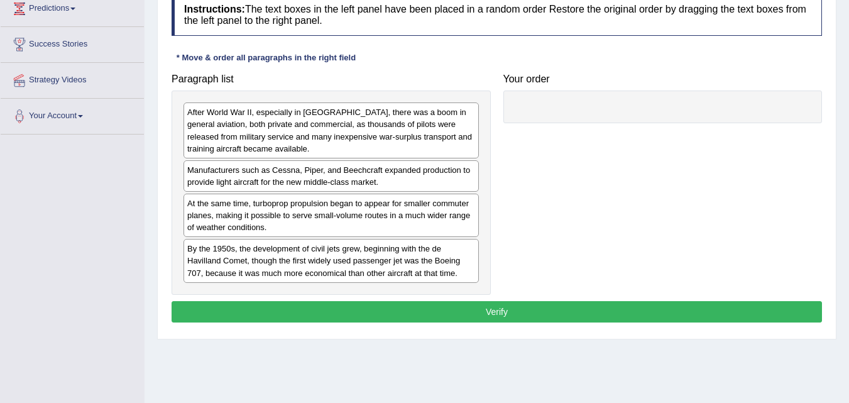
drag, startPoint x: 0, startPoint y: 0, endPoint x: 858, endPoint y: 188, distance: 878.4
click at [849, 188] on html "Toggle navigation Home Practice Questions Speaking Practice Read Aloud Repeat S…" at bounding box center [424, 22] width 849 height 403
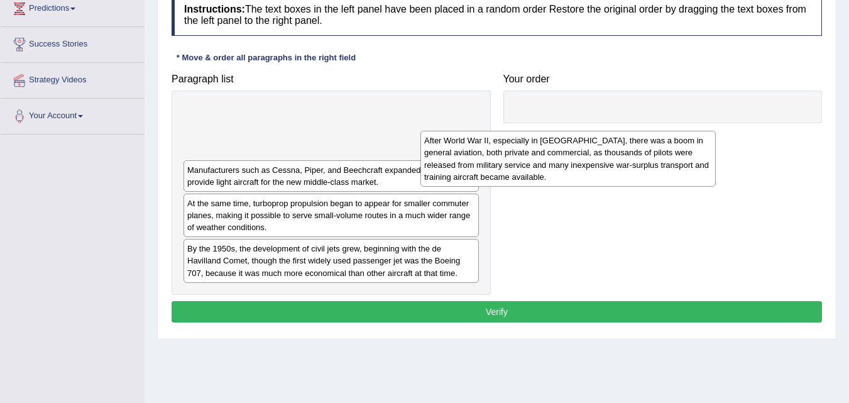
drag, startPoint x: 405, startPoint y: 128, endPoint x: 694, endPoint y: 129, distance: 289.2
click at [694, 131] on div "After World War II, especially in North America, there was a boom in general av…" at bounding box center [568, 158] width 295 height 55
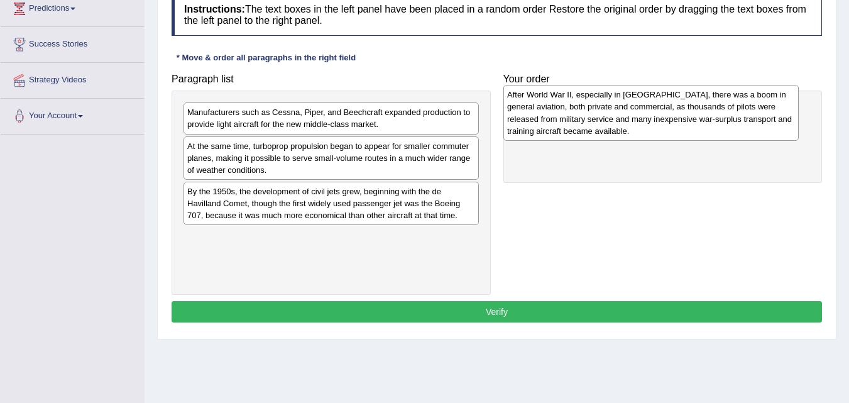
drag, startPoint x: 425, startPoint y: 126, endPoint x: 739, endPoint y: 112, distance: 314.6
click at [739, 112] on div "After World War II, especially in North America, there was a boom in general av…" at bounding box center [651, 112] width 295 height 55
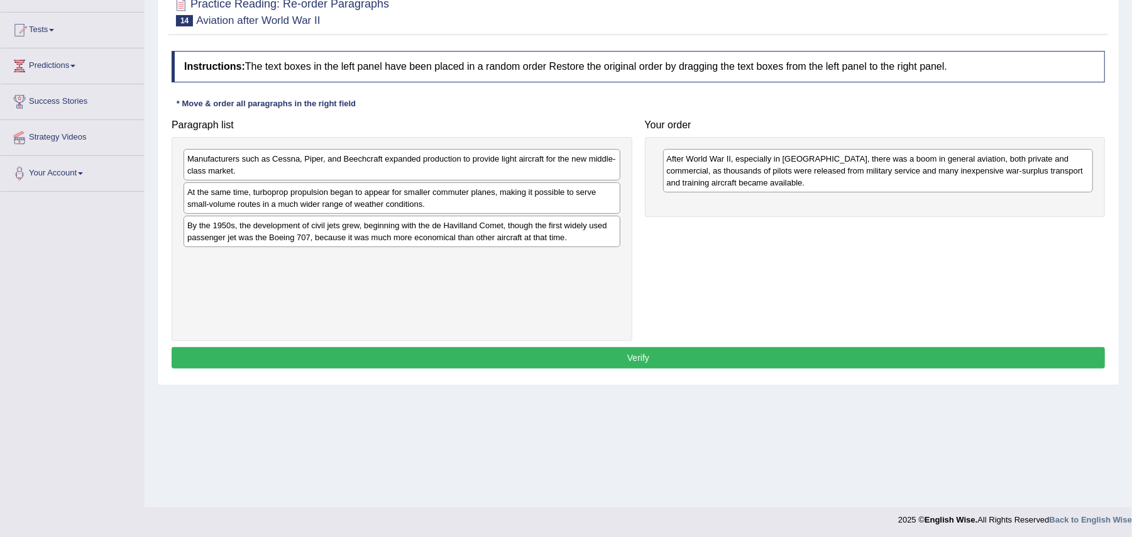
scroll to position [119, 0]
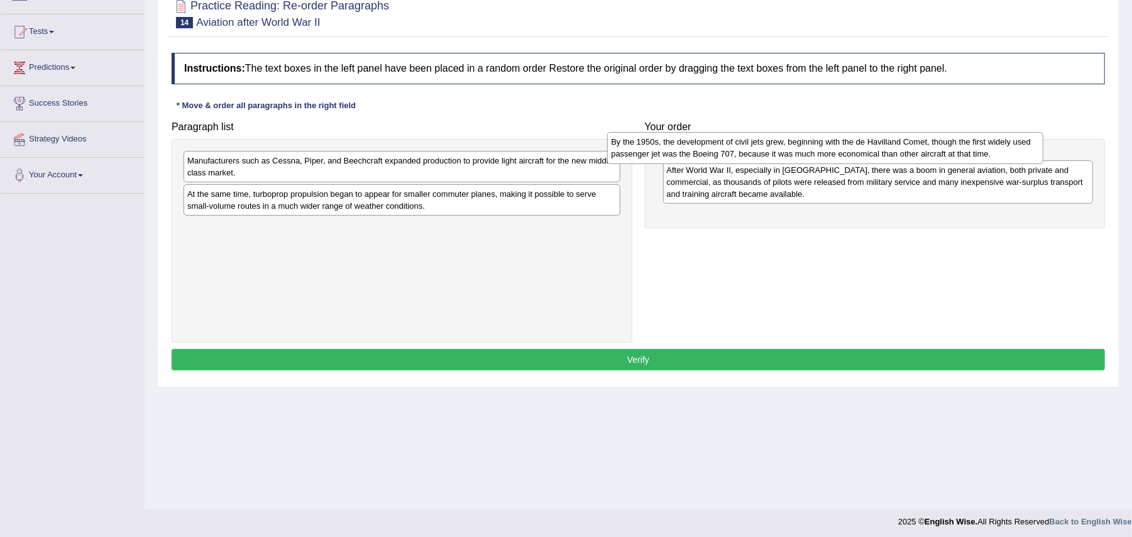
drag, startPoint x: 492, startPoint y: 234, endPoint x: 915, endPoint y: 148, distance: 432.3
click at [849, 148] on div "By the 1950s, the development of civil jets grew, beginning with the de Havilla…" at bounding box center [825, 148] width 436 height 32
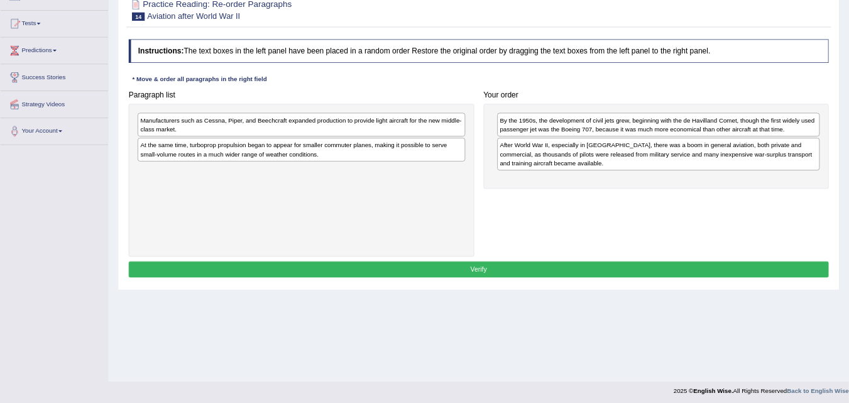
scroll to position [0, 0]
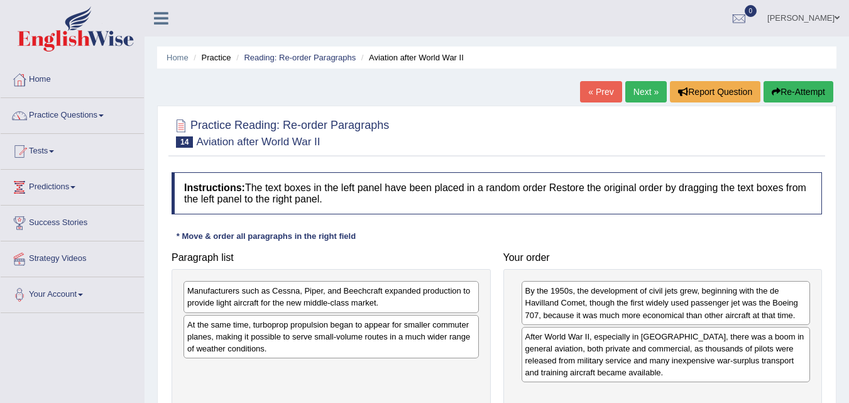
drag, startPoint x: 3432, startPoint y: 5, endPoint x: 619, endPoint y: 237, distance: 2822.5
click at [619, 237] on div "Instructions: The text boxes in the left panel have been placed in a random ord…" at bounding box center [496, 338] width 657 height 345
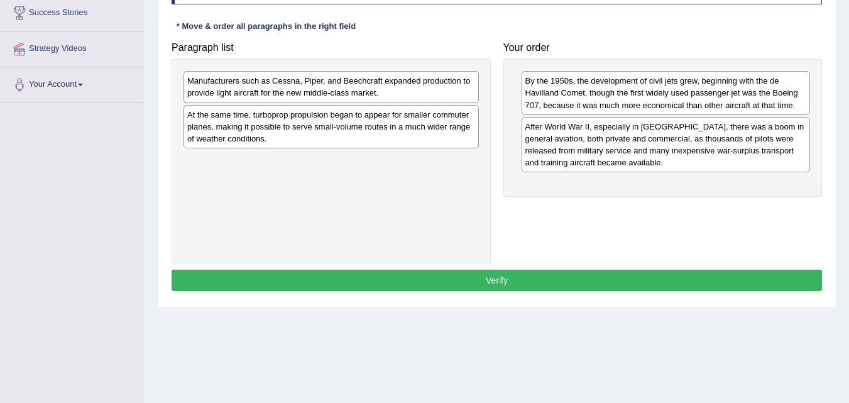
scroll to position [209, 0]
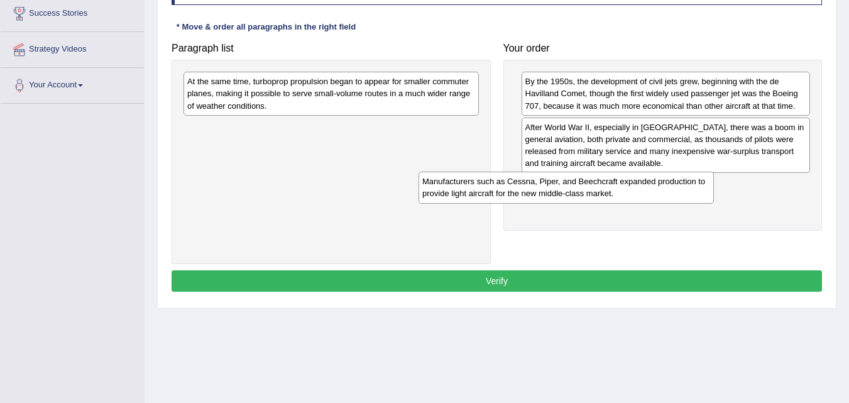
drag, startPoint x: 394, startPoint y: 103, endPoint x: 629, endPoint y: 203, distance: 255.5
click at [629, 203] on div "Manufacturers such as Cessna, Piper, and Beechcraft expanded production to prov…" at bounding box center [566, 187] width 295 height 31
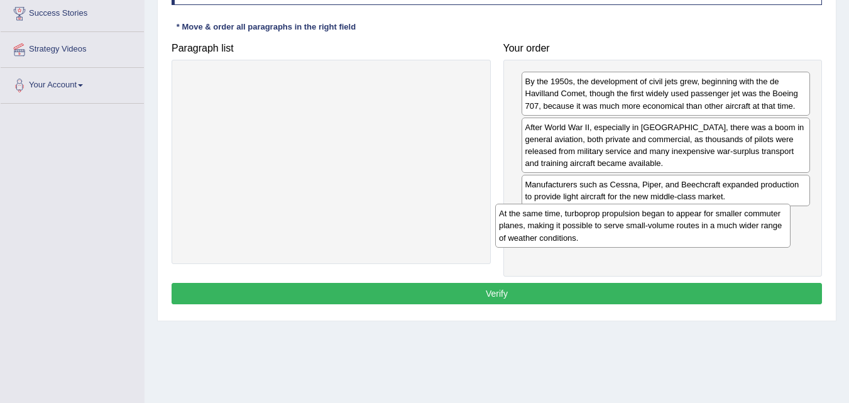
drag, startPoint x: 375, startPoint y: 109, endPoint x: 686, endPoint y: 241, distance: 338.6
click at [686, 241] on div "At the same time, turboprop propulsion began to appear for smaller commuter pla…" at bounding box center [642, 225] width 295 height 43
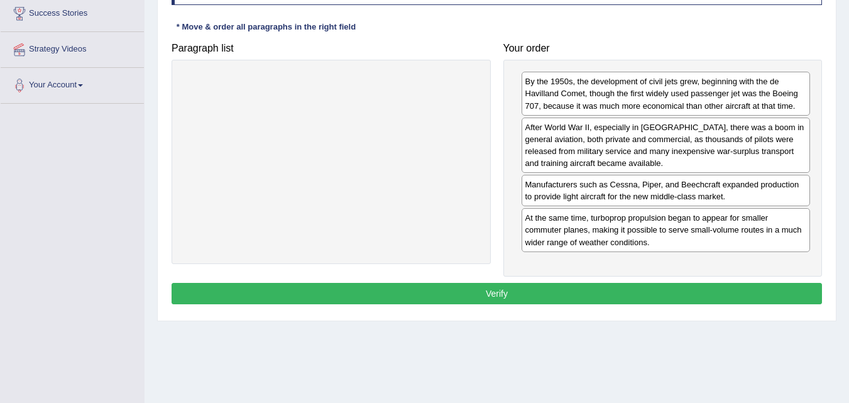
click at [561, 287] on button "Verify" at bounding box center [497, 293] width 651 height 21
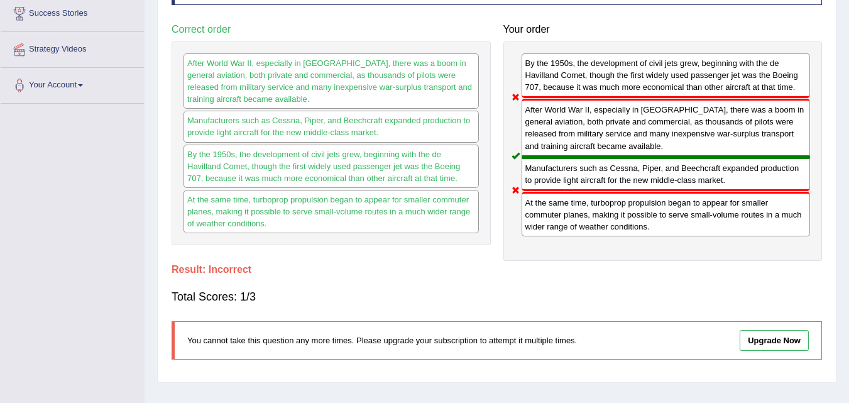
click at [561, 287] on div "Total Scores: 1/3" at bounding box center [497, 297] width 651 height 30
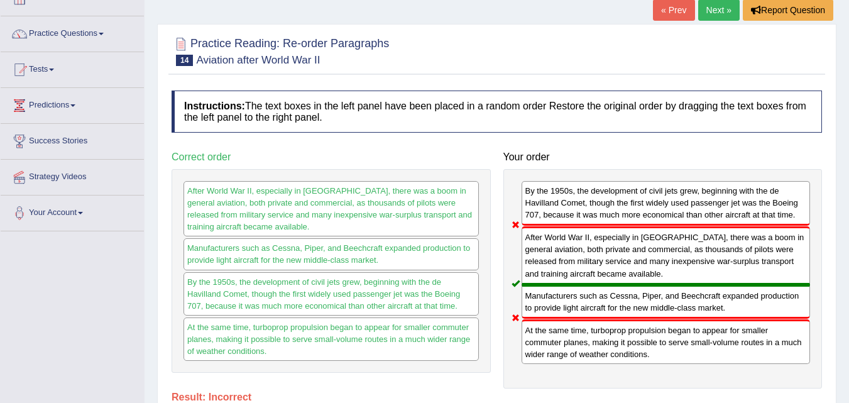
scroll to position [80, 0]
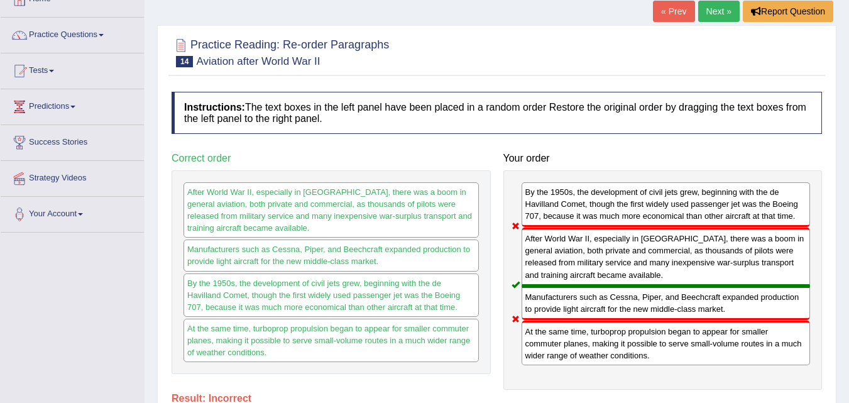
click at [723, 10] on link "Next »" at bounding box center [718, 11] width 41 height 21
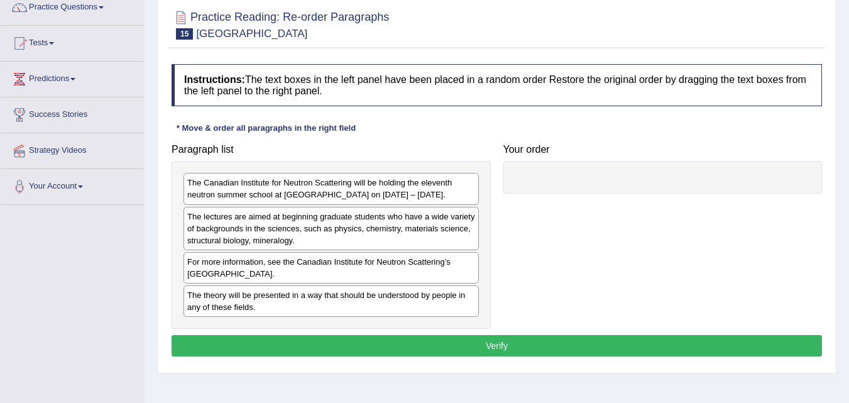
scroll to position [109, 0]
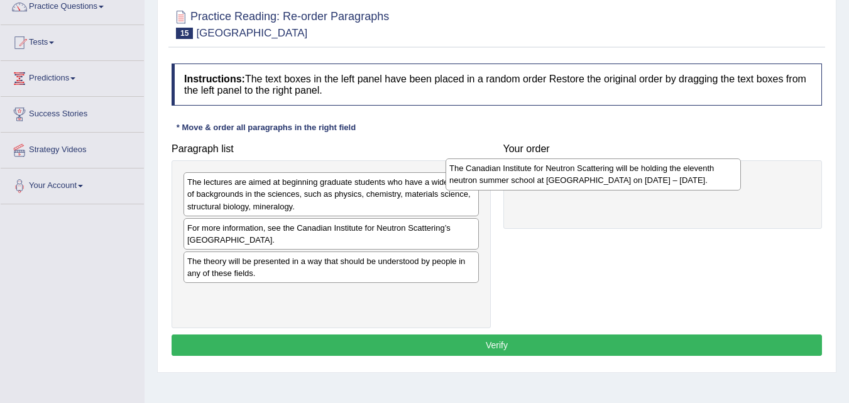
drag, startPoint x: 361, startPoint y: 192, endPoint x: 623, endPoint y: 178, distance: 262.5
click at [623, 178] on div "The Canadian Institute for Neutron Scattering will be holding the eleventh neut…" at bounding box center [593, 173] width 295 height 31
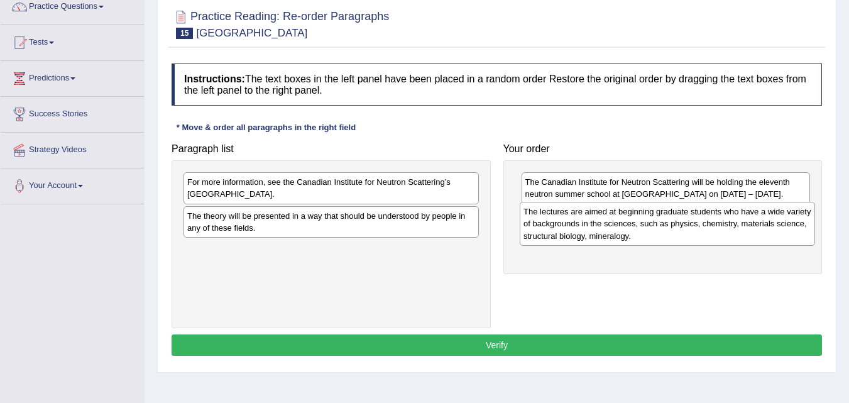
drag, startPoint x: 416, startPoint y: 203, endPoint x: 751, endPoint y: 233, distance: 337.0
click at [751, 233] on div "The lectures are aimed at beginning graduate students who have a wide variety o…" at bounding box center [667, 223] width 295 height 43
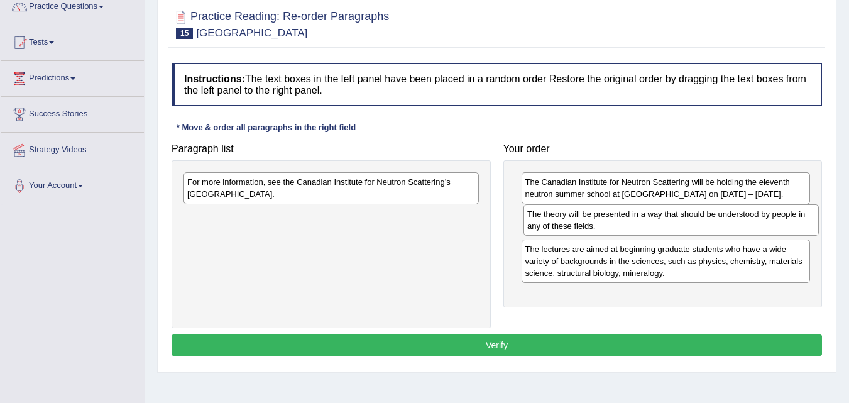
drag, startPoint x: 366, startPoint y: 233, endPoint x: 707, endPoint y: 231, distance: 340.1
click at [707, 231] on div "The theory will be presented in a way that should be understood by people in an…" at bounding box center [671, 219] width 295 height 31
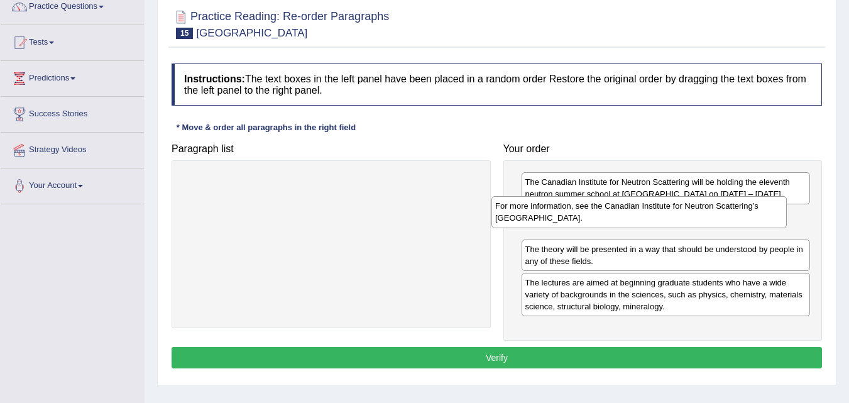
drag, startPoint x: 432, startPoint y: 197, endPoint x: 740, endPoint y: 221, distance: 308.9
click at [740, 221] on div "For more information, see the Canadian Institute for Neutron Scattering’s Neutr…" at bounding box center [639, 211] width 295 height 31
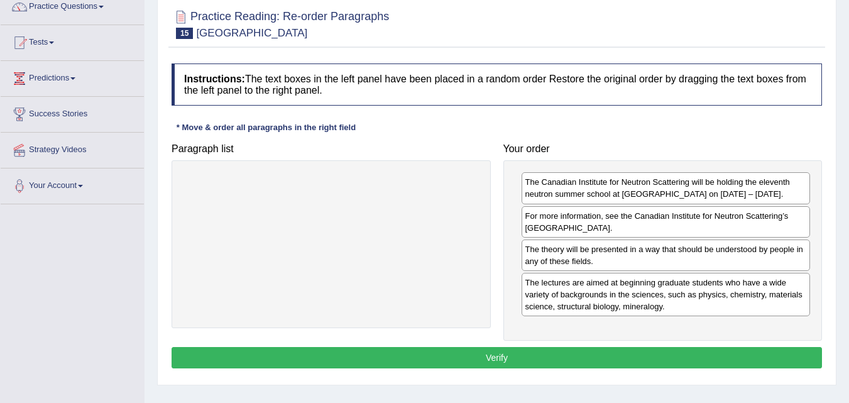
click at [547, 360] on button "Verify" at bounding box center [497, 357] width 651 height 21
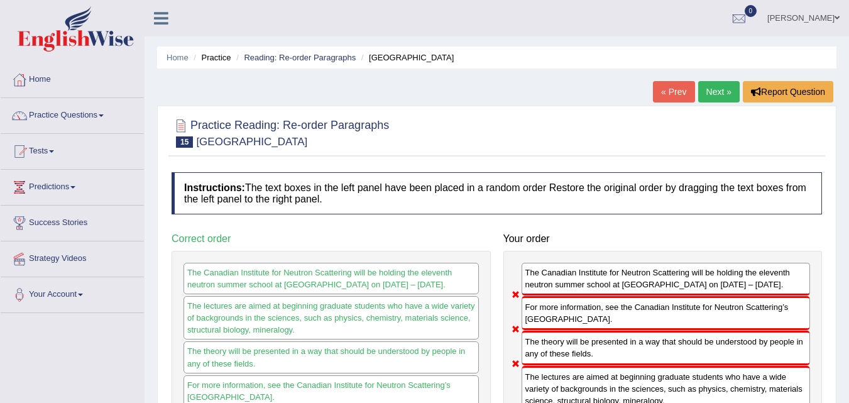
scroll to position [22, 0]
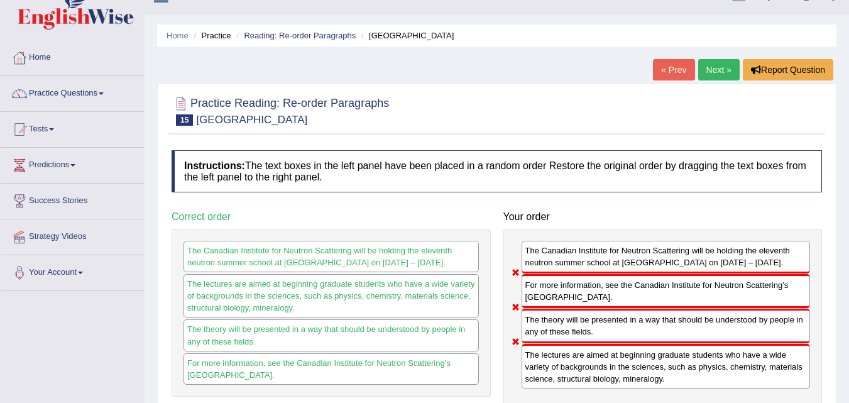
click at [720, 68] on link "Next »" at bounding box center [718, 69] width 41 height 21
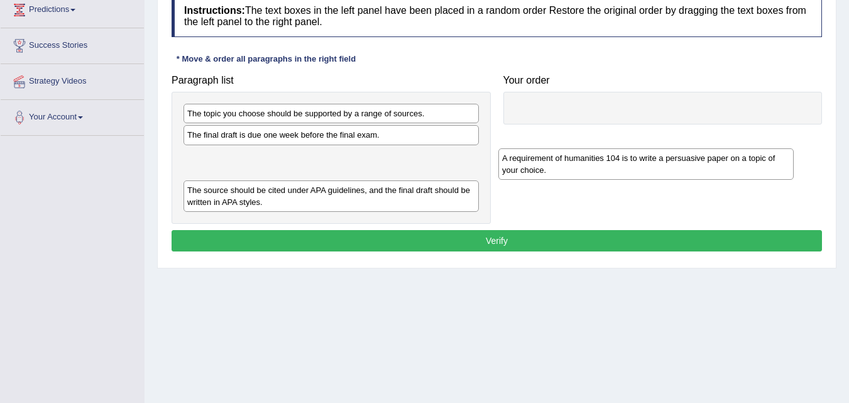
drag, startPoint x: 355, startPoint y: 177, endPoint x: 670, endPoint y: 179, distance: 314.9
click at [670, 179] on div "A requirement of humanities 104 is to write a persuasive paper on a topic of yo…" at bounding box center [645, 163] width 295 height 31
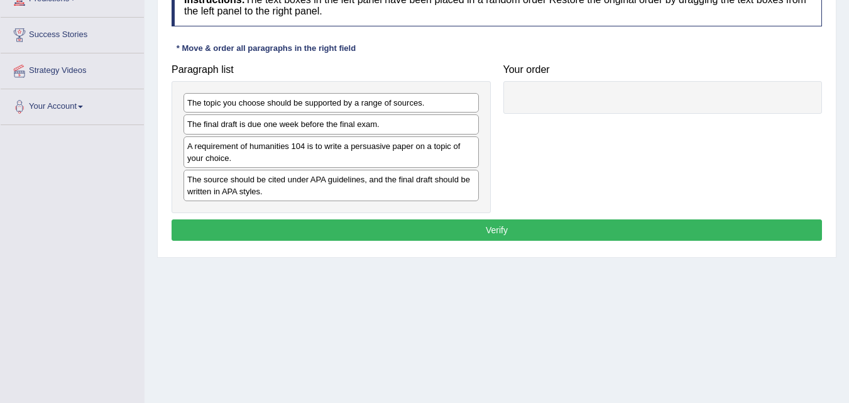
scroll to position [205, 0]
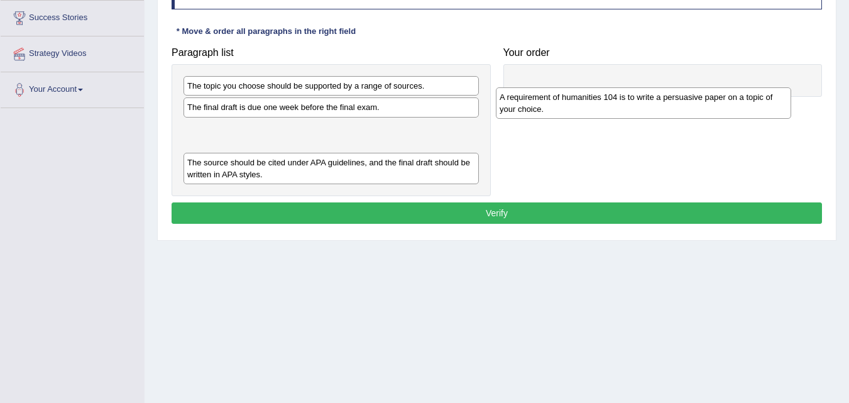
drag, startPoint x: 424, startPoint y: 129, endPoint x: 740, endPoint y: 100, distance: 318.1
click at [740, 100] on div "A requirement of humanities 104 is to write a persuasive paper on a topic of yo…" at bounding box center [643, 102] width 295 height 31
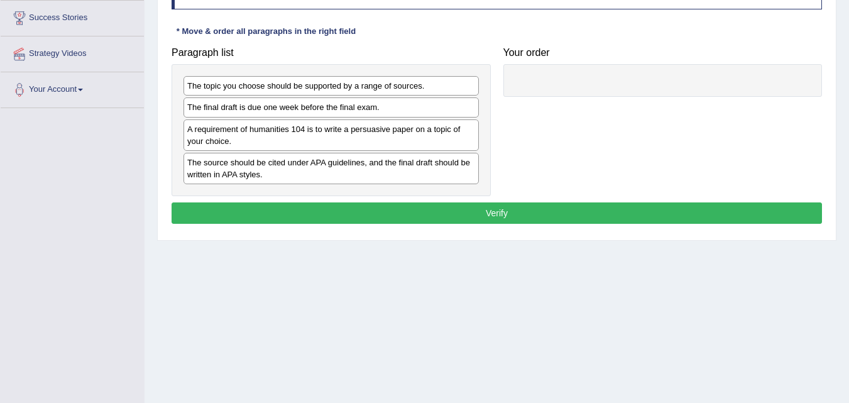
click at [316, 90] on div "The topic you choose should be supported by a range of sources." at bounding box center [331, 85] width 295 height 19
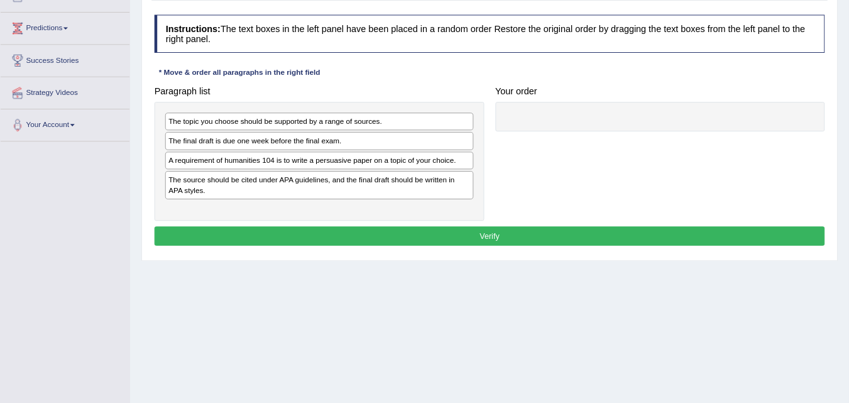
scroll to position [157, 0]
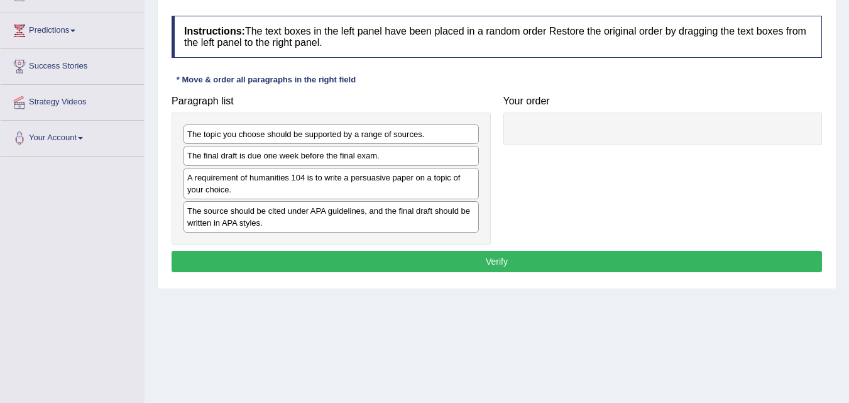
drag, startPoint x: 305, startPoint y: 191, endPoint x: 495, endPoint y: 172, distance: 190.8
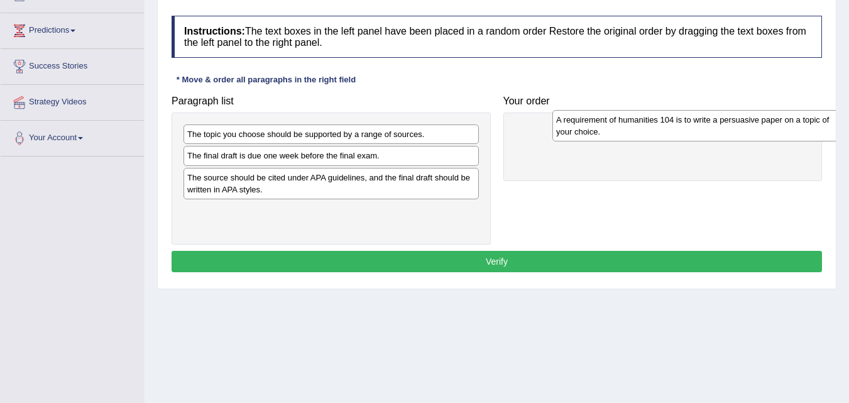
drag, startPoint x: 334, startPoint y: 187, endPoint x: 703, endPoint y: 129, distance: 373.5
click at [703, 129] on div "A requirement of humanities 104 is to write a persuasive paper on a topic of yo…" at bounding box center [700, 125] width 295 height 31
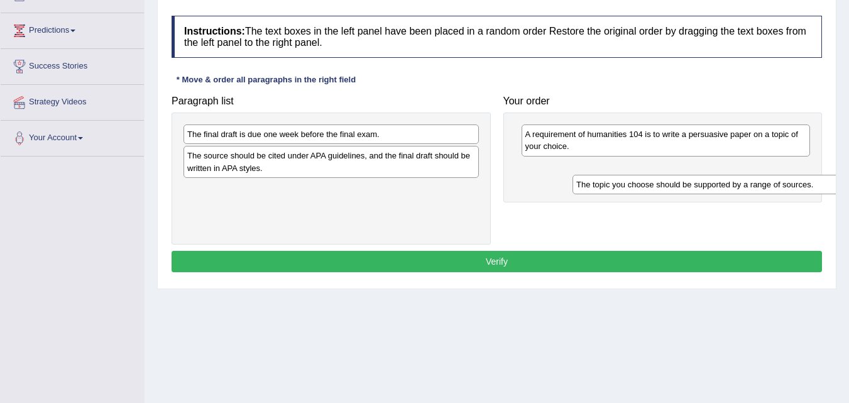
drag, startPoint x: 315, startPoint y: 136, endPoint x: 703, endPoint y: 185, distance: 391.6
click at [703, 185] on div "The topic you choose should be supported by a range of sources." at bounding box center [720, 184] width 295 height 19
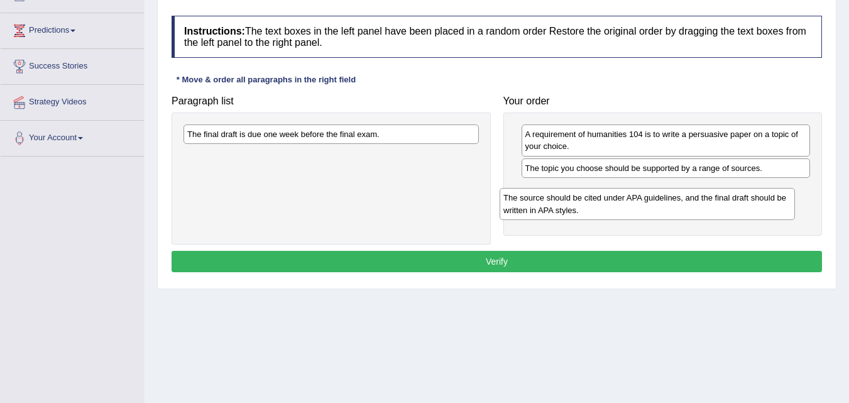
drag, startPoint x: 386, startPoint y: 163, endPoint x: 704, endPoint y: 205, distance: 320.8
click at [704, 205] on div "The source should be cited under APA guidelines, and the final draft should be …" at bounding box center [647, 203] width 295 height 31
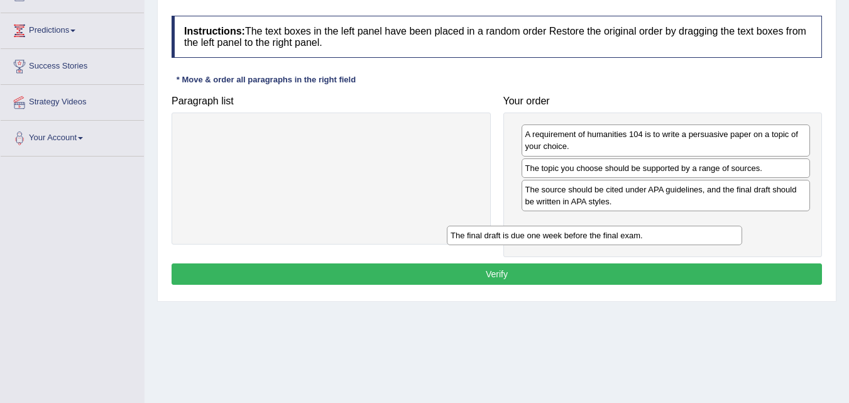
drag, startPoint x: 446, startPoint y: 138, endPoint x: 705, endPoint y: 239, distance: 277.8
click at [705, 239] on div "The final draft is due one week before the final exam." at bounding box center [594, 235] width 295 height 19
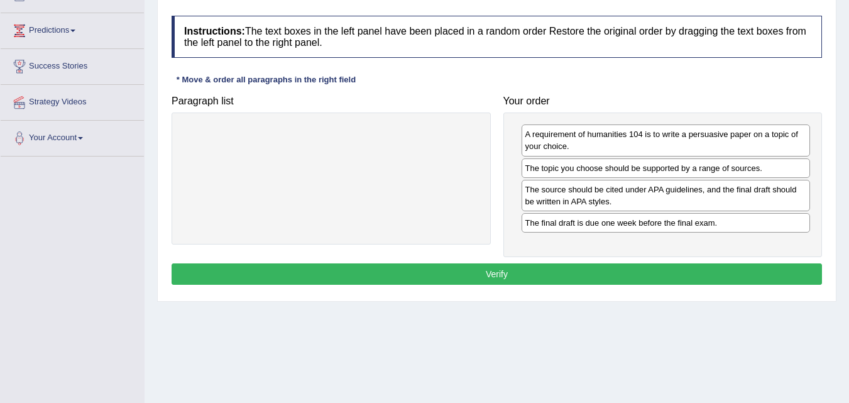
click at [599, 272] on button "Verify" at bounding box center [497, 273] width 651 height 21
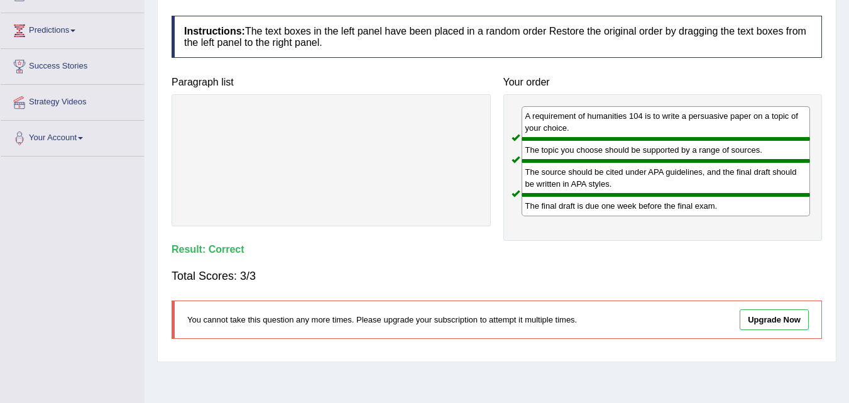
scroll to position [0, 0]
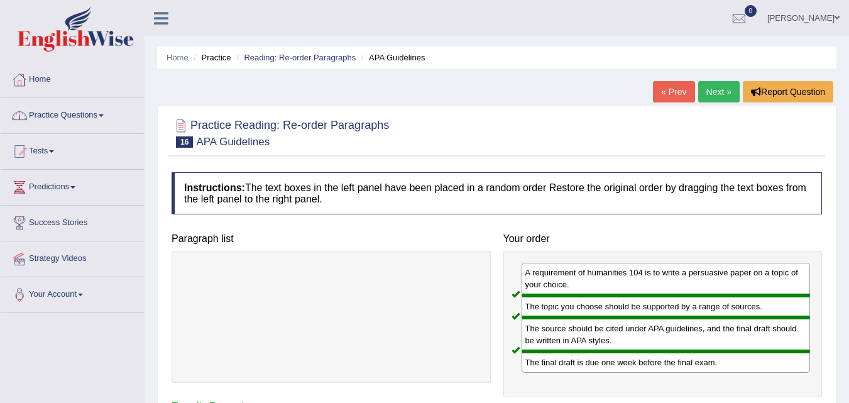
click at [82, 60] on div at bounding box center [72, 31] width 145 height 62
click at [722, 97] on link "Next »" at bounding box center [718, 91] width 41 height 21
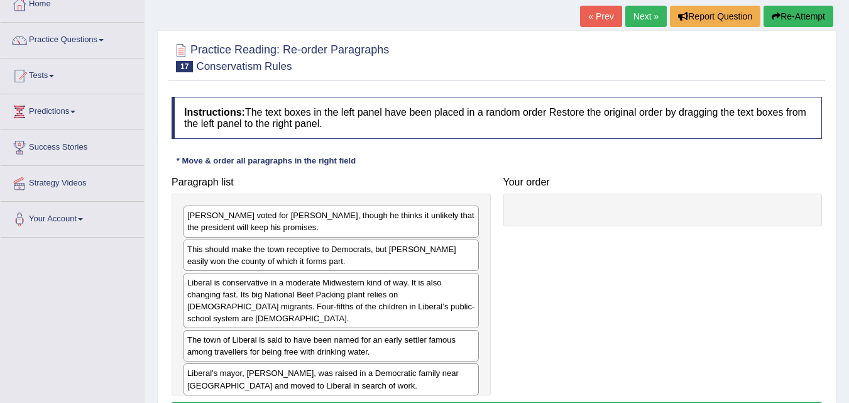
scroll to position [92, 0]
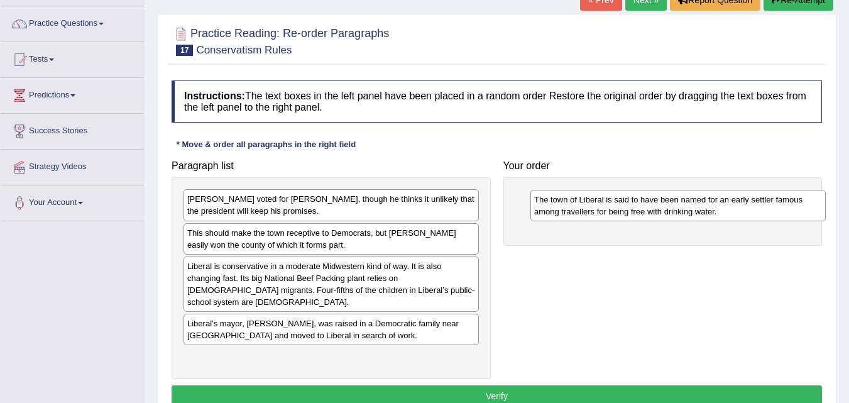
drag, startPoint x: 351, startPoint y: 331, endPoint x: 697, endPoint y: 219, distance: 364.0
click at [697, 219] on div "The town of Liberal is said to have been named for an early settler famous amon…" at bounding box center [678, 205] width 295 height 31
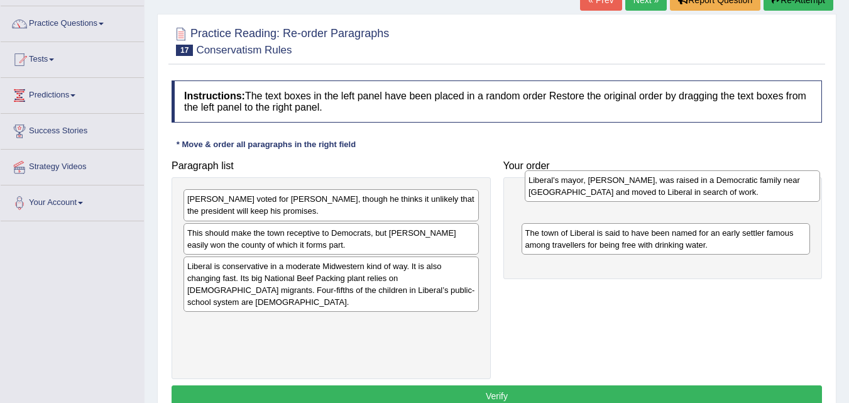
drag, startPoint x: 306, startPoint y: 325, endPoint x: 646, endPoint y: 194, distance: 364.6
click at [646, 194] on div "Liberal’s mayor, Joe Denoyer, was raised in a Democratic family near Chicago an…" at bounding box center [672, 185] width 295 height 31
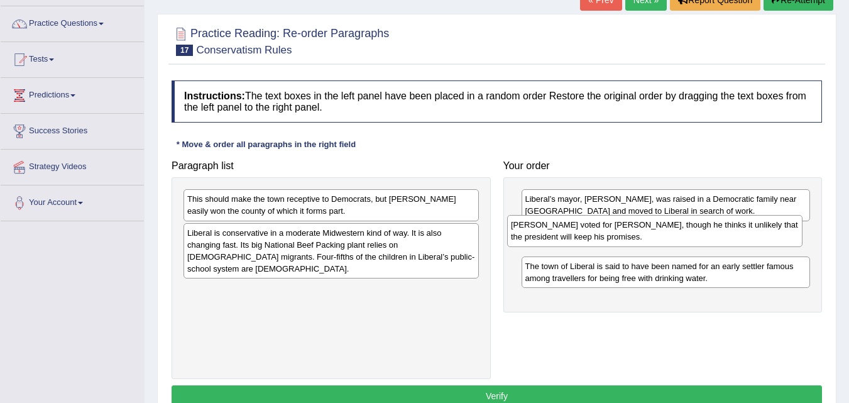
drag, startPoint x: 383, startPoint y: 205, endPoint x: 707, endPoint y: 230, distance: 324.7
click at [707, 230] on div "Mr. Denoyer voted for Mr. Trump, though he thinks it unlikely that the presiden…" at bounding box center [654, 230] width 295 height 31
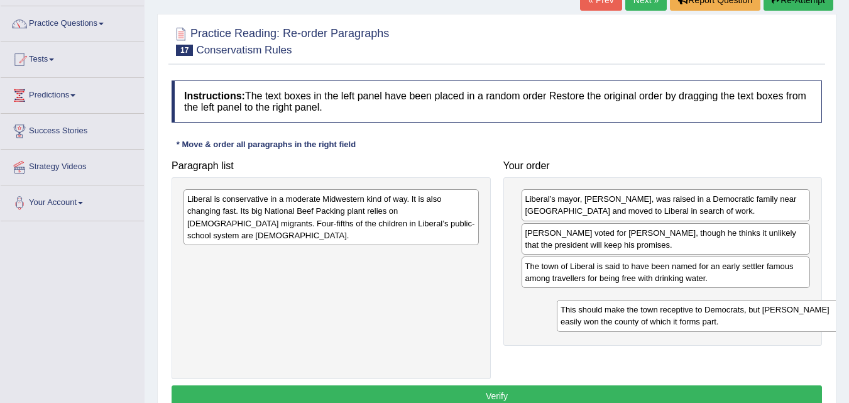
drag, startPoint x: 314, startPoint y: 213, endPoint x: 688, endPoint y: 324, distance: 390.0
click at [688, 324] on div "This should make the town receptive to Democrats, but Mr. Trump easily won the …" at bounding box center [704, 315] width 295 height 31
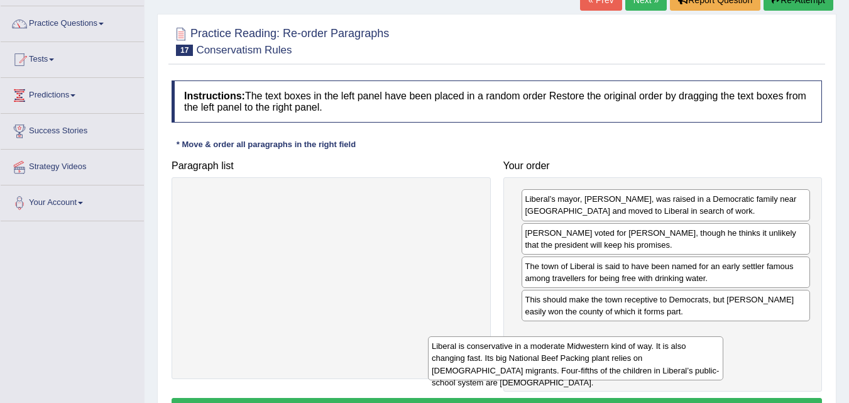
drag, startPoint x: 426, startPoint y: 229, endPoint x: 673, endPoint y: 376, distance: 288.1
click at [673, 376] on div "Liberal is conservative in a moderate Midwestern kind of way. It is also changi…" at bounding box center [575, 357] width 295 height 43
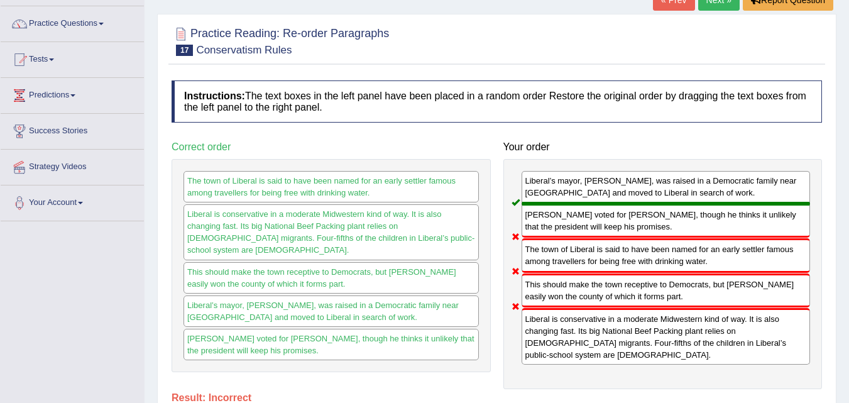
click at [718, 4] on link "Next »" at bounding box center [718, -1] width 41 height 21
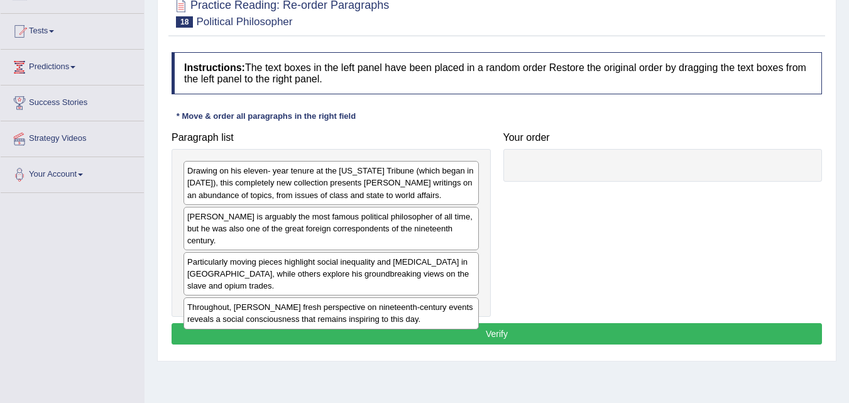
click at [849, 115] on html "Toggle navigation Home Practice Questions Speaking Practice Read Aloud Repeat S…" at bounding box center [424, 81] width 849 height 403
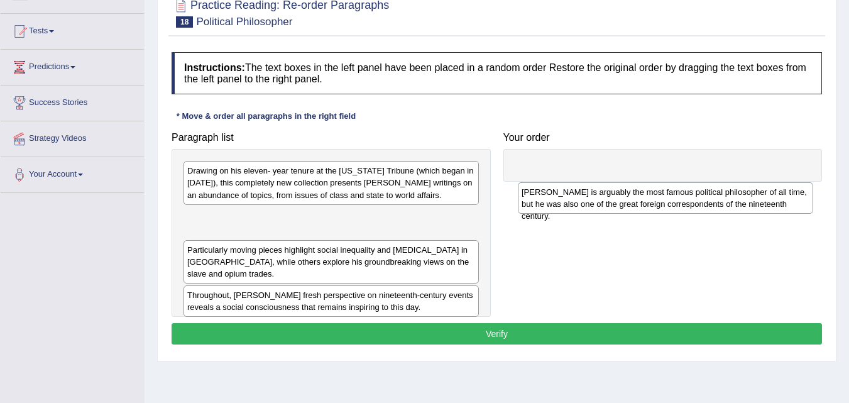
drag, startPoint x: 298, startPoint y: 228, endPoint x: 633, endPoint y: 202, distance: 336.0
click at [633, 202] on div "[PERSON_NAME] is arguably the most famous political philosopher of all time, bu…" at bounding box center [665, 197] width 295 height 31
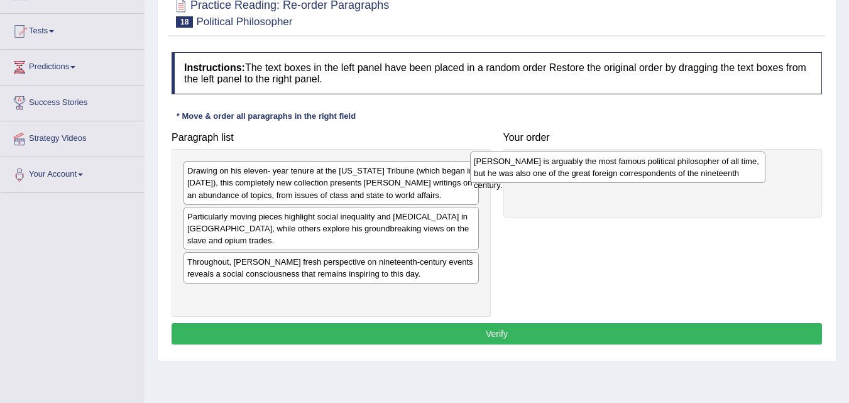
drag, startPoint x: 407, startPoint y: 226, endPoint x: 696, endPoint y: 171, distance: 294.4
click at [695, 171] on div "[PERSON_NAME] is arguably the most famous political philosopher of all time, bu…" at bounding box center [617, 166] width 295 height 31
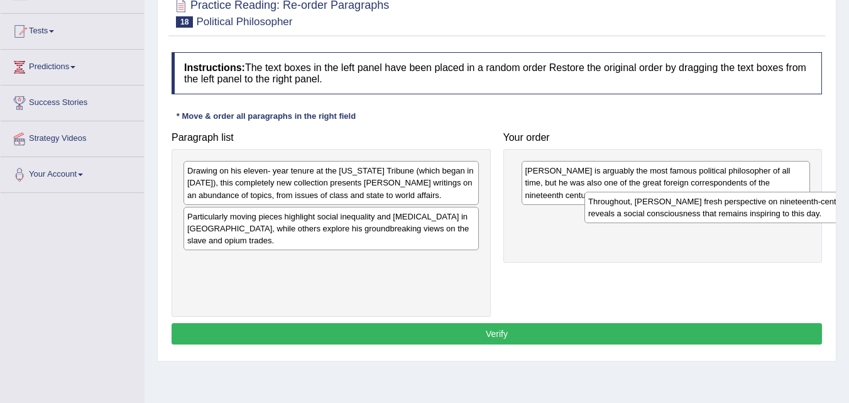
drag, startPoint x: 249, startPoint y: 258, endPoint x: 648, endPoint y: 209, distance: 402.2
click at [648, 209] on div "Throughout, [PERSON_NAME] fresh perspective on nineteenth-century events reveal…" at bounding box center [732, 207] width 295 height 31
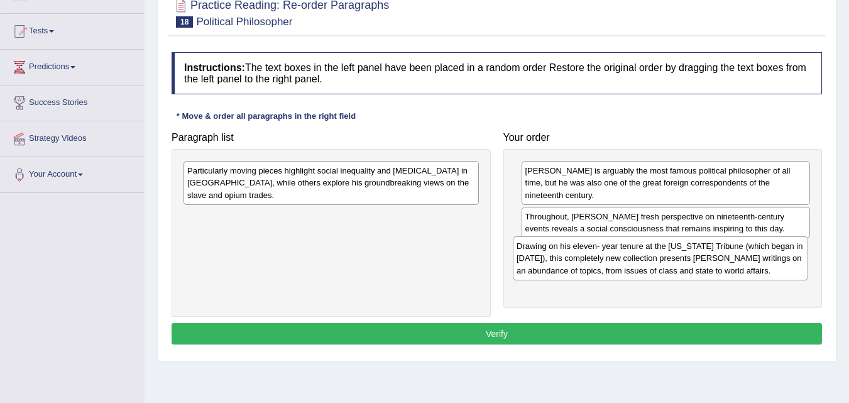
drag, startPoint x: 380, startPoint y: 201, endPoint x: 710, endPoint y: 276, distance: 338.5
click at [710, 276] on div "Drawing on his eleven- year tenure at the [US_STATE] Tribune (which began in [D…" at bounding box center [660, 257] width 295 height 43
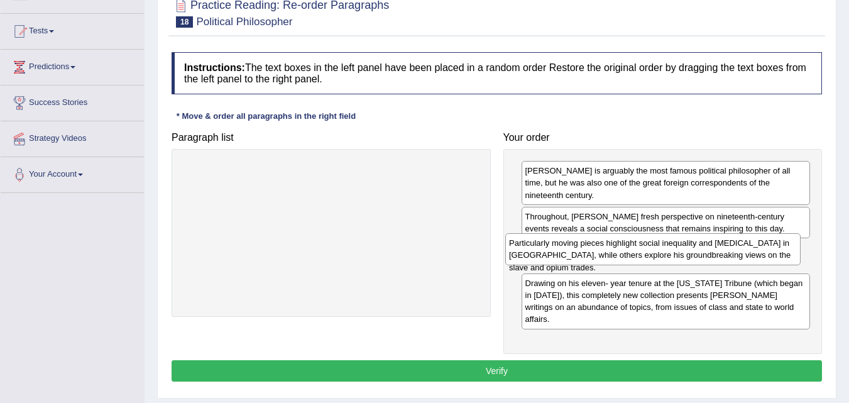
drag, startPoint x: 409, startPoint y: 167, endPoint x: 730, endPoint y: 239, distance: 329.7
click at [730, 239] on div "Particularly moving pieces highlight social inequality and [MEDICAL_DATA] in [G…" at bounding box center [652, 248] width 295 height 31
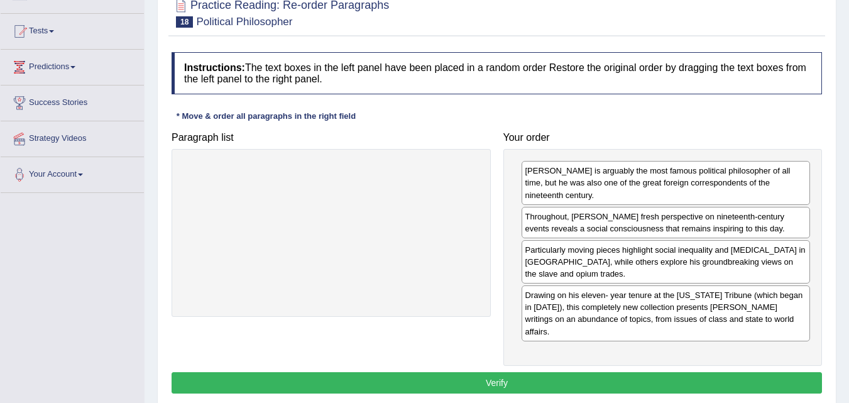
click at [615, 372] on button "Verify" at bounding box center [497, 382] width 651 height 21
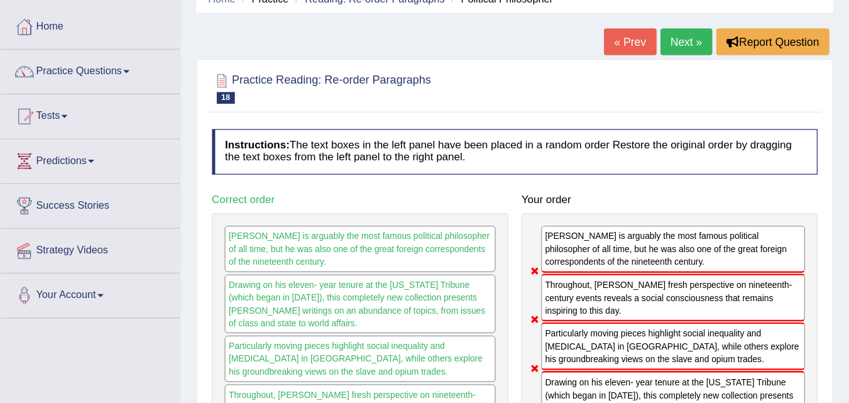
scroll to position [25, 0]
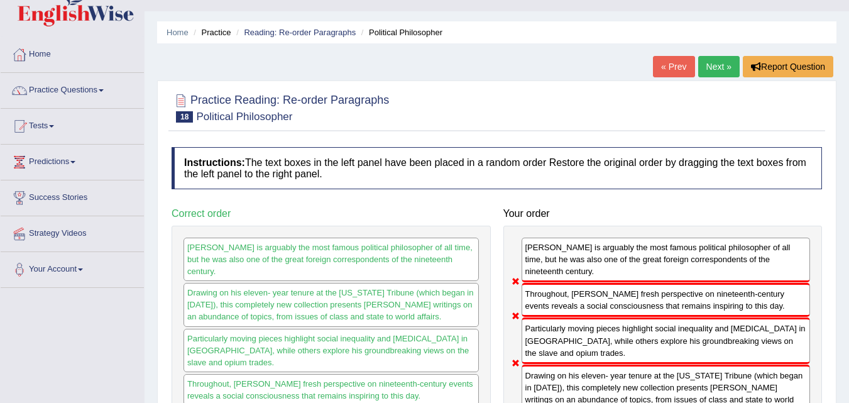
drag, startPoint x: 402, startPoint y: 2, endPoint x: 593, endPoint y: 82, distance: 206.8
click at [593, 82] on div "Practice Reading: Re-order Paragraphs 18 Political Philosopher Instructions: Th…" at bounding box center [497, 323] width 680 height 487
click at [715, 65] on link "Next »" at bounding box center [718, 66] width 41 height 21
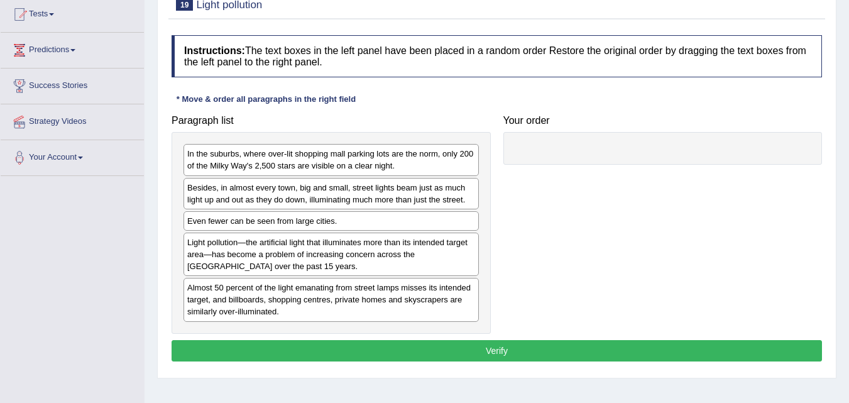
drag, startPoint x: 371, startPoint y: 260, endPoint x: 686, endPoint y: 163, distance: 330.1
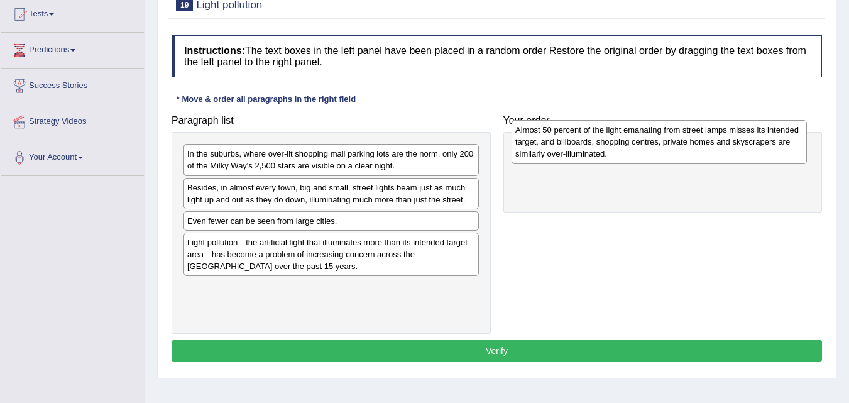
drag, startPoint x: 287, startPoint y: 300, endPoint x: 617, endPoint y: 142, distance: 366.1
click at [617, 142] on div "Almost 50 percent of the light emanating from street lamps misses its intended …" at bounding box center [659, 141] width 295 height 43
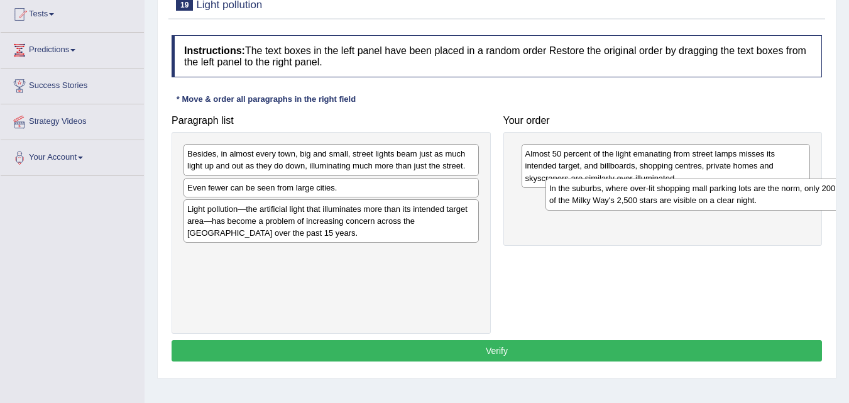
drag, startPoint x: 338, startPoint y: 172, endPoint x: 700, endPoint y: 207, distance: 363.8
click at [700, 207] on div "In the suburbs, where over-lit shopping mall parking lots are the norm, only 20…" at bounding box center [693, 194] width 295 height 31
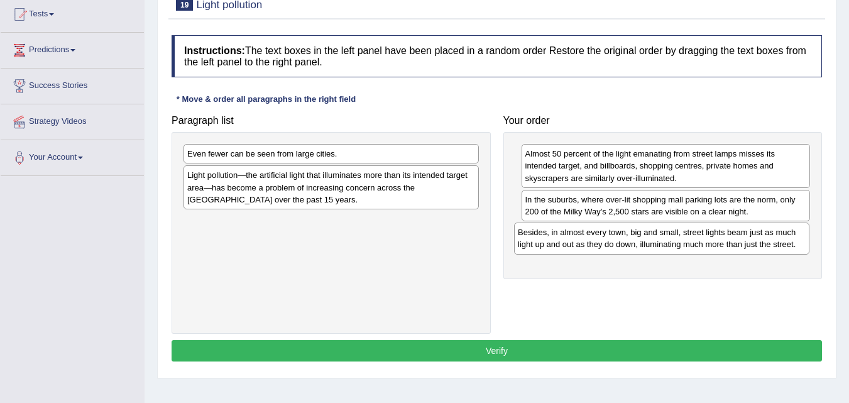
drag, startPoint x: 419, startPoint y: 160, endPoint x: 751, endPoint y: 238, distance: 340.9
click at [751, 238] on div "Besides, in almost every town, big and small, street lights beam just as much l…" at bounding box center [661, 238] width 295 height 31
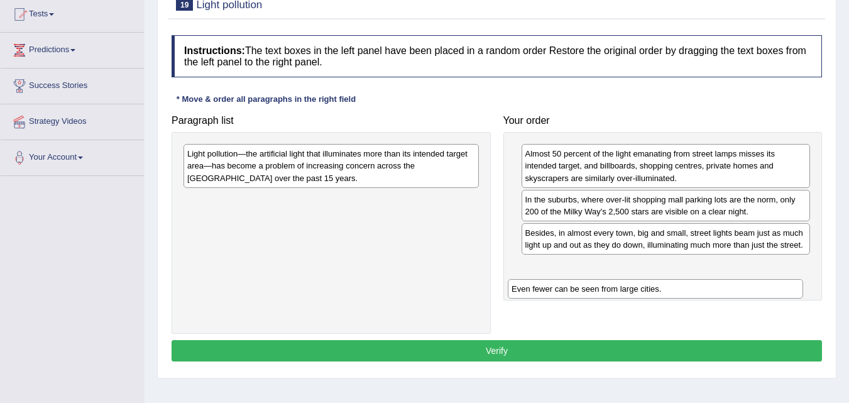
drag, startPoint x: 406, startPoint y: 162, endPoint x: 735, endPoint y: 292, distance: 353.6
click at [734, 292] on div "Even fewer can be seen from large cities." at bounding box center [655, 288] width 295 height 19
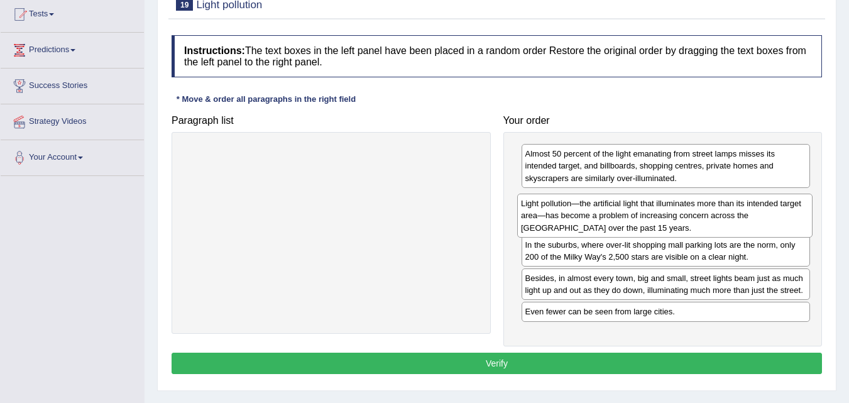
drag, startPoint x: 365, startPoint y: 165, endPoint x: 698, endPoint y: 214, distance: 337.5
click at [698, 214] on div "Light pollution—the artificial light that illuminates more than its intended ta…" at bounding box center [664, 215] width 295 height 43
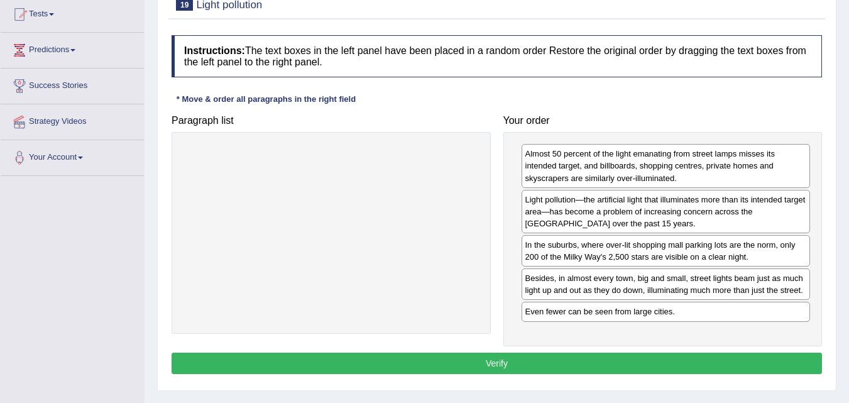
click at [586, 367] on button "Verify" at bounding box center [497, 363] width 651 height 21
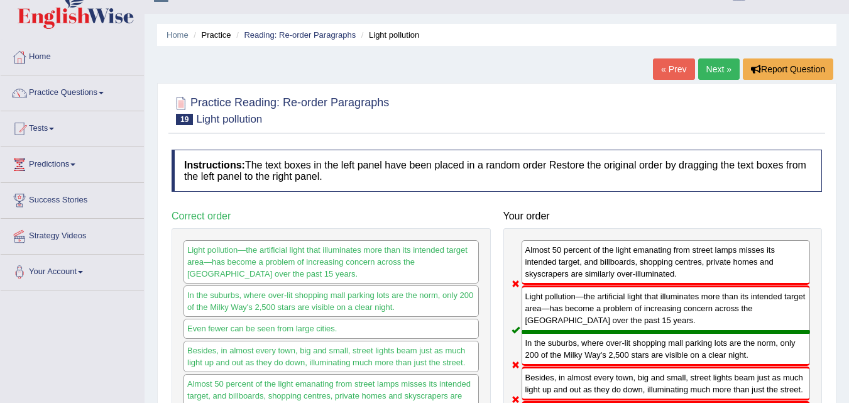
scroll to position [22, 0]
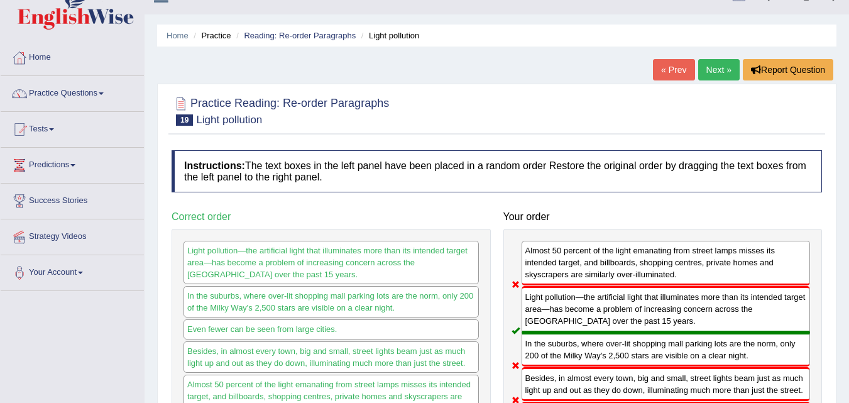
click at [717, 63] on link "Next »" at bounding box center [718, 69] width 41 height 21
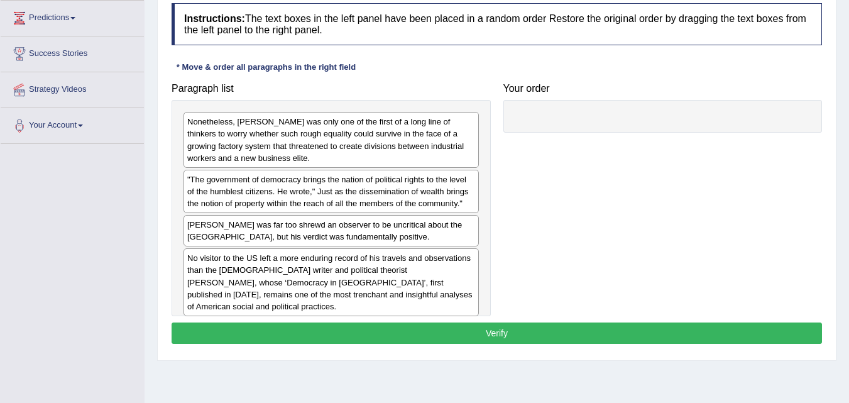
click at [779, 201] on div "Paragraph list Nonetheless, [PERSON_NAME] was only one of the first of a long l…" at bounding box center [496, 196] width 663 height 239
drag, startPoint x: 375, startPoint y: 139, endPoint x: 463, endPoint y: 153, distance: 89.1
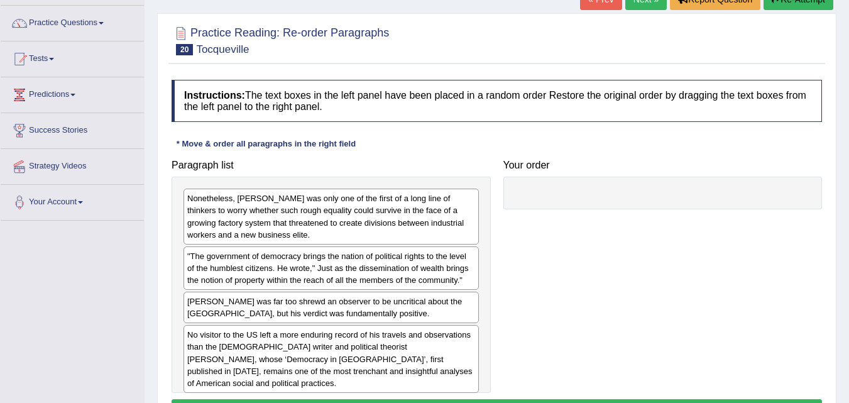
scroll to position [87, 0]
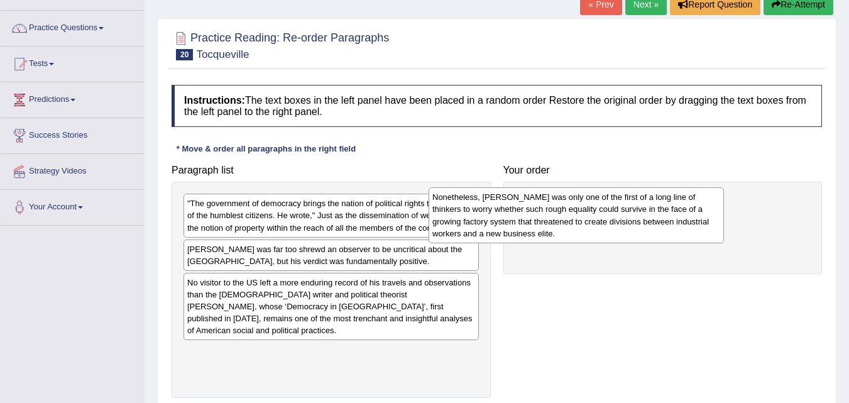
drag, startPoint x: 419, startPoint y: 208, endPoint x: 663, endPoint y: 202, distance: 244.6
click at [663, 202] on div "Nonetheless, [PERSON_NAME] was only one of the first of a long line of thinkers…" at bounding box center [576, 214] width 295 height 55
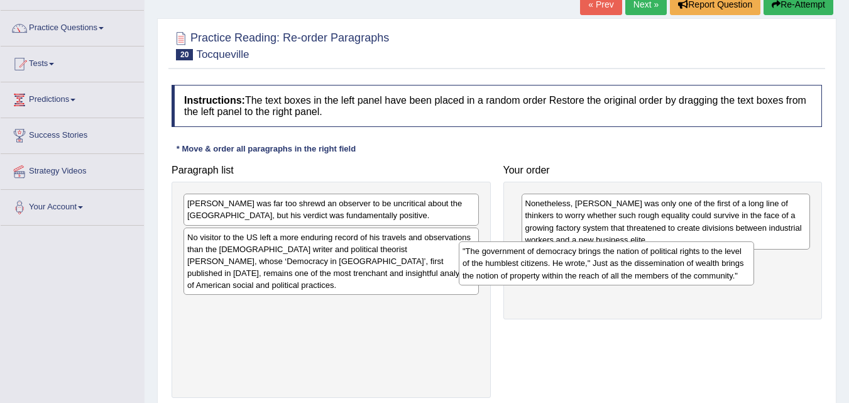
drag, startPoint x: 366, startPoint y: 217, endPoint x: 643, endPoint y: 265, distance: 280.7
click at [643, 265] on div ""The government of democracy brings the nation of political rights to the level…" at bounding box center [606, 262] width 295 height 43
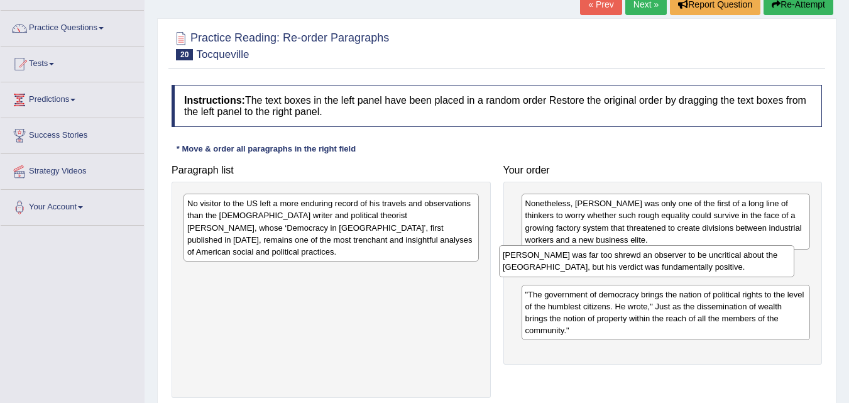
drag, startPoint x: 366, startPoint y: 214, endPoint x: 681, endPoint y: 266, distance: 319.1
click at [681, 266] on div "Tocqueville was far too shrewd an observer to be uncritical about the US, but h…" at bounding box center [646, 260] width 295 height 31
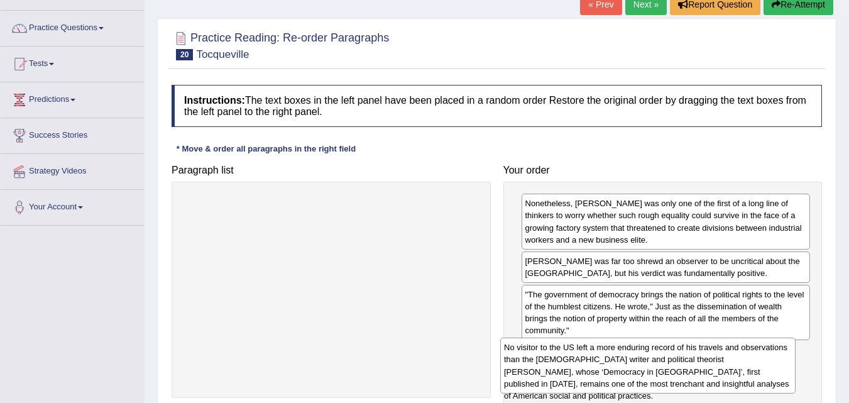
drag, startPoint x: 350, startPoint y: 215, endPoint x: 668, endPoint y: 360, distance: 349.4
click at [668, 360] on div "No visitor to the US left a more enduring record of his travels and observation…" at bounding box center [647, 365] width 295 height 55
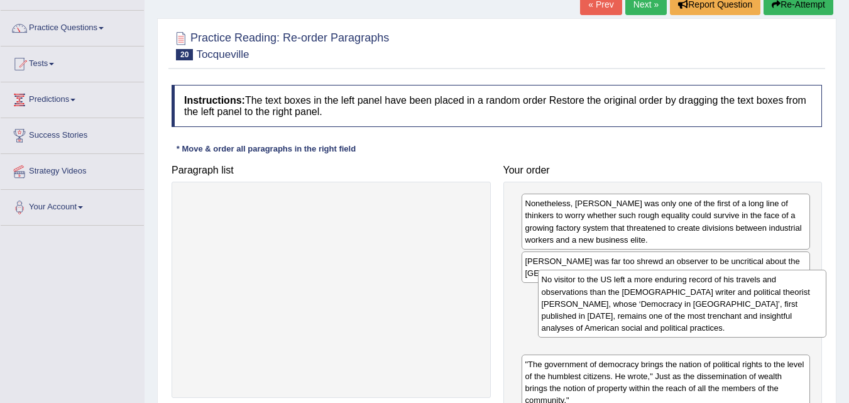
drag, startPoint x: 696, startPoint y: 380, endPoint x: 713, endPoint y: 305, distance: 76.2
click at [713, 305] on div "No visitor to the US left a more enduring record of his travels and observation…" at bounding box center [682, 304] width 289 height 68
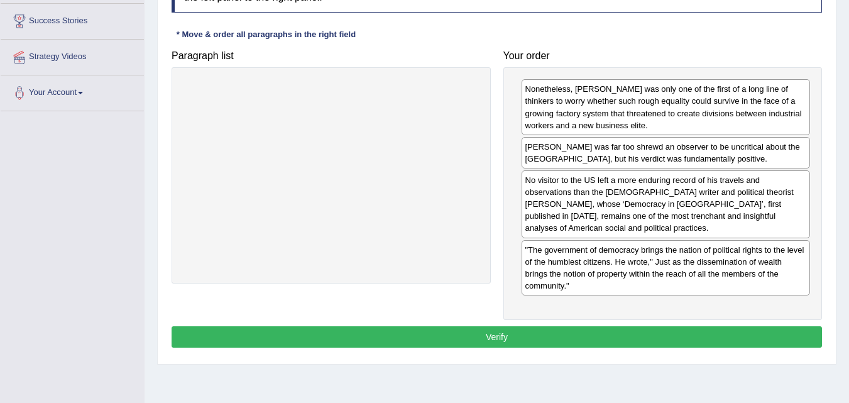
scroll to position [202, 0]
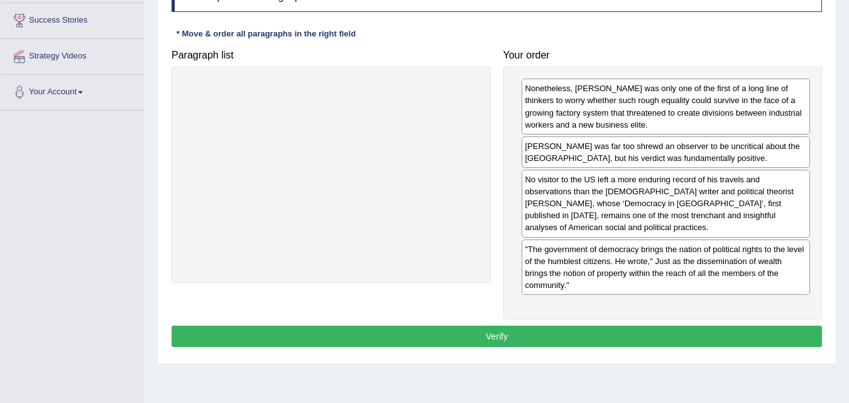
click at [659, 334] on button "Verify" at bounding box center [497, 336] width 651 height 21
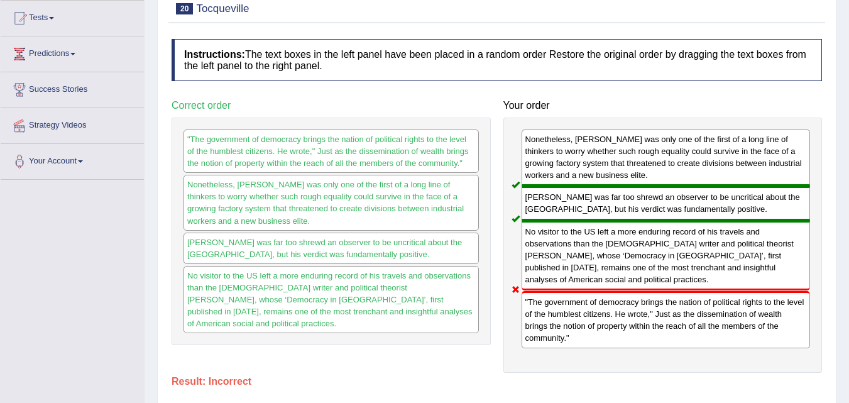
scroll to position [0, 0]
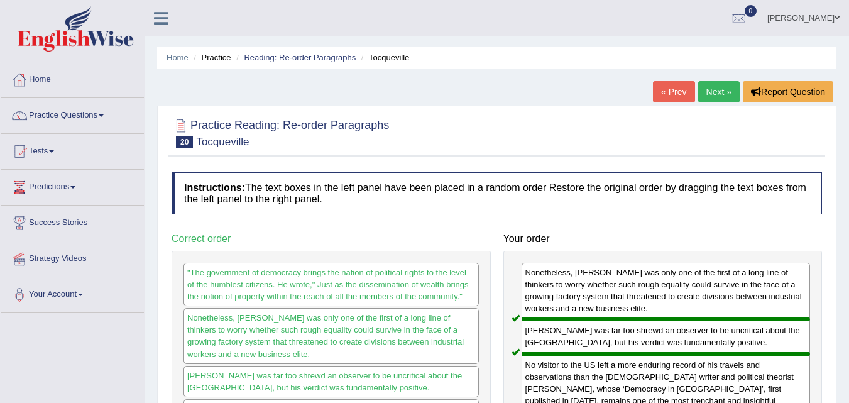
click at [712, 103] on div "« Prev Next » Report Question" at bounding box center [745, 93] width 184 height 25
click at [716, 101] on link "Next »" at bounding box center [718, 91] width 41 height 21
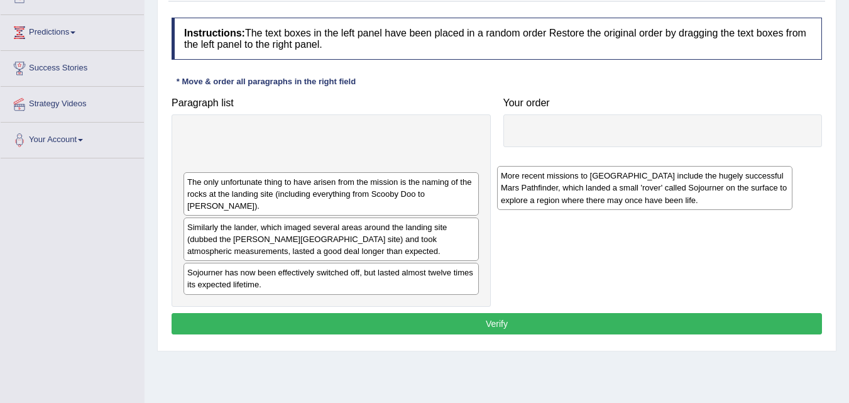
drag, startPoint x: 416, startPoint y: 159, endPoint x: 745, endPoint y: 189, distance: 330.1
click at [744, 190] on div "More recent missions to [GEOGRAPHIC_DATA] include the hugely successful Mars Pa…" at bounding box center [644, 187] width 295 height 43
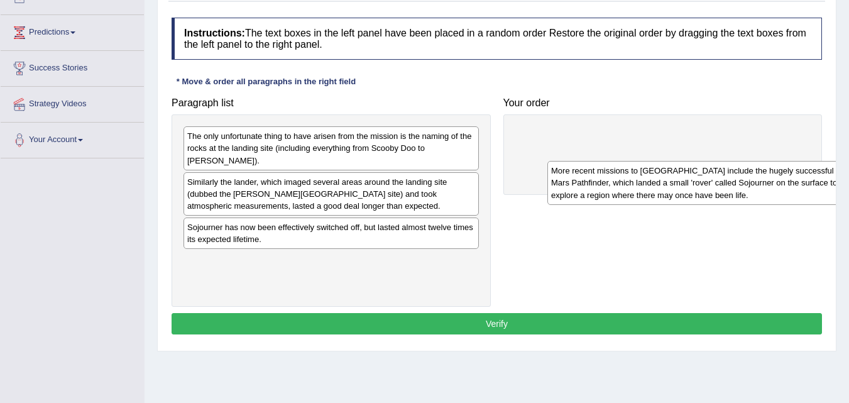
drag, startPoint x: 549, startPoint y: 146, endPoint x: 774, endPoint y: 192, distance: 230.2
click at [774, 192] on div "More recent missions to [GEOGRAPHIC_DATA] include the hugely successful Mars Pa…" at bounding box center [695, 182] width 295 height 43
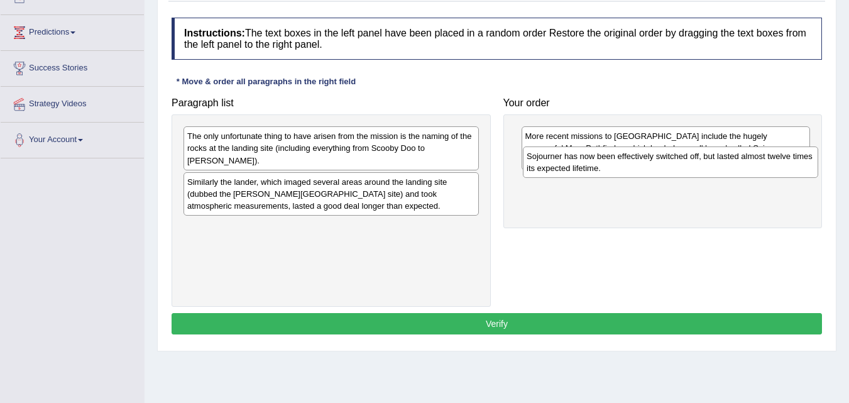
drag, startPoint x: 456, startPoint y: 238, endPoint x: 796, endPoint y: 172, distance: 347.0
click at [796, 172] on div "Sojourner has now been effectively switched off, but lasted almost twelve times…" at bounding box center [670, 161] width 295 height 31
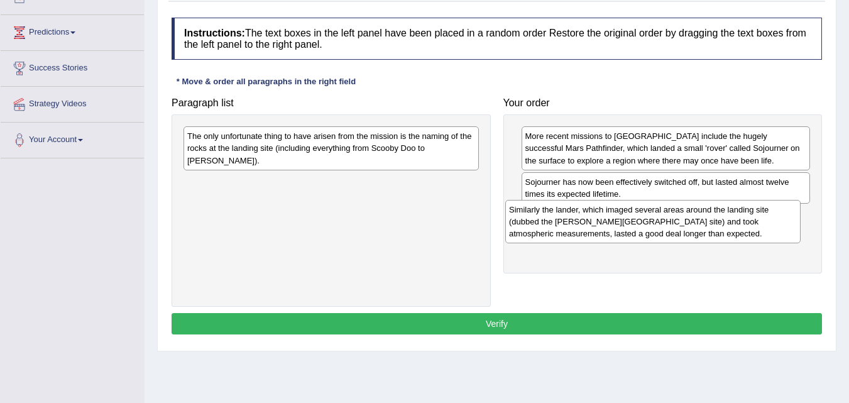
drag, startPoint x: 348, startPoint y: 193, endPoint x: 670, endPoint y: 221, distance: 323.0
click at [670, 221] on div "Similarly the lander, which imaged several areas around the landing site (dubbe…" at bounding box center [652, 221] width 295 height 43
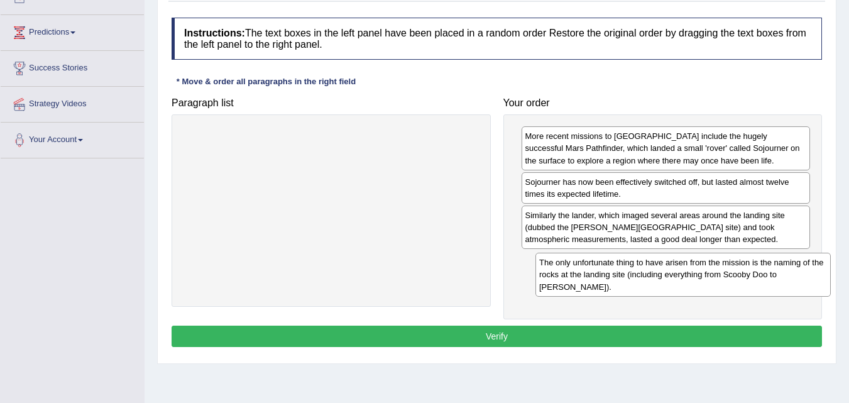
drag, startPoint x: 372, startPoint y: 153, endPoint x: 724, endPoint y: 280, distance: 374.8
click at [724, 280] on div "The only unfortunate thing to have arisen from the mission is the naming of the…" at bounding box center [683, 274] width 295 height 43
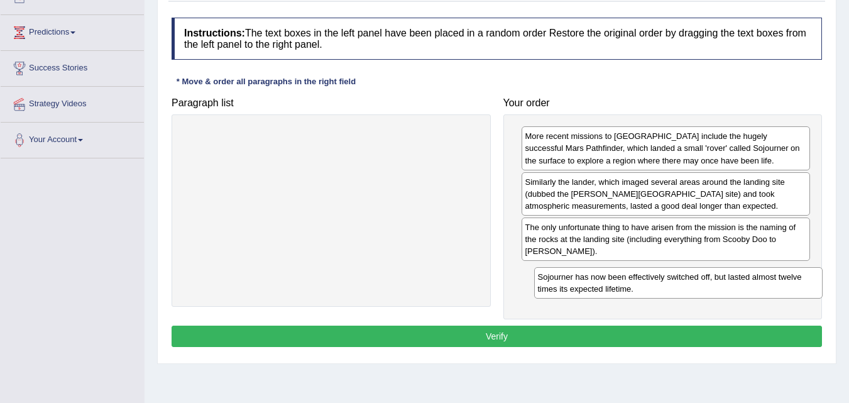
drag, startPoint x: 627, startPoint y: 193, endPoint x: 640, endPoint y: 288, distance: 95.7
click at [640, 288] on div "Sojourner has now been effectively switched off, but lasted almost twelve times…" at bounding box center [678, 282] width 289 height 31
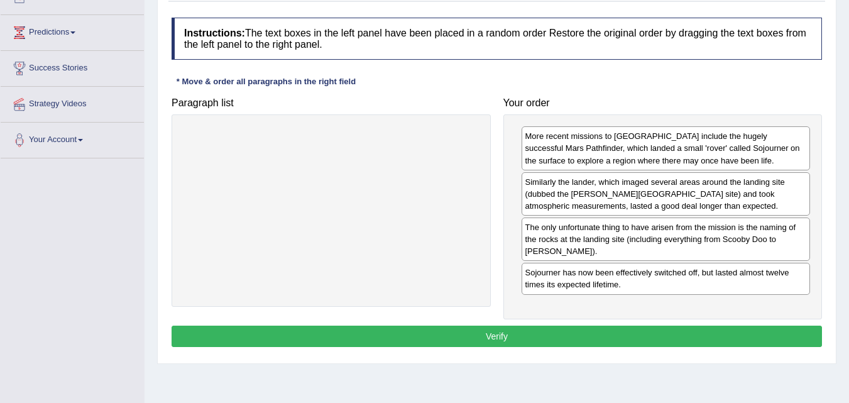
click at [585, 339] on button "Verify" at bounding box center [497, 336] width 651 height 21
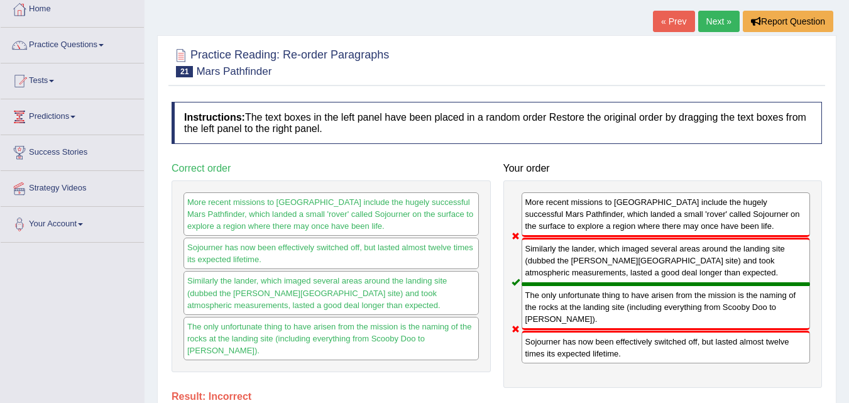
scroll to position [69, 0]
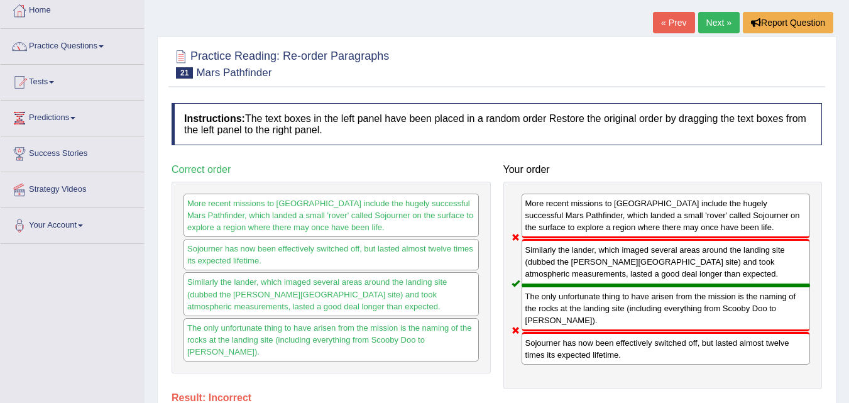
click at [724, 19] on link "Next »" at bounding box center [718, 22] width 41 height 21
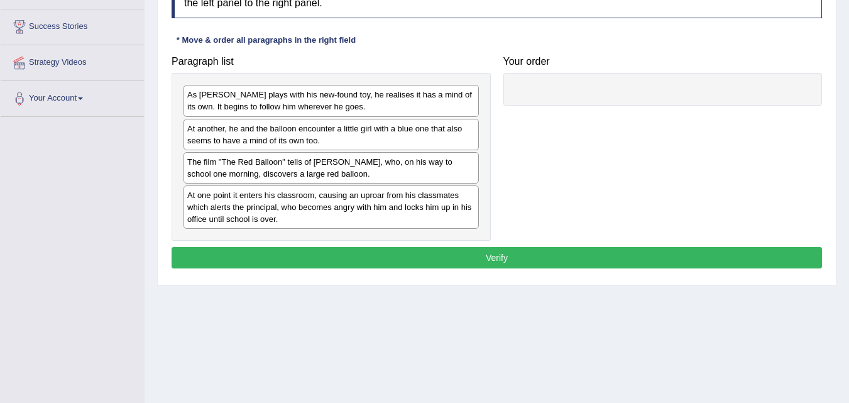
scroll to position [194, 0]
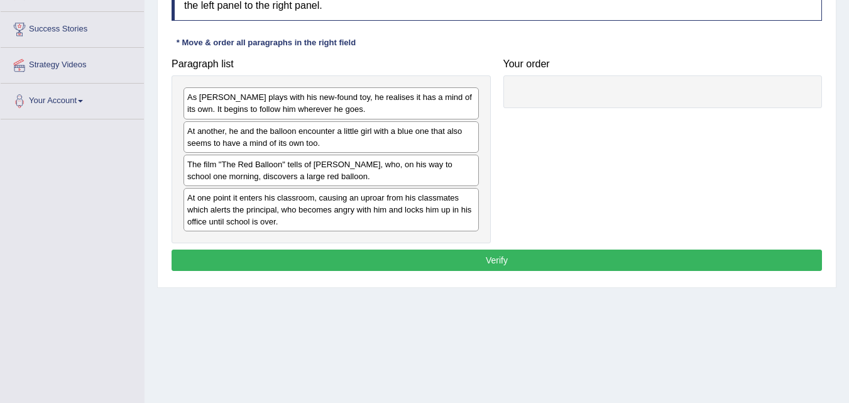
click at [849, 209] on html "Toggle navigation Home Practice Questions Speaking Practice Read Aloud Repeat S…" at bounding box center [424, 7] width 849 height 403
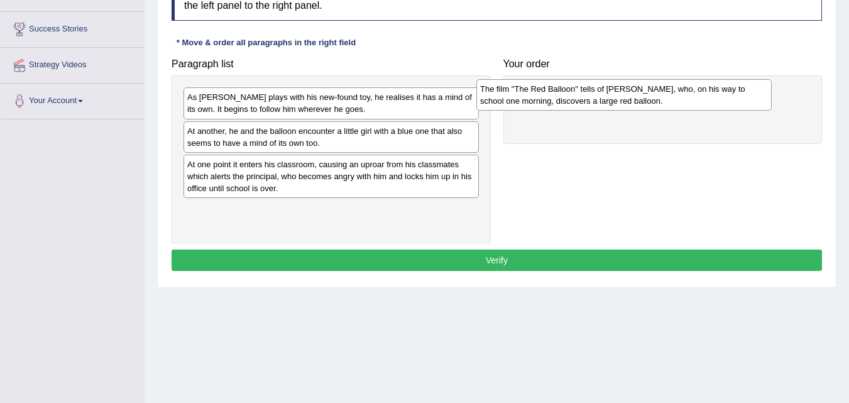
drag, startPoint x: 337, startPoint y: 173, endPoint x: 630, endPoint y: 98, distance: 303.1
click at [630, 98] on div "The film "The Red Balloon" tells of [PERSON_NAME], who, on his way to school on…" at bounding box center [623, 94] width 295 height 31
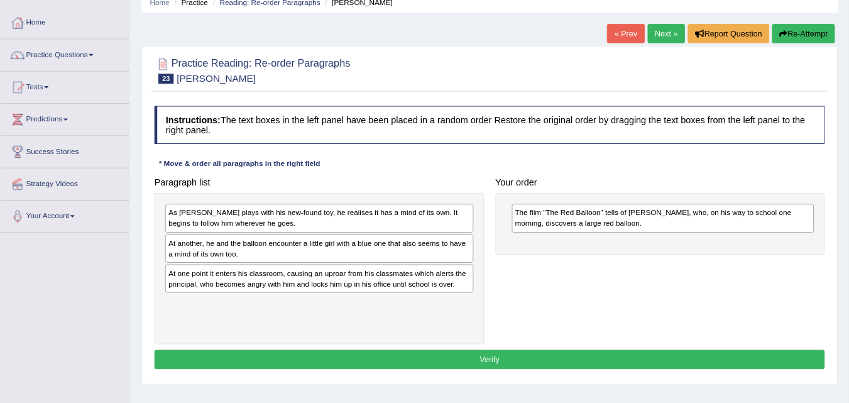
scroll to position [55, 0]
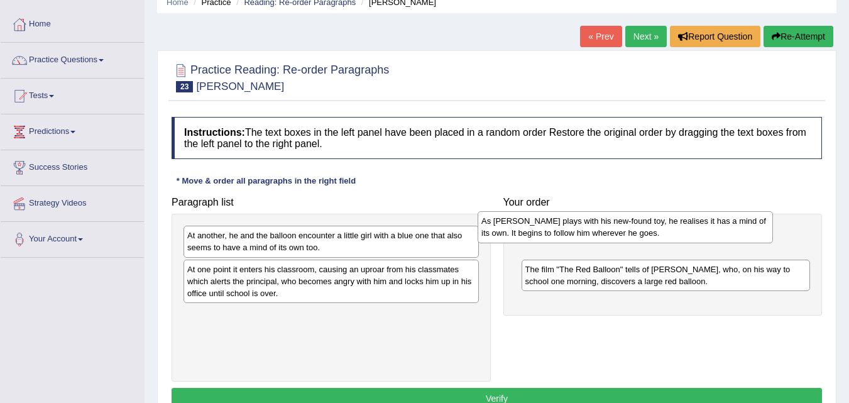
drag, startPoint x: 351, startPoint y: 251, endPoint x: 646, endPoint y: 237, distance: 294.5
click at [646, 237] on div "As [PERSON_NAME] plays with his new-found toy, he realises it has a mind of its…" at bounding box center [625, 226] width 295 height 31
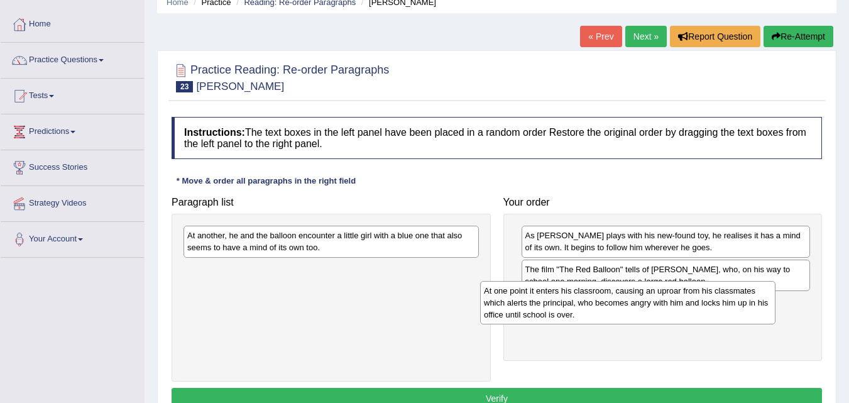
drag, startPoint x: 331, startPoint y: 284, endPoint x: 628, endPoint y: 305, distance: 298.1
click at [628, 305] on div "At one point it enters his classroom, causing an uproar from his classmates whi…" at bounding box center [627, 302] width 295 height 43
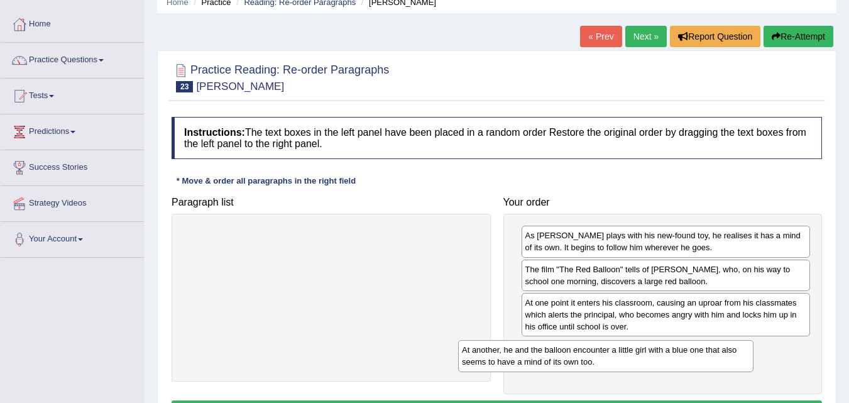
drag, startPoint x: 407, startPoint y: 234, endPoint x: 681, endPoint y: 346, distance: 295.7
click at [681, 346] on div "At another, he and the balloon encounter a little girl with a blue one that als…" at bounding box center [605, 355] width 295 height 31
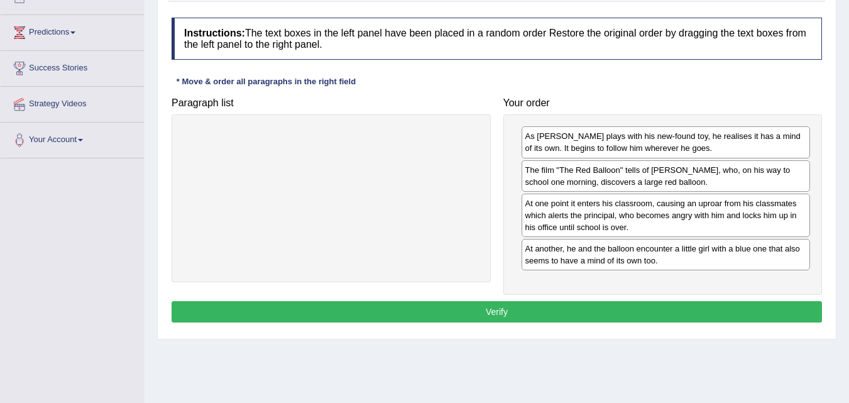
scroll to position [157, 0]
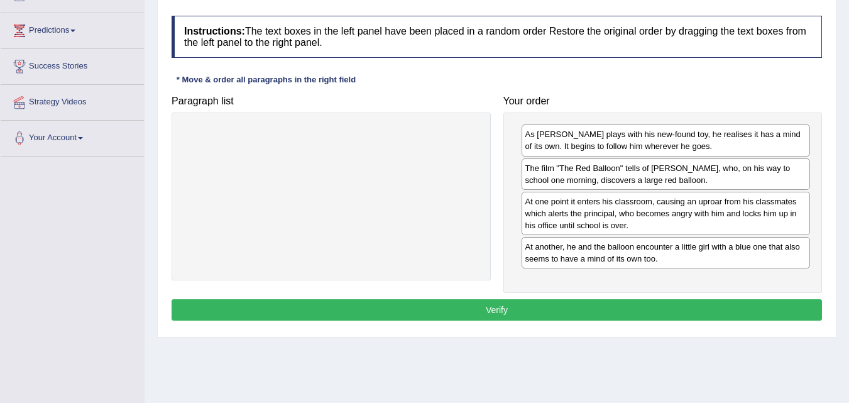
click at [641, 304] on button "Verify" at bounding box center [497, 309] width 651 height 21
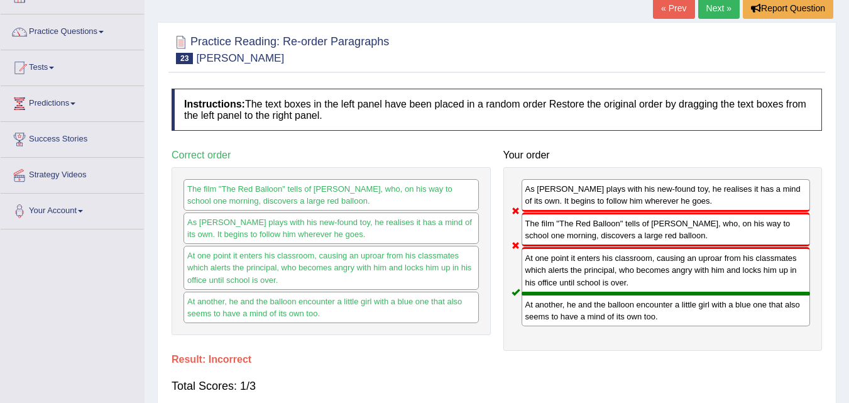
scroll to position [82, 0]
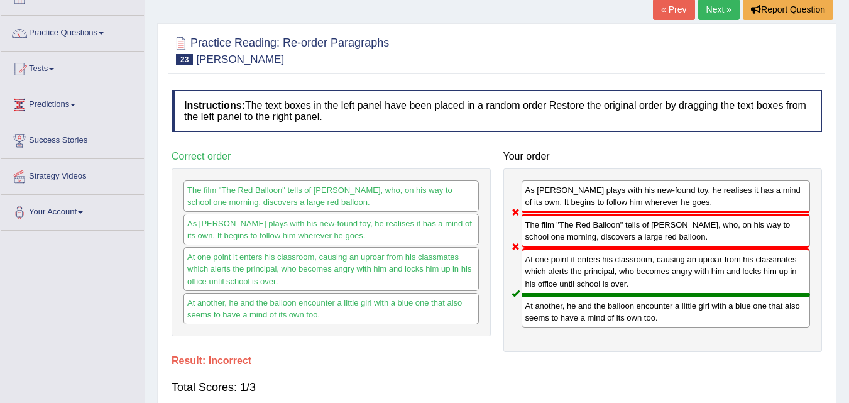
click at [719, 9] on link "Next »" at bounding box center [718, 9] width 41 height 21
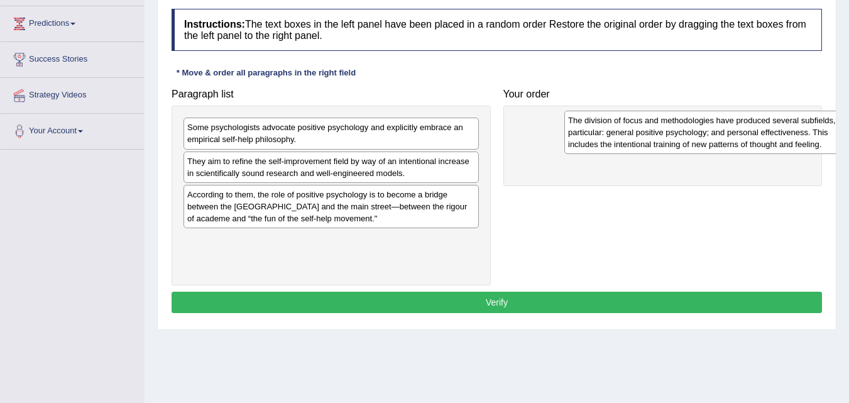
drag, startPoint x: 275, startPoint y: 255, endPoint x: 654, endPoint y: 133, distance: 398.4
click at [655, 133] on div "The division of focus and methodologies have produced several subfields, in par…" at bounding box center [711, 132] width 295 height 43
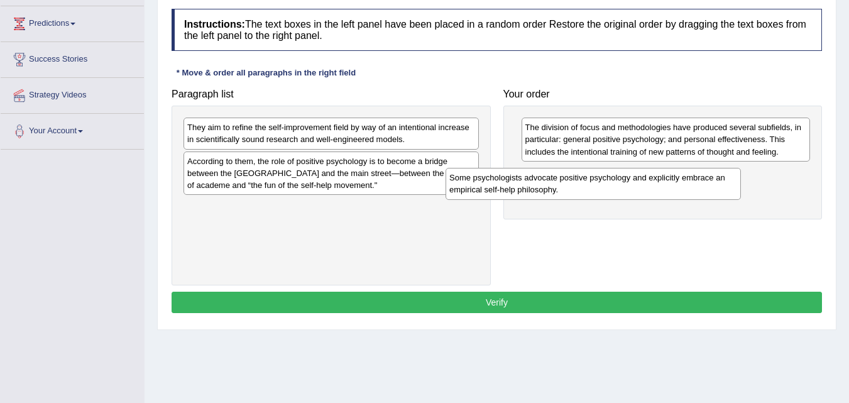
drag, startPoint x: 357, startPoint y: 155, endPoint x: 558, endPoint y: 199, distance: 205.2
click at [558, 199] on div "Some psychologists advocate positive psychology and explicitly embrace an empir…" at bounding box center [593, 183] width 295 height 31
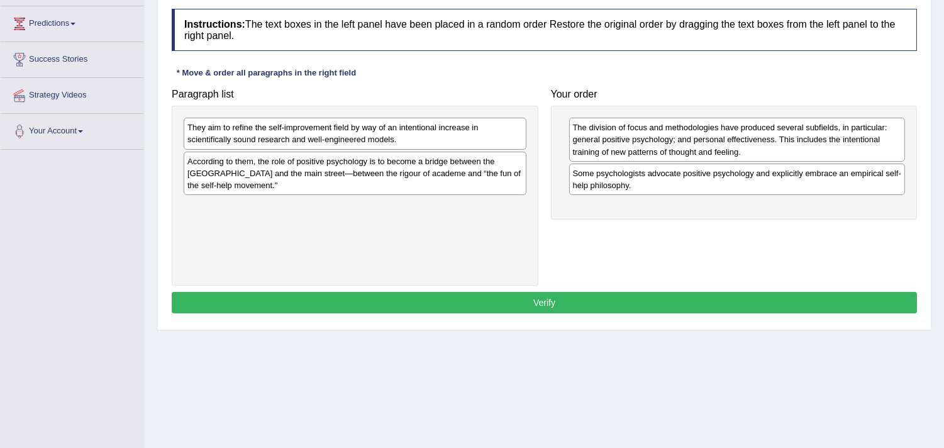
drag, startPoint x: 483, startPoint y: 212, endPoint x: 567, endPoint y: 216, distance: 84.3
click at [566, 216] on div "Paragraph list They aim to refine the self-improvement field by way of an inten…" at bounding box center [543, 184] width 757 height 204
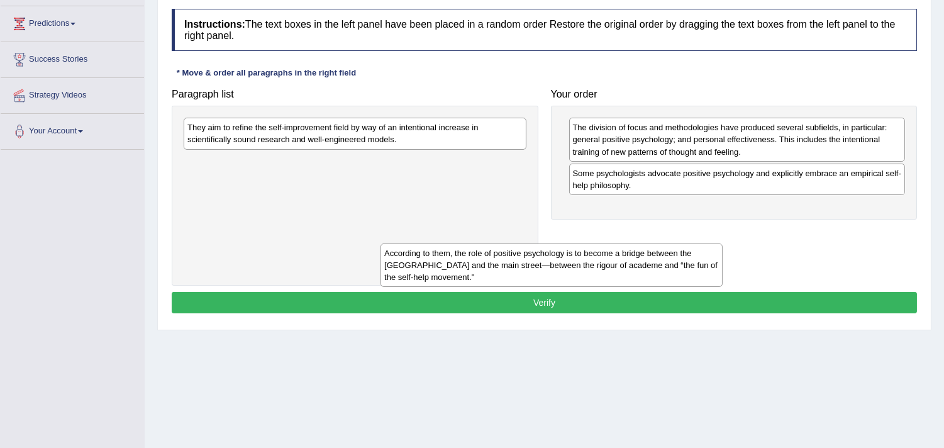
drag, startPoint x: 498, startPoint y: 180, endPoint x: 734, endPoint y: 243, distance: 244.7
click at [711, 267] on div "According to them, the role of positive psychology is to become a bridge betwee…" at bounding box center [551, 265] width 342 height 44
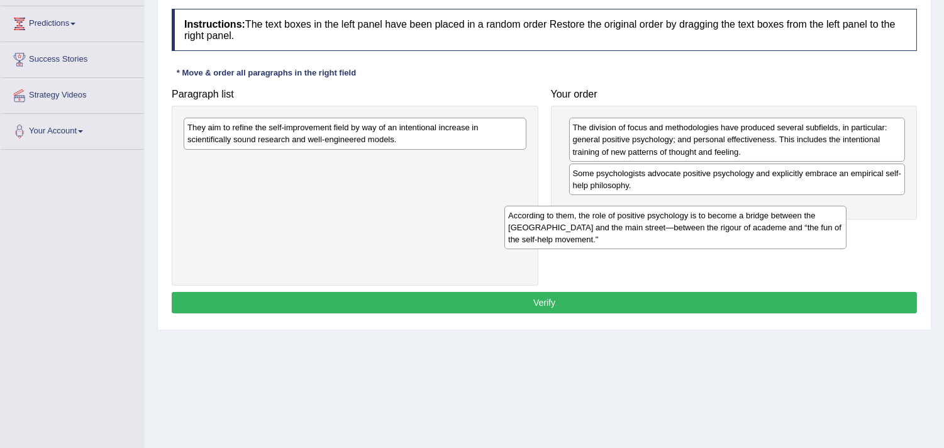
drag, startPoint x: 508, startPoint y: 189, endPoint x: 830, endPoint y: 238, distance: 325.5
click at [830, 238] on div "According to them, the role of positive psychology is to become a bridge betwee…" at bounding box center [675, 228] width 342 height 44
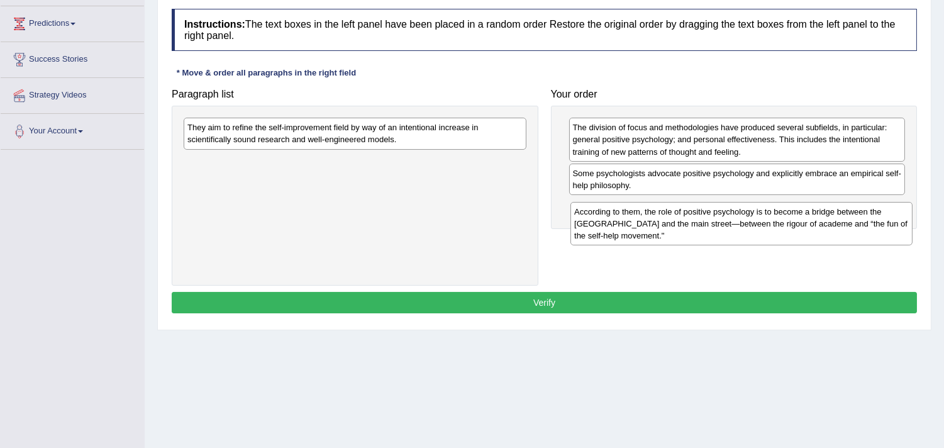
drag, startPoint x: 485, startPoint y: 216, endPoint x: 749, endPoint y: 234, distance: 264.6
click at [749, 234] on div "According to them, the role of positive psychology is to become a bridge betwee…" at bounding box center [741, 224] width 342 height 44
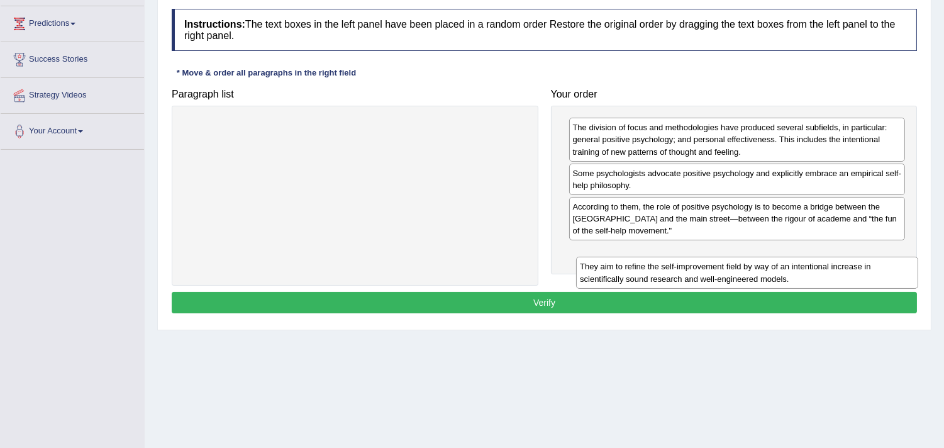
drag, startPoint x: 407, startPoint y: 136, endPoint x: 812, endPoint y: 275, distance: 427.4
click at [812, 275] on div "They aim to refine the self-improvement field by way of an intentional increase…" at bounding box center [747, 271] width 342 height 31
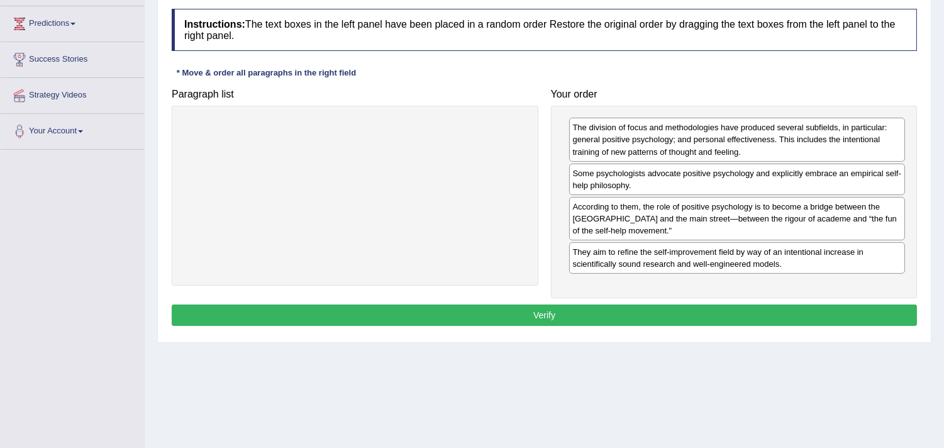
click at [686, 316] on button "Verify" at bounding box center [544, 314] width 745 height 21
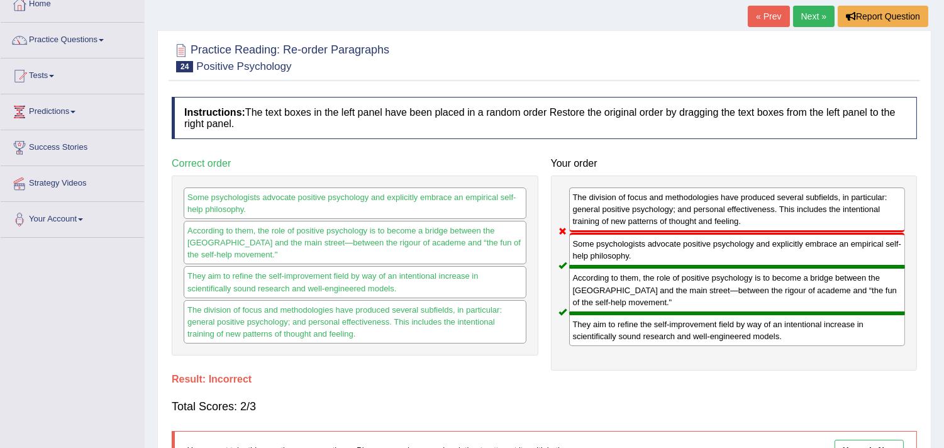
scroll to position [68, 0]
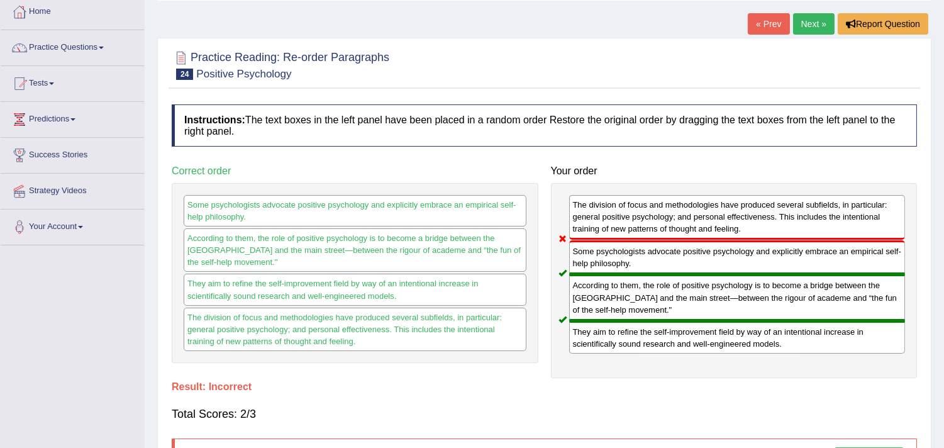
click at [820, 30] on link "Next »" at bounding box center [813, 23] width 41 height 21
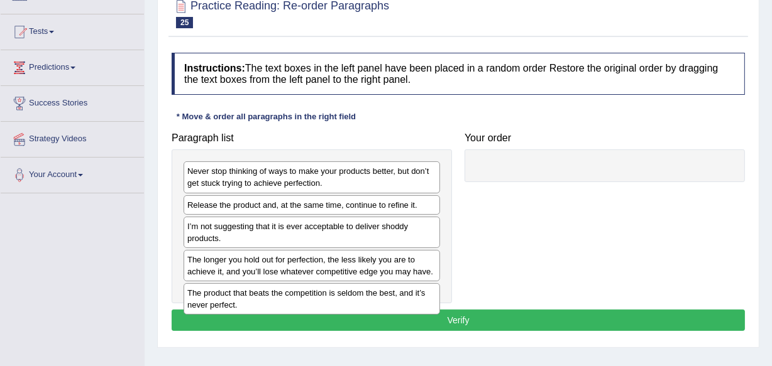
drag, startPoint x: 778, startPoint y: 114, endPoint x: 774, endPoint y: 178, distance: 63.6
click at [771, 178] on html "Toggle navigation Home Practice Questions Speaking Practice Read Aloud Repeat S…" at bounding box center [386, 64] width 772 height 366
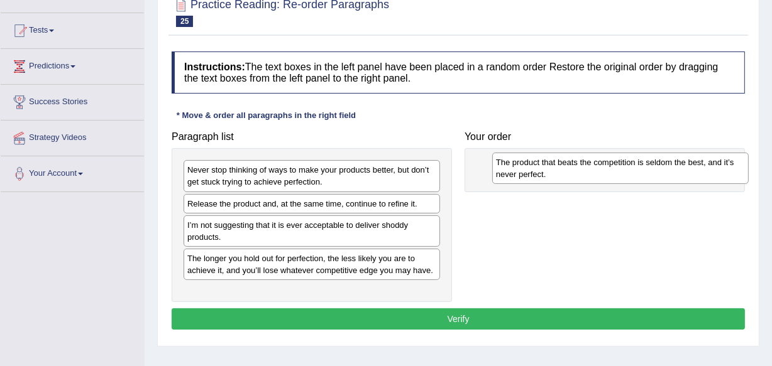
drag, startPoint x: 239, startPoint y: 301, endPoint x: 548, endPoint y: 172, distance: 334.7
click at [548, 172] on div "The product that beats the competition is seldom the best, and it’s never perfe…" at bounding box center [620, 168] width 256 height 31
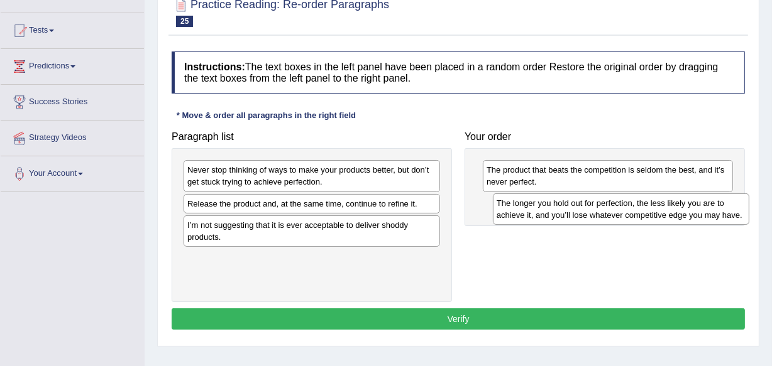
drag, startPoint x: 369, startPoint y: 268, endPoint x: 678, endPoint y: 214, distance: 313.4
click at [678, 214] on div "The longer you hold out for perfection, the less likely you are to achieve it, …" at bounding box center [621, 209] width 256 height 31
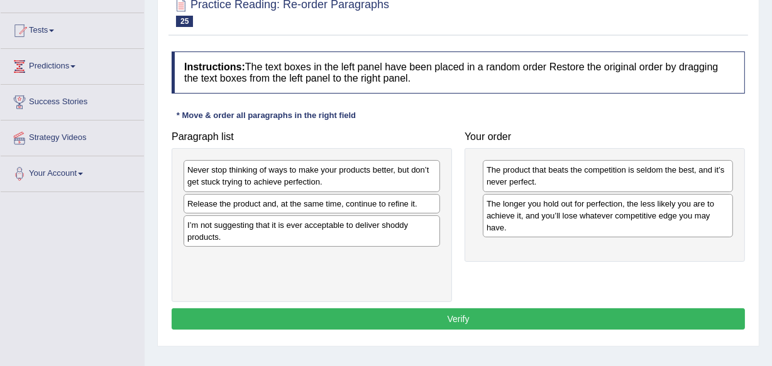
click at [434, 185] on div "Never stop thinking of ways to make your products better, but don’t get stuck t…" at bounding box center [312, 225] width 280 height 154
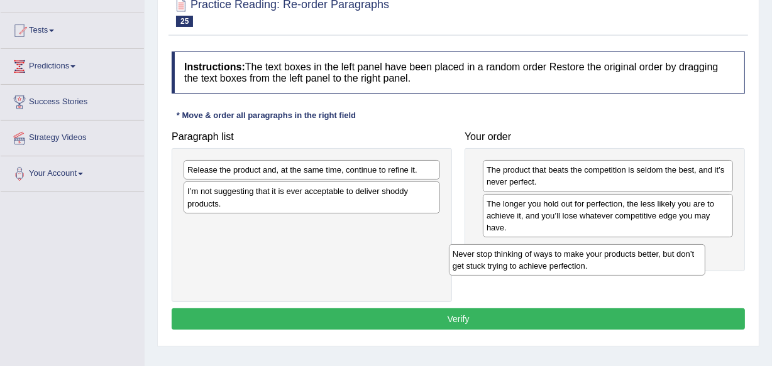
drag, startPoint x: 353, startPoint y: 184, endPoint x: 619, endPoint y: 268, distance: 278.3
click at [619, 268] on div "Never stop thinking of ways to make your products better, but don’t get stuck t…" at bounding box center [577, 260] width 256 height 31
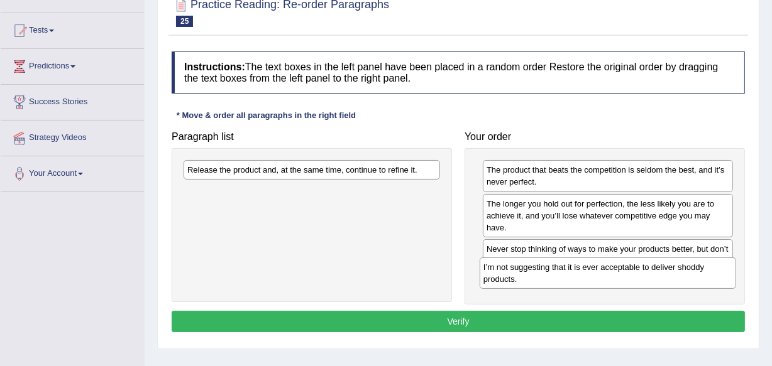
drag, startPoint x: 289, startPoint y: 183, endPoint x: 585, endPoint y: 260, distance: 305.8
click at [585, 260] on div "I’m not suggesting that it is ever acceptable to deliver shoddy products." at bounding box center [608, 273] width 256 height 31
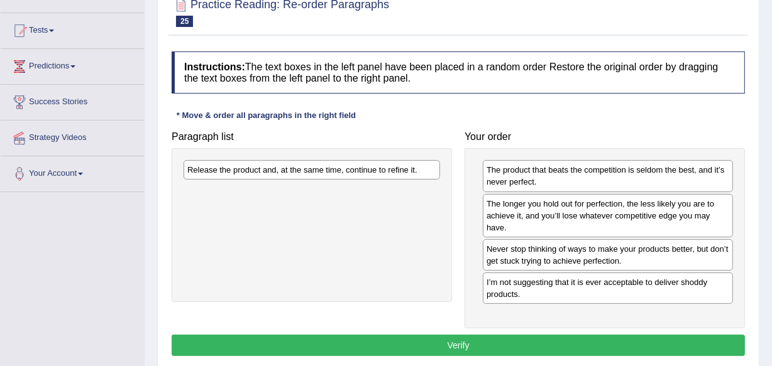
drag, startPoint x: 361, startPoint y: 179, endPoint x: 467, endPoint y: 219, distance: 112.8
click at [467, 219] on div "Paragraph list Release the product and, at the same time, continue to refine it…" at bounding box center [458, 227] width 586 height 204
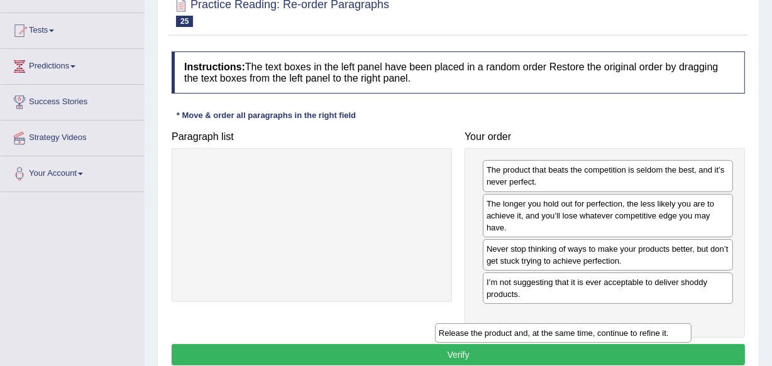
drag, startPoint x: 403, startPoint y: 175, endPoint x: 654, endPoint y: 337, distance: 299.2
click at [654, 337] on div "Release the product and, at the same time, continue to refine it." at bounding box center [563, 333] width 256 height 19
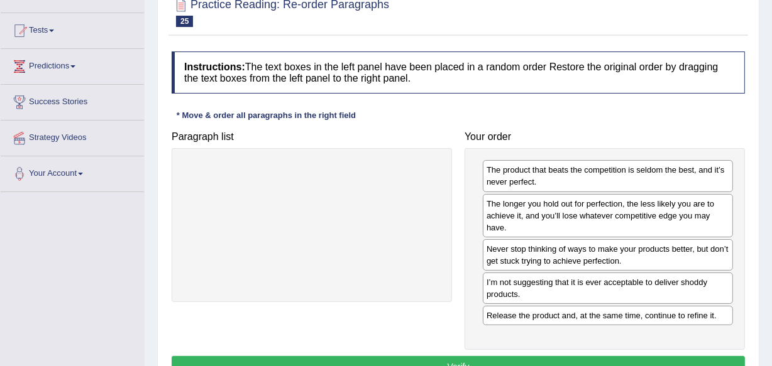
click at [590, 352] on div "Instructions: The text boxes in the left panel have been placed in a random ord…" at bounding box center [458, 216] width 580 height 343
click at [589, 361] on button "Verify" at bounding box center [458, 366] width 573 height 21
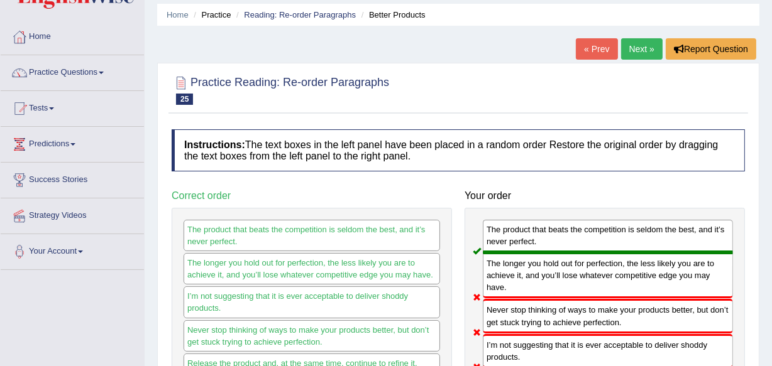
scroll to position [40, 0]
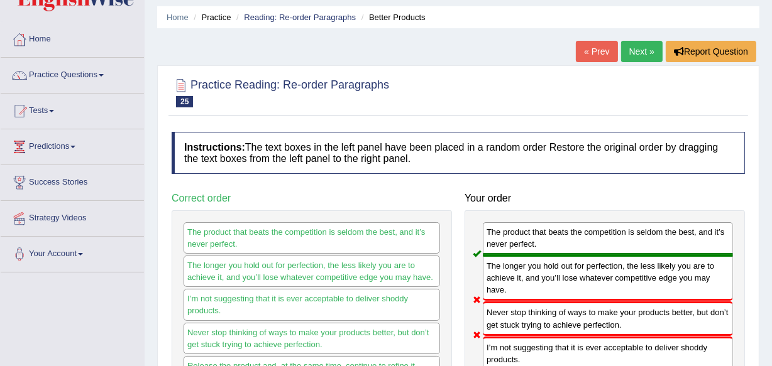
click at [637, 49] on link "Next »" at bounding box center [641, 51] width 41 height 21
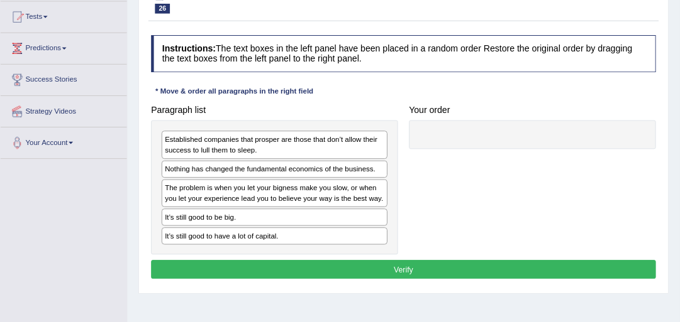
scroll to position [132, 0]
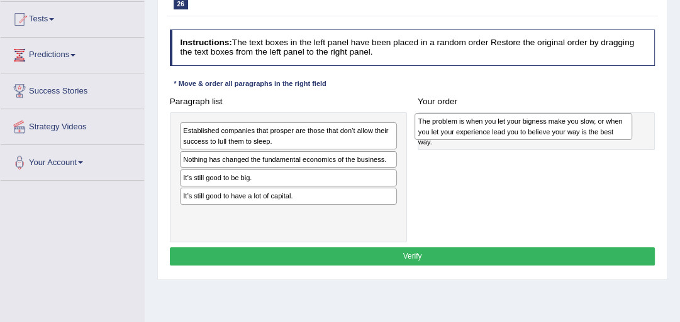
drag, startPoint x: 277, startPoint y: 181, endPoint x: 556, endPoint y: 129, distance: 283.9
click at [556, 129] on div "The problem is when you let your bigness make you slow, or when you let your ex…" at bounding box center [522, 126] width 217 height 27
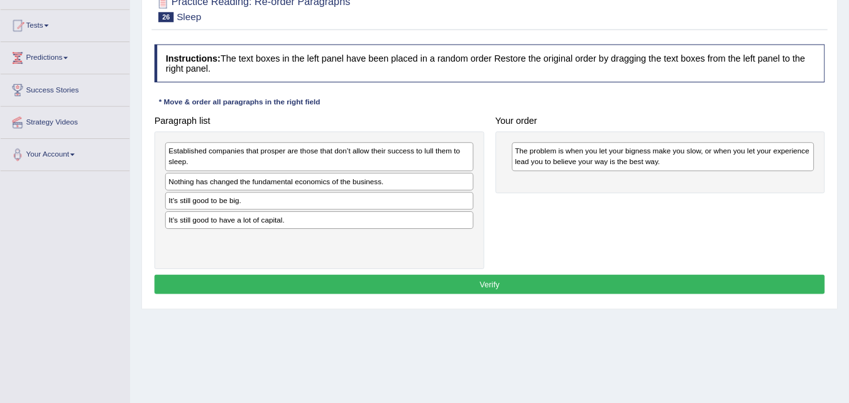
scroll to position [124, 0]
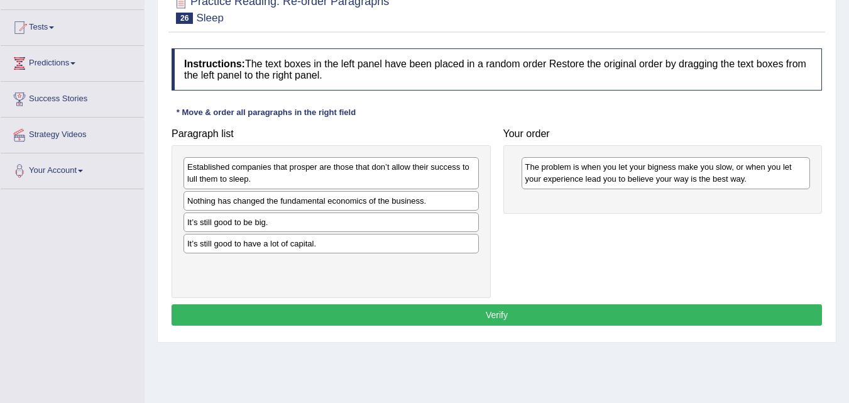
drag, startPoint x: 1137, startPoint y: 0, endPoint x: 535, endPoint y: 277, distance: 662.1
click at [535, 277] on div "Paragraph list Established companies that prosper are those that don’t allow th…" at bounding box center [496, 210] width 663 height 176
drag, startPoint x: 343, startPoint y: 198, endPoint x: 360, endPoint y: 206, distance: 18.6
click at [360, 206] on div "Nothing has changed the fundamental economics of the business." at bounding box center [348, 208] width 295 height 19
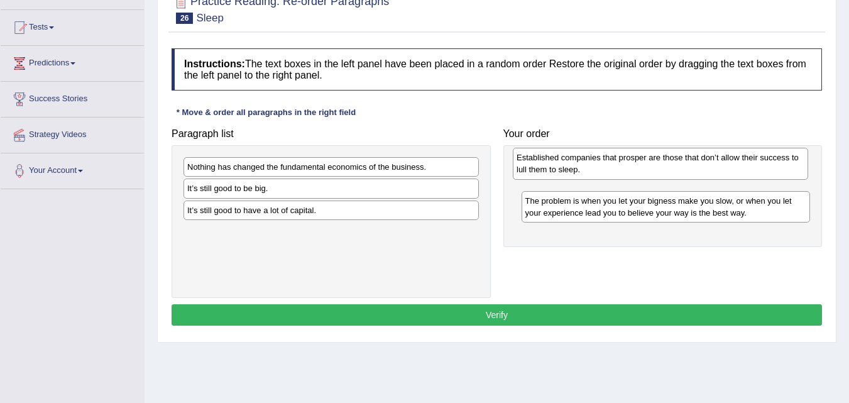
drag, startPoint x: 285, startPoint y: 181, endPoint x: 615, endPoint y: 172, distance: 329.5
click at [615, 172] on div "Established companies that prosper are those that don’t allow their success to …" at bounding box center [660, 163] width 295 height 31
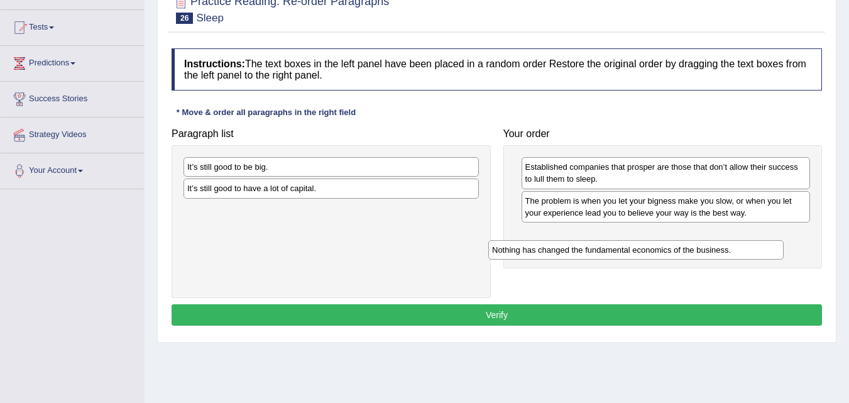
drag, startPoint x: 426, startPoint y: 172, endPoint x: 740, endPoint y: 255, distance: 324.9
click at [737, 255] on div "Nothing has changed the fundamental economics of the business." at bounding box center [635, 249] width 295 height 19
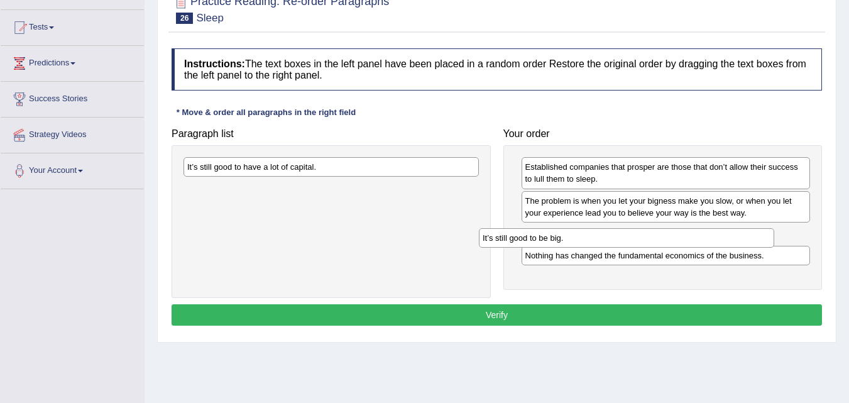
drag, startPoint x: 402, startPoint y: 168, endPoint x: 698, endPoint y: 239, distance: 303.9
click at [698, 239] on div "It’s still good to be big." at bounding box center [626, 237] width 295 height 19
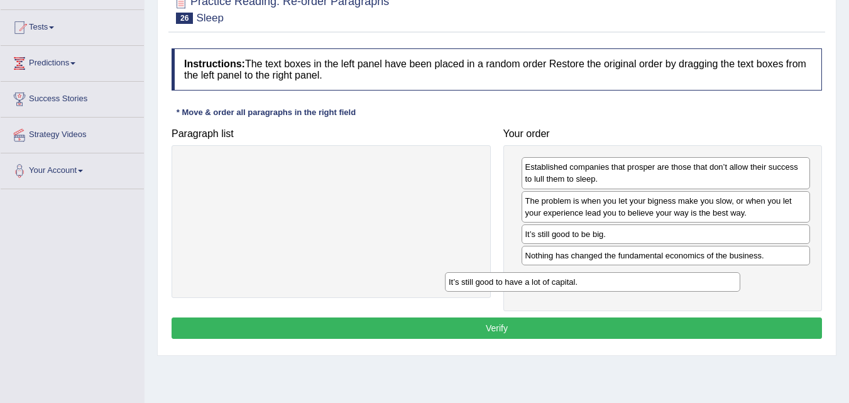
drag, startPoint x: 436, startPoint y: 162, endPoint x: 697, endPoint y: 277, distance: 285.7
click at [697, 277] on div "It’s still good to have a lot of capital." at bounding box center [592, 281] width 295 height 19
click at [585, 334] on button "Verify" at bounding box center [497, 327] width 651 height 21
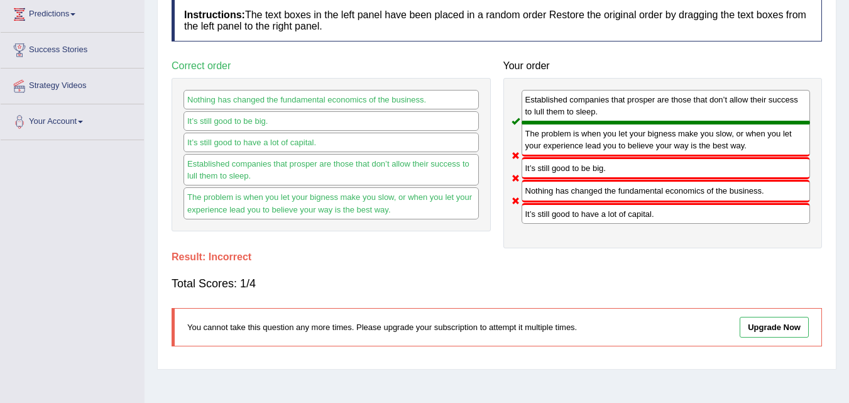
scroll to position [0, 0]
